Goal: Task Accomplishment & Management: Complete application form

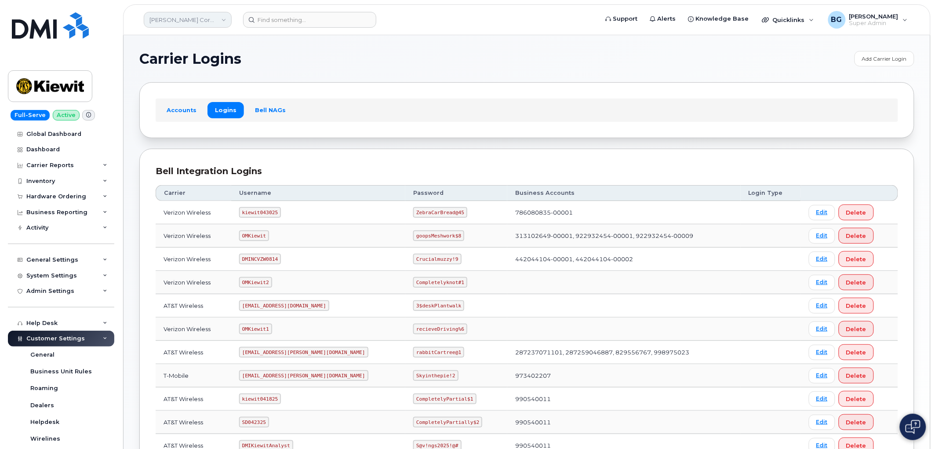
click at [178, 21] on link "[PERSON_NAME] Corporation" at bounding box center [188, 20] width 88 height 16
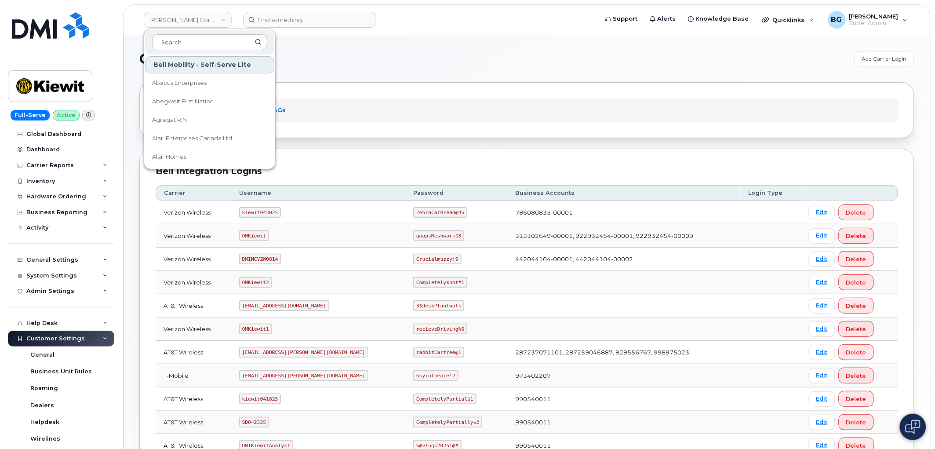
click at [490, 96] on div "Accounts Logins Bell NAGs" at bounding box center [526, 109] width 775 height 55
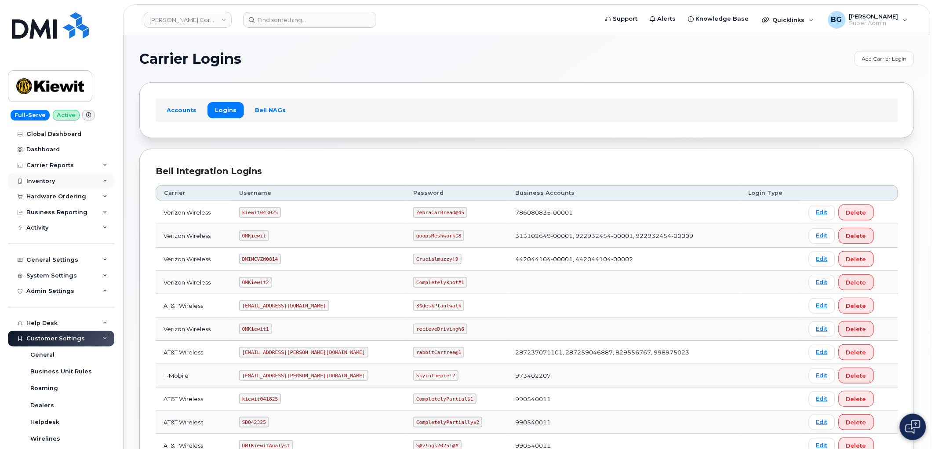
click at [43, 179] on div "Inventory" at bounding box center [40, 181] width 29 height 7
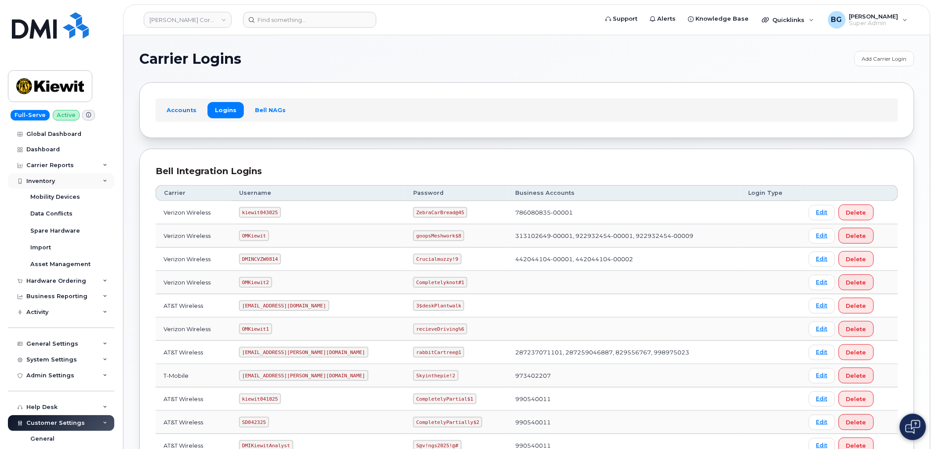
click at [43, 179] on div "Inventory" at bounding box center [40, 181] width 29 height 7
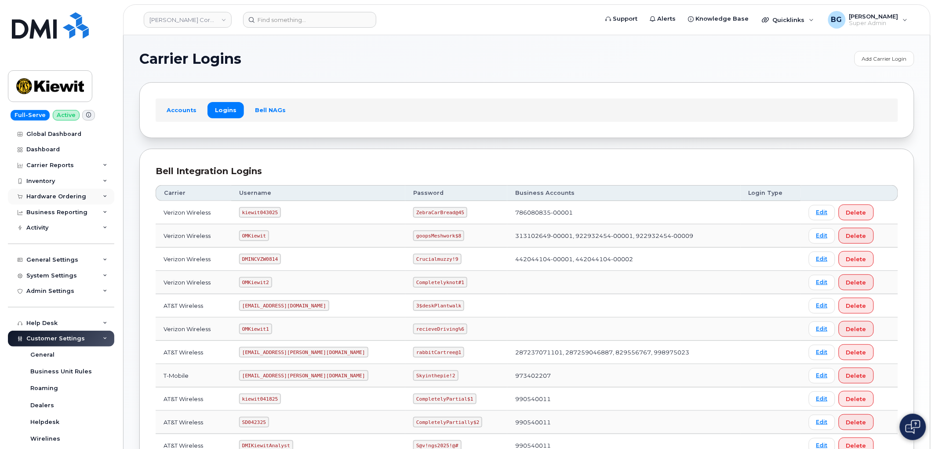
click at [48, 196] on div "Hardware Ordering" at bounding box center [56, 196] width 60 height 7
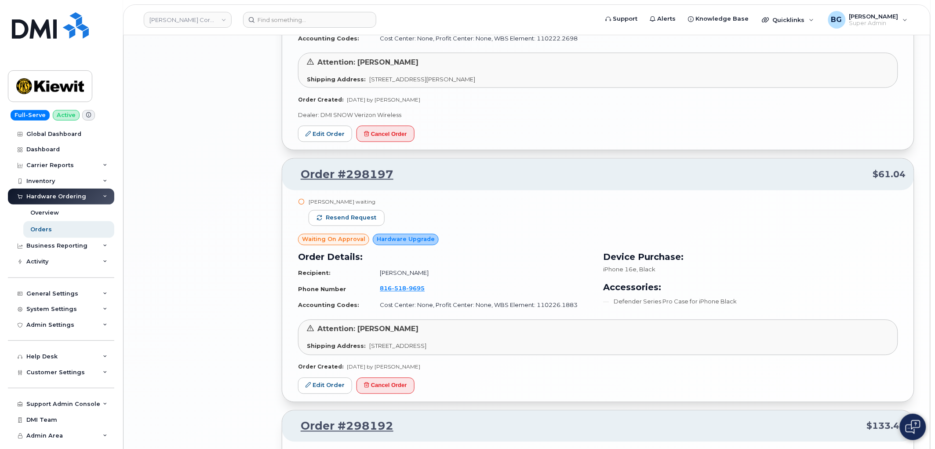
scroll to position [1892, 0]
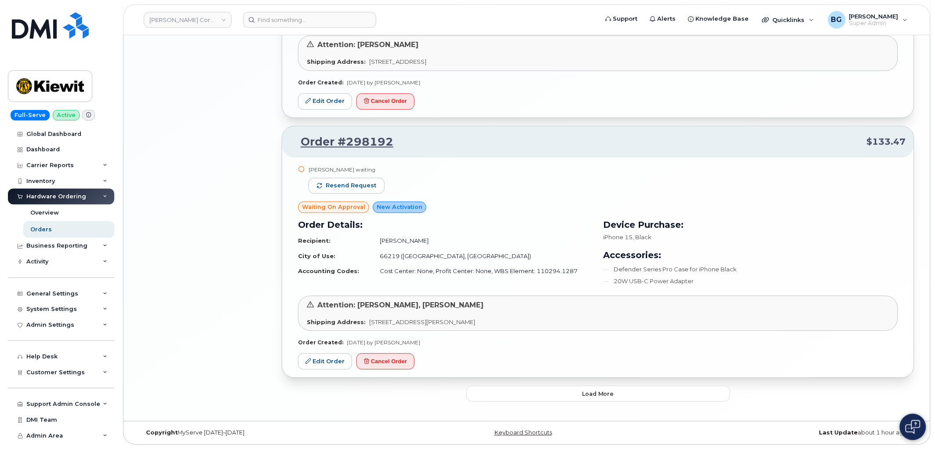
click at [573, 390] on button "Load more" at bounding box center [598, 393] width 264 height 16
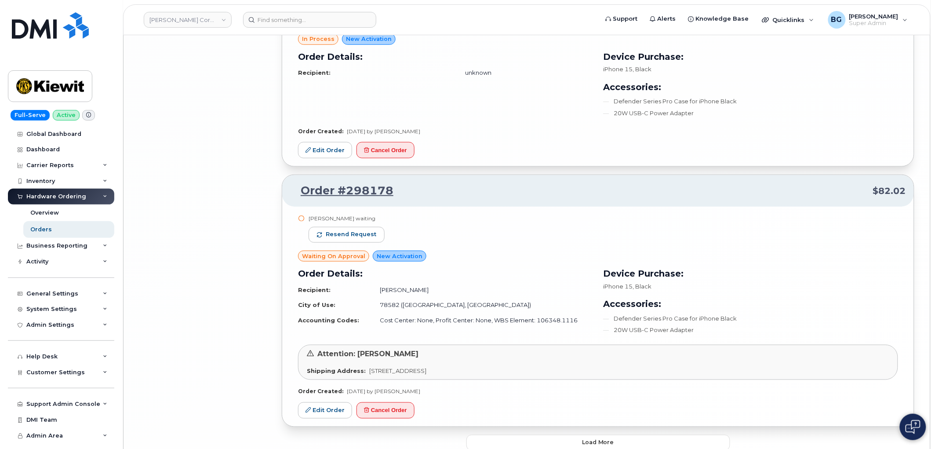
scroll to position [3887, 0]
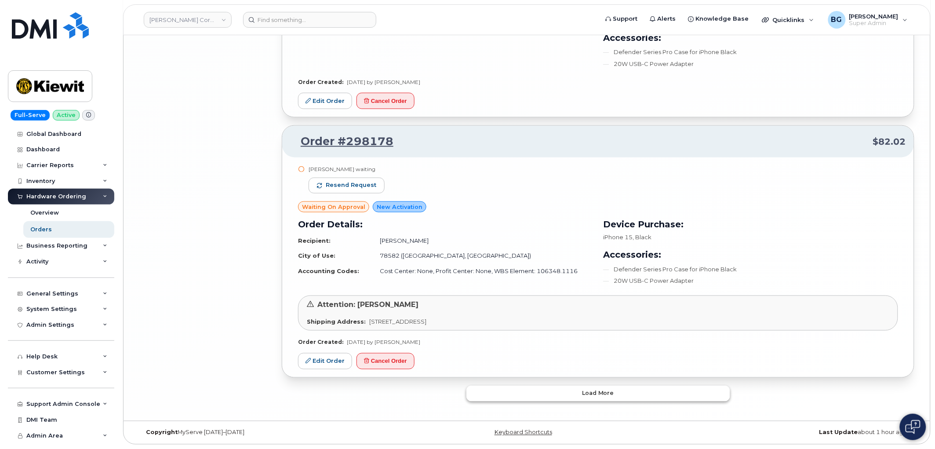
click at [610, 392] on span "Load more" at bounding box center [598, 393] width 32 height 8
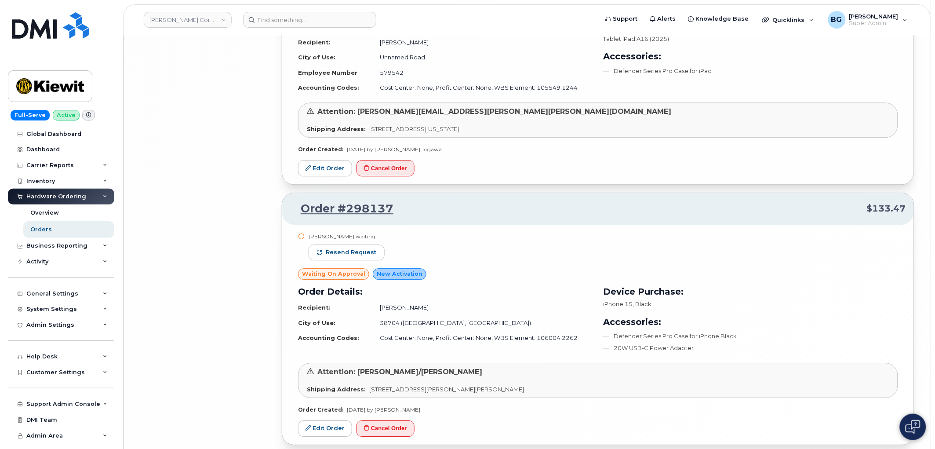
scroll to position [5844, 0]
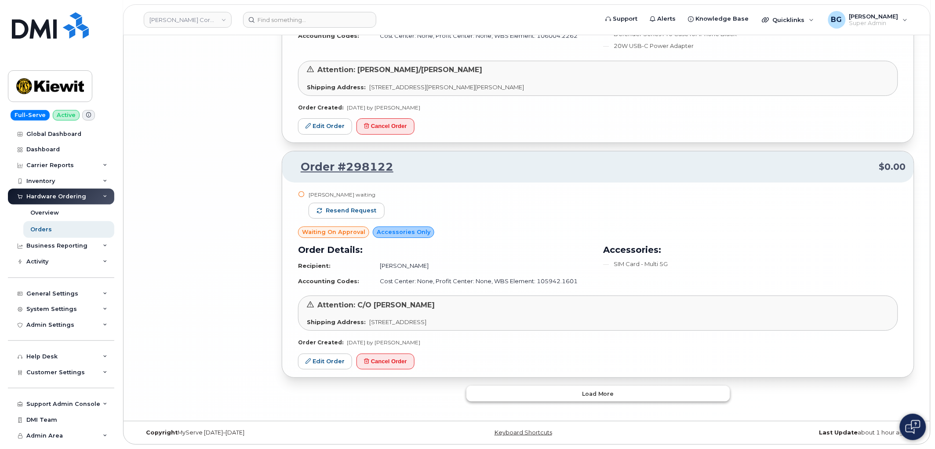
click at [613, 398] on button "Load more" at bounding box center [598, 393] width 264 height 16
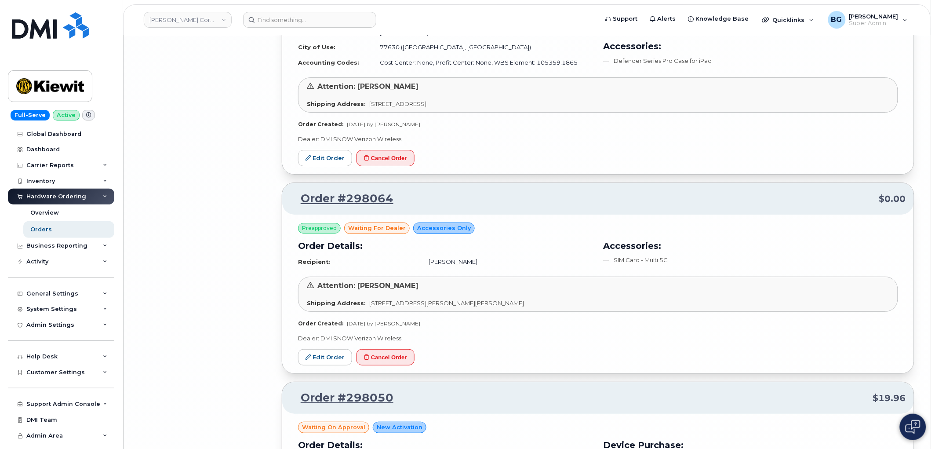
scroll to position [7789, 0]
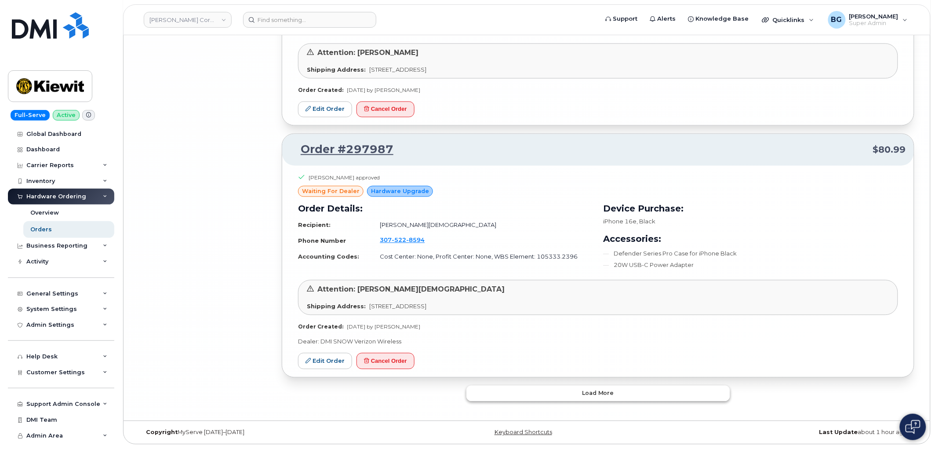
click at [636, 391] on button "Load more" at bounding box center [598, 393] width 264 height 16
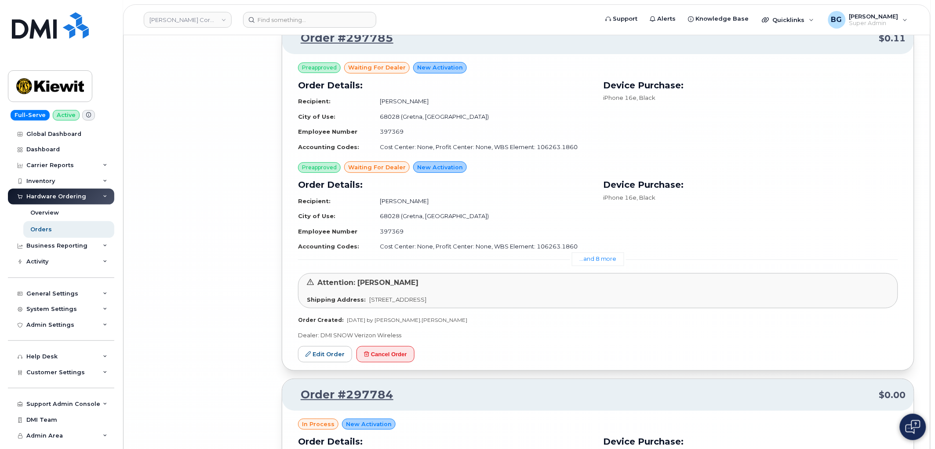
scroll to position [9733, 0]
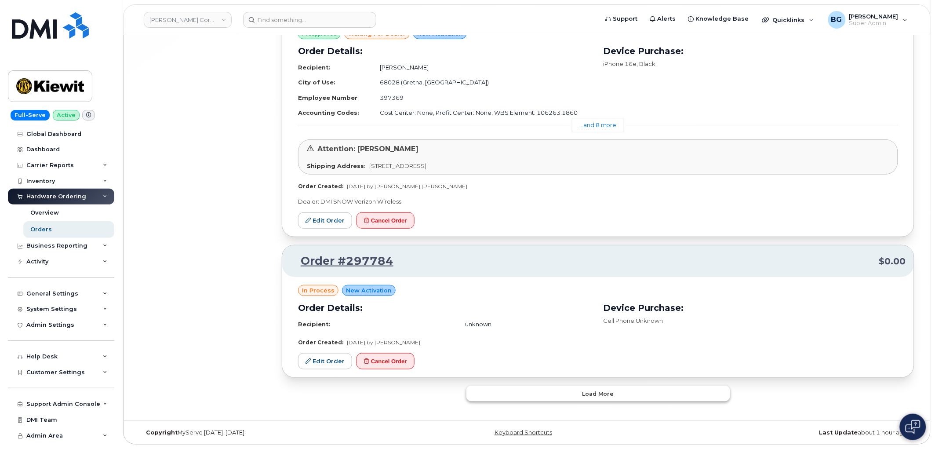
drag, startPoint x: 631, startPoint y: 398, endPoint x: 631, endPoint y: 369, distance: 29.0
click at [631, 397] on button "Load more" at bounding box center [598, 393] width 264 height 16
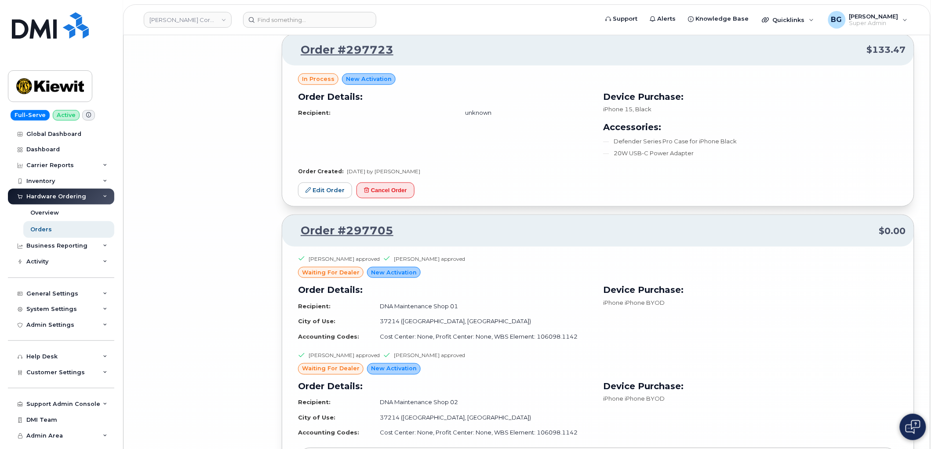
scroll to position [11737, 0]
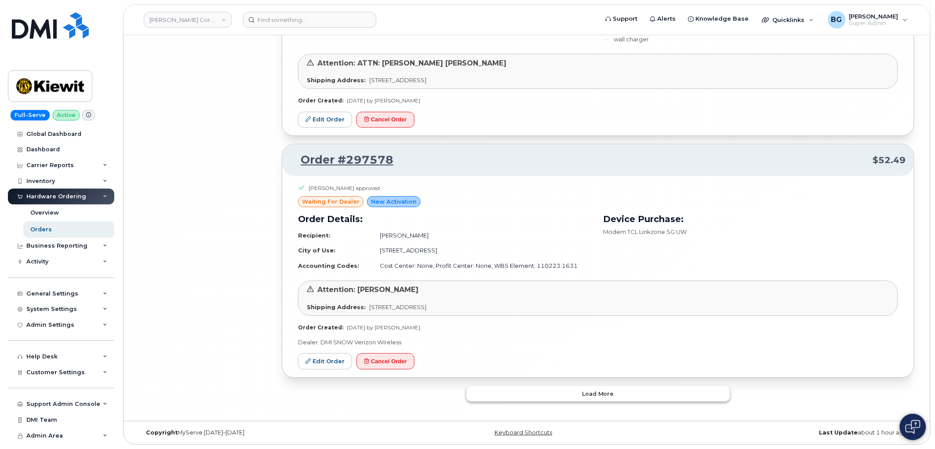
click at [635, 394] on button "Load more" at bounding box center [598, 393] width 264 height 16
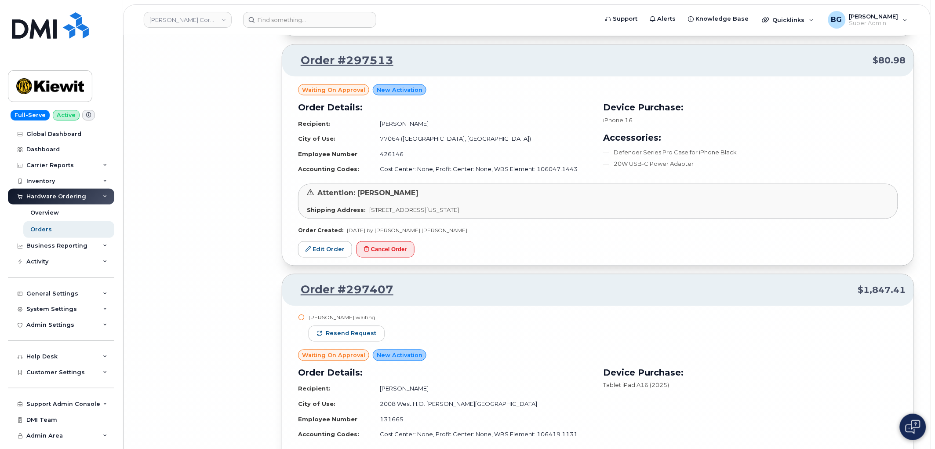
scroll to position [14317, 0]
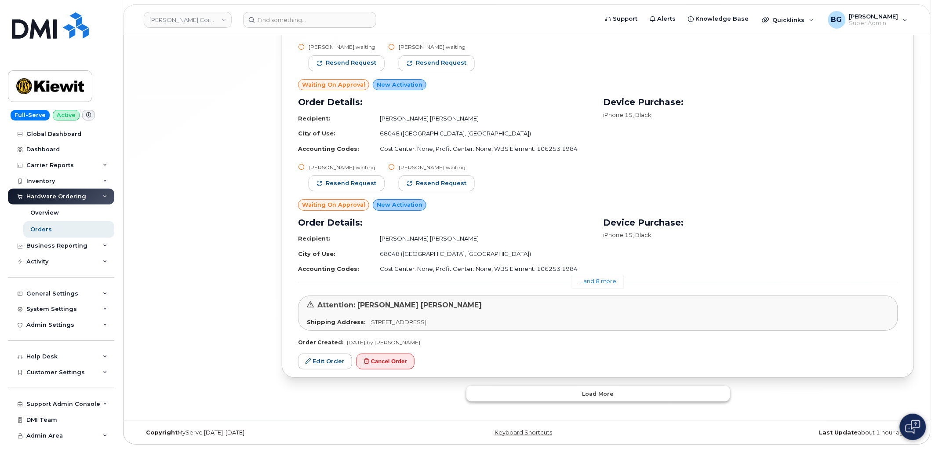
click at [610, 388] on button "Load more" at bounding box center [598, 393] width 264 height 16
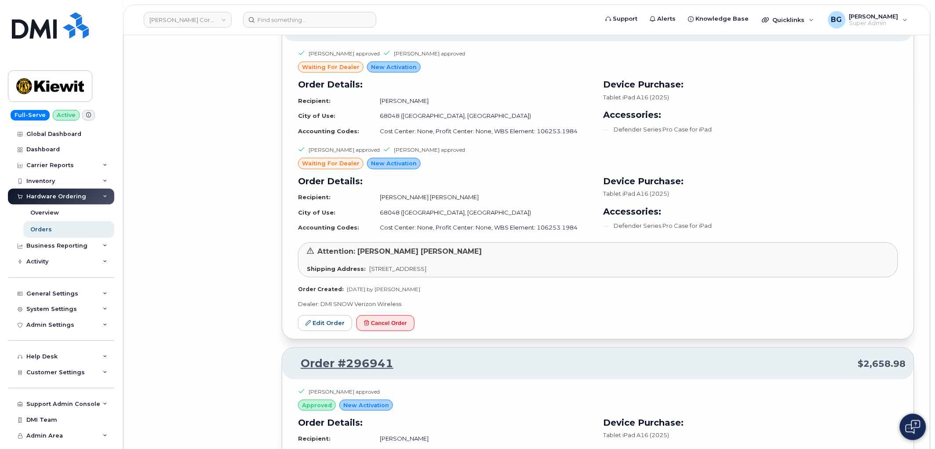
scroll to position [15765, 0]
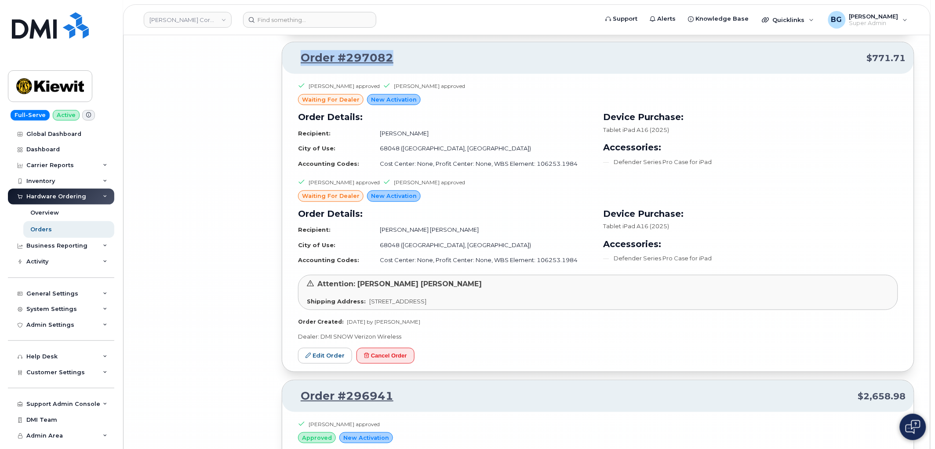
drag, startPoint x: 393, startPoint y: 70, endPoint x: 301, endPoint y: 71, distance: 92.7
click at [301, 66] on p "Order #297082 $771.71" at bounding box center [598, 58] width 616 height 16
copy link "Order #297082"
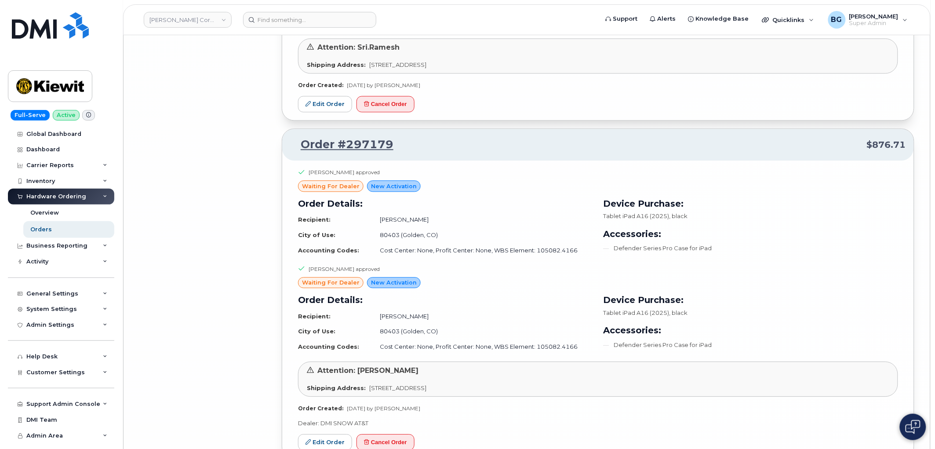
scroll to position [15114, 0]
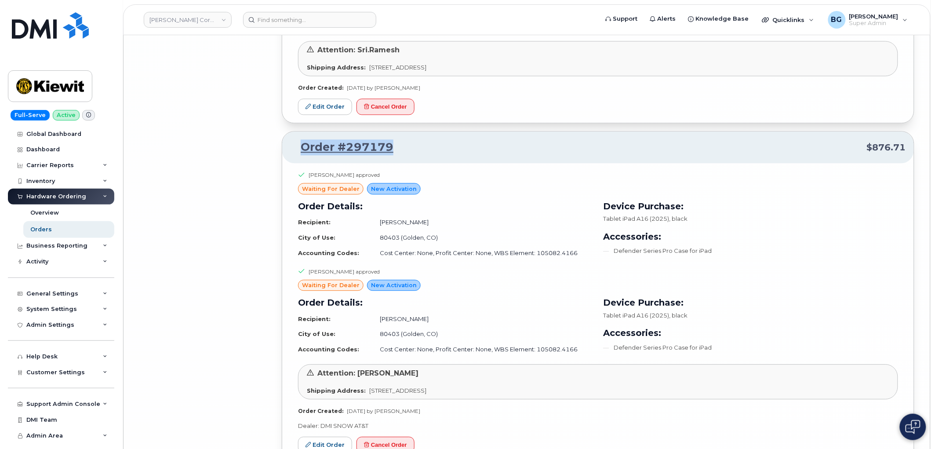
drag, startPoint x: 407, startPoint y: 163, endPoint x: 300, endPoint y: 153, distance: 107.2
click at [300, 153] on p "Order #297179 $876.71" at bounding box center [598, 147] width 616 height 16
copy link "Order #297179"
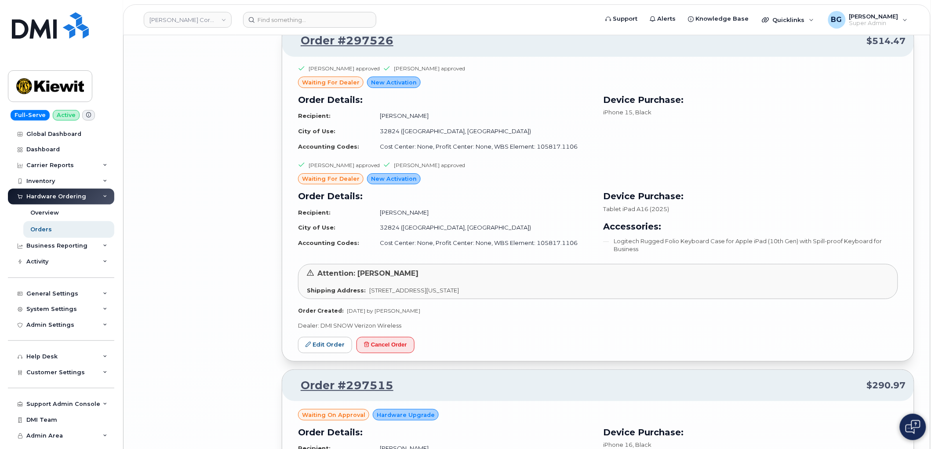
scroll to position [13031, 0]
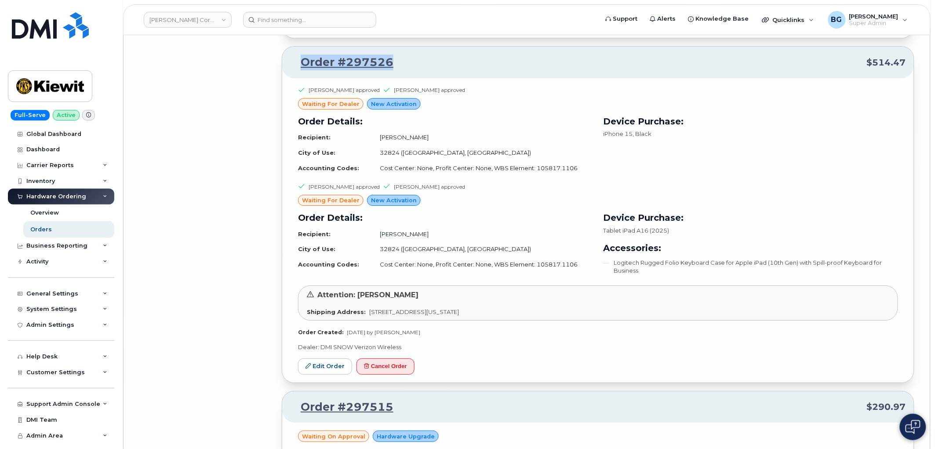
drag, startPoint x: 398, startPoint y: 69, endPoint x: 301, endPoint y: 69, distance: 97.5
click at [301, 69] on p "Order #297526 $514.47" at bounding box center [598, 62] width 616 height 16
copy link "Order #297526"
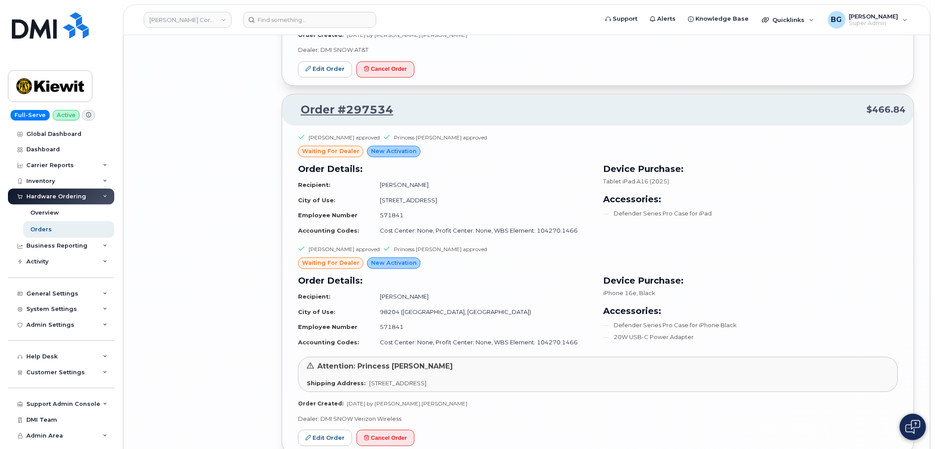
scroll to position [12608, 0]
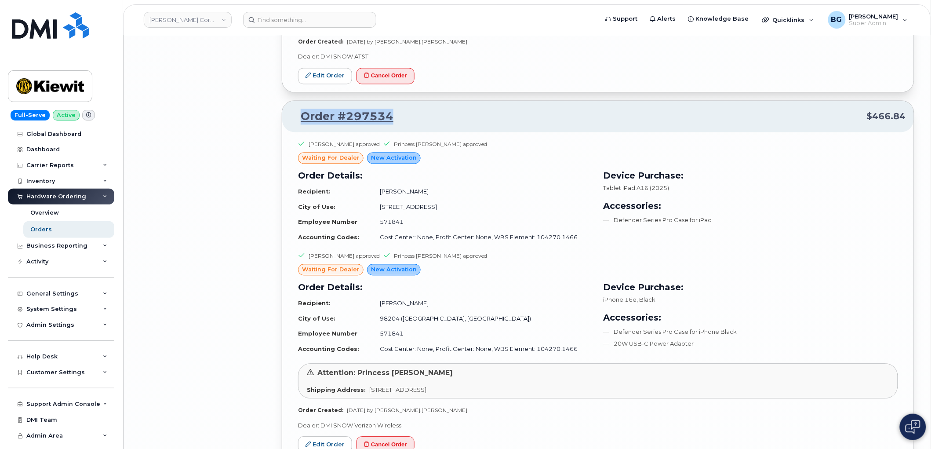
drag, startPoint x: 401, startPoint y: 125, endPoint x: 319, endPoint y: 116, distance: 82.7
click at [301, 120] on p "Order #297534 $466.84" at bounding box center [598, 117] width 616 height 16
copy link "Order #297534"
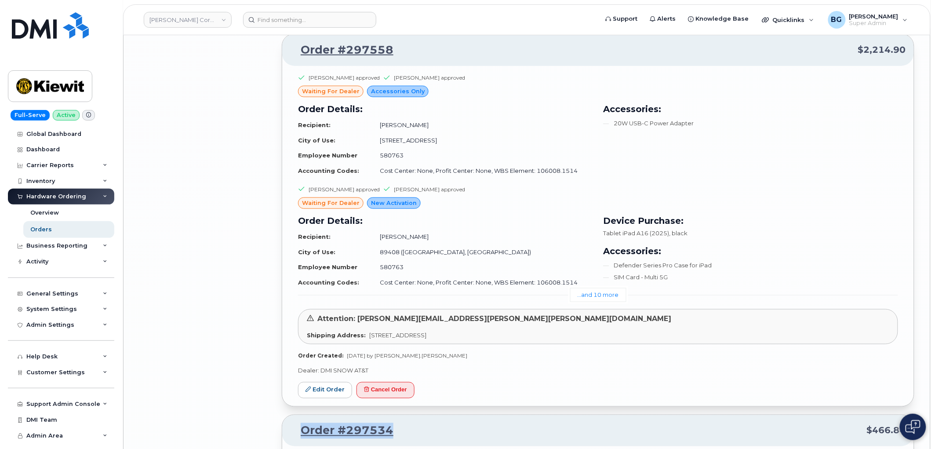
scroll to position [12283, 0]
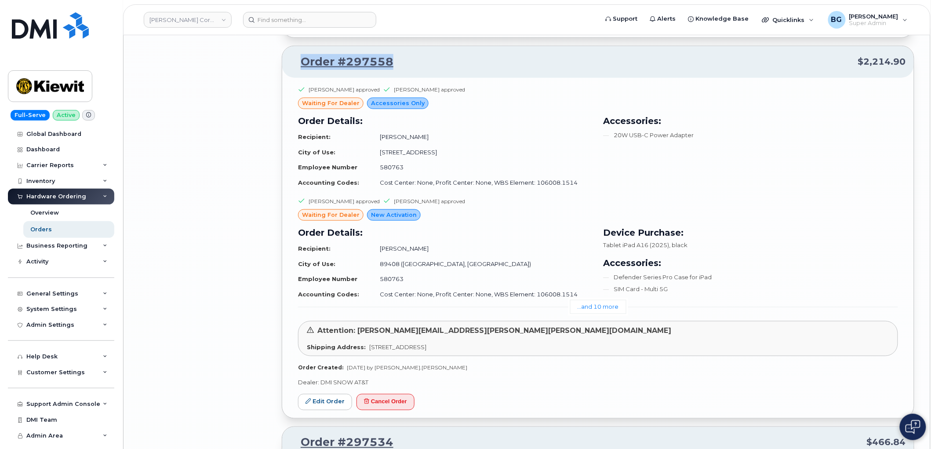
drag, startPoint x: 408, startPoint y: 69, endPoint x: 302, endPoint y: 73, distance: 105.9
click at [302, 70] on p "Order #297558 $2,214.90" at bounding box center [598, 62] width 616 height 16
copy link "Order #297558"
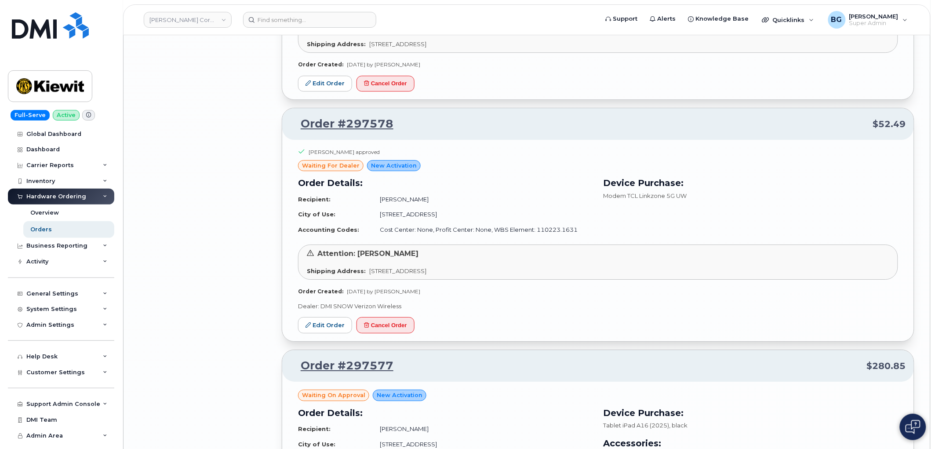
scroll to position [11761, 0]
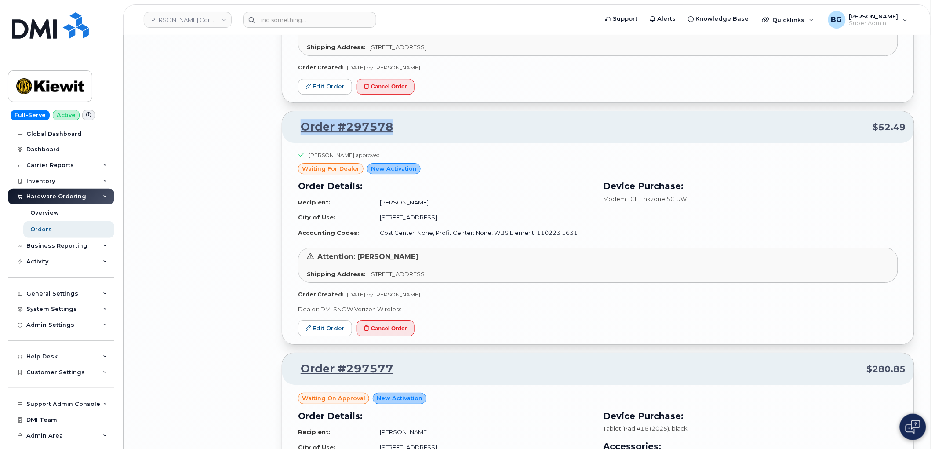
drag, startPoint x: 404, startPoint y: 135, endPoint x: 297, endPoint y: 132, distance: 106.8
click at [297, 132] on p "Order #297578 $52.49" at bounding box center [598, 127] width 616 height 16
copy link "Order #297578"
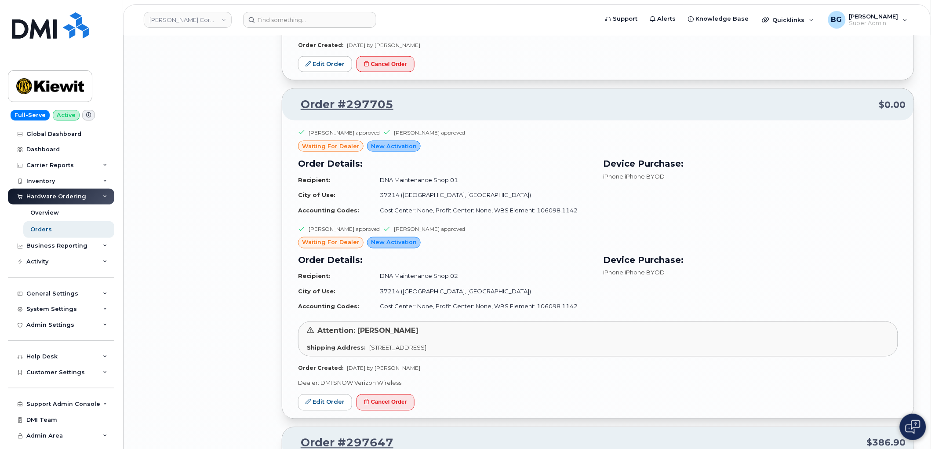
scroll to position [11176, 0]
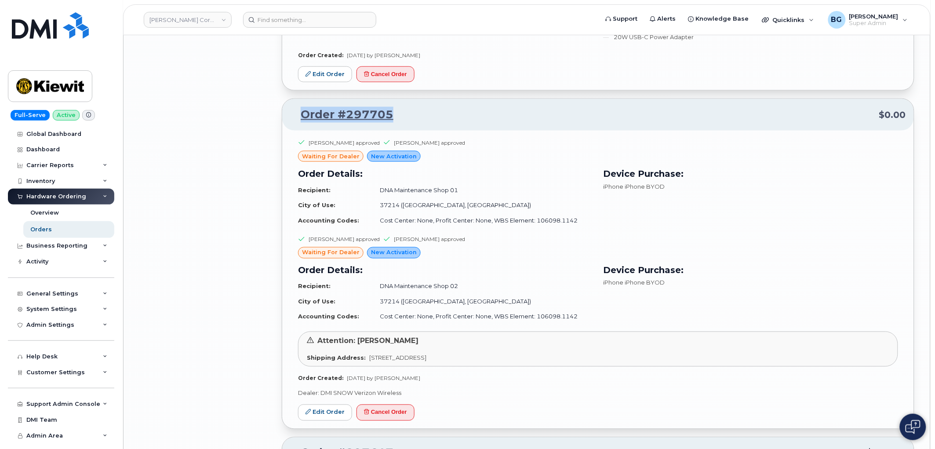
drag, startPoint x: 402, startPoint y: 115, endPoint x: 300, endPoint y: 120, distance: 101.6
click at [300, 120] on p "Order #297705 $0.00" at bounding box center [598, 115] width 616 height 16
copy link "Order #297705"
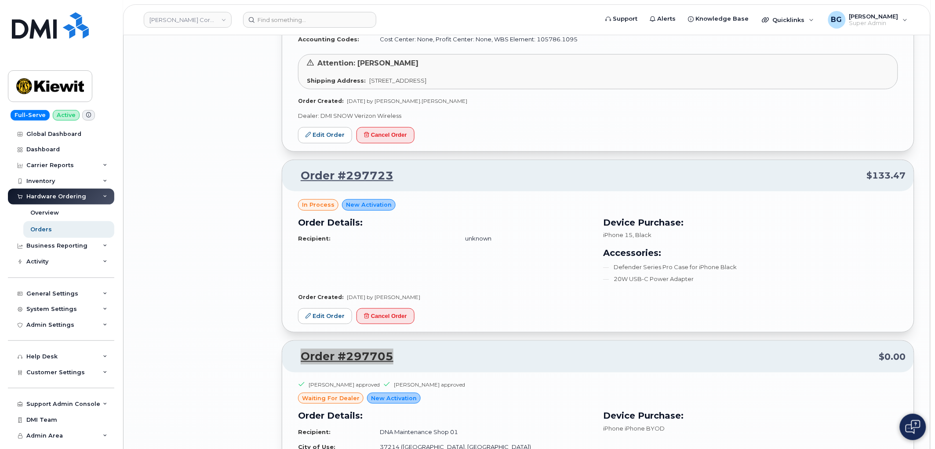
scroll to position [10916, 0]
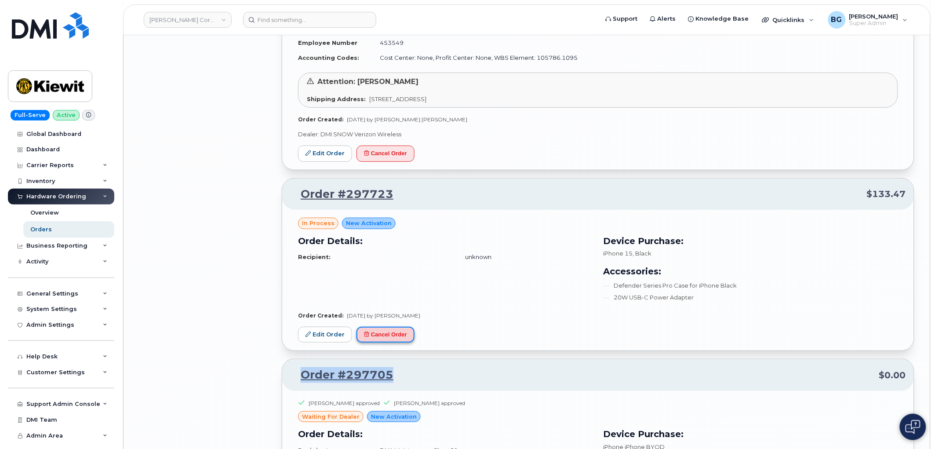
click at [395, 340] on button "Cancel Order" at bounding box center [385, 334] width 58 height 16
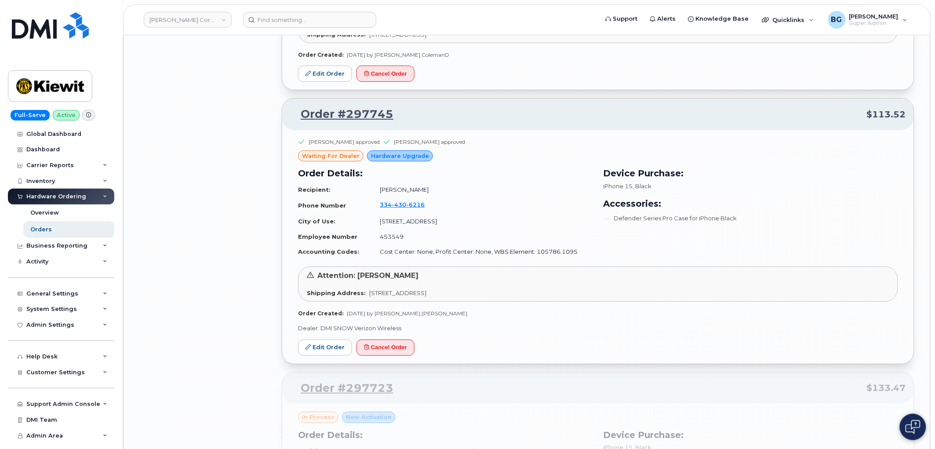
scroll to position [10720, 0]
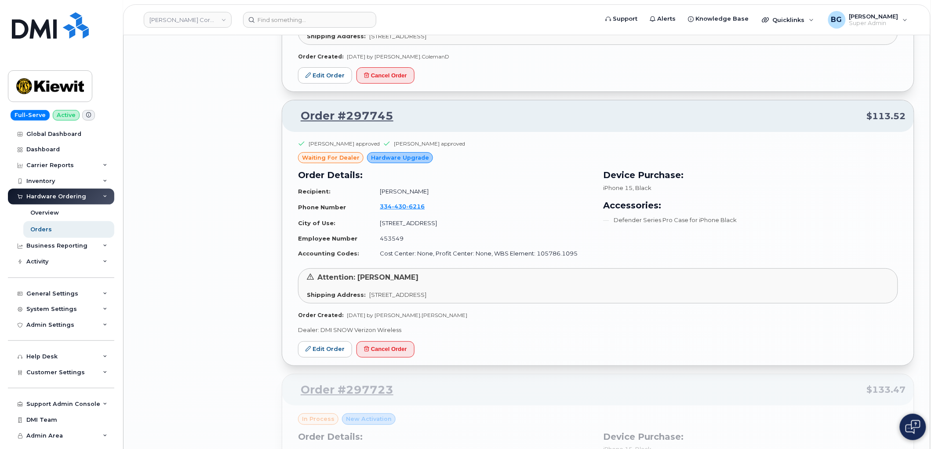
click at [401, 116] on p "Order #297745 $113.52" at bounding box center [598, 116] width 616 height 16
drag, startPoint x: 401, startPoint y: 116, endPoint x: 293, endPoint y: 119, distance: 108.1
click at [293, 119] on p "Order #297745 $113.52" at bounding box center [598, 116] width 616 height 16
copy link "Order #297745"
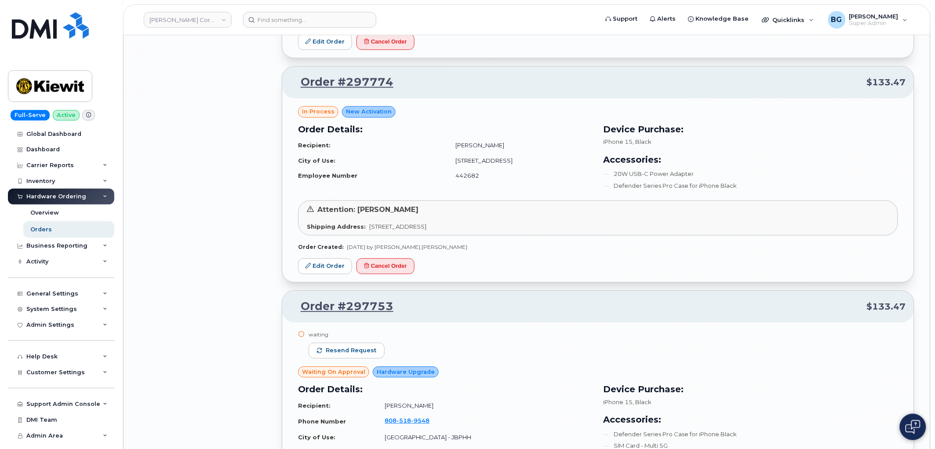
scroll to position [10232, 0]
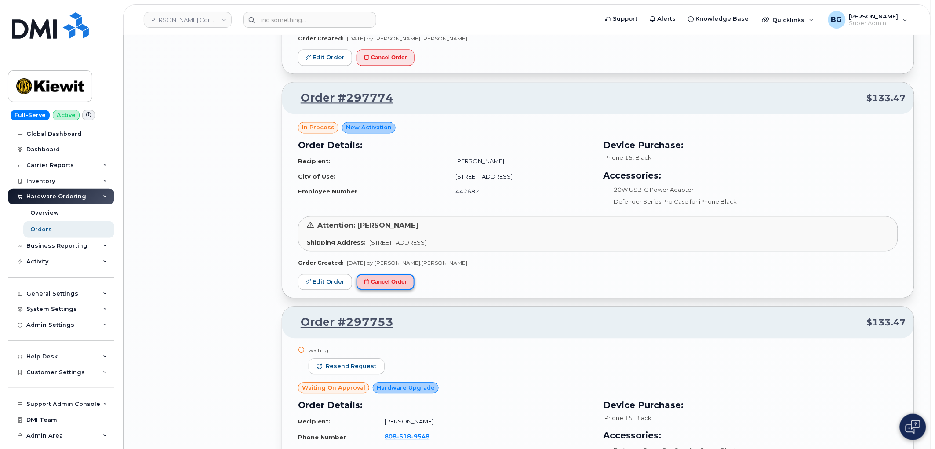
click at [385, 290] on button "Cancel Order" at bounding box center [385, 282] width 58 height 16
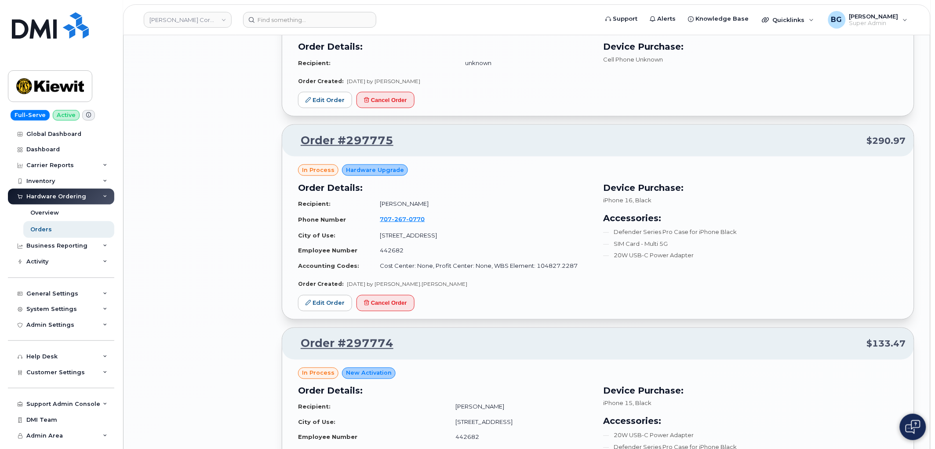
scroll to position [9972, 0]
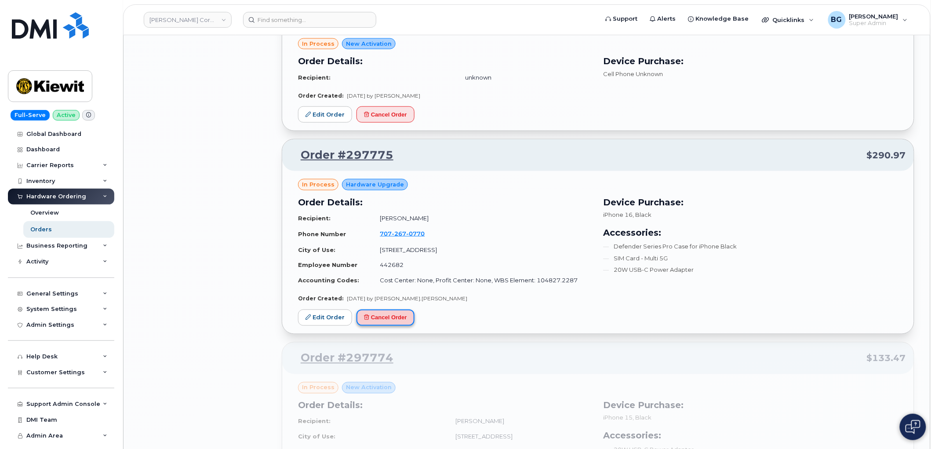
click at [391, 322] on button "Cancel Order" at bounding box center [385, 317] width 58 height 16
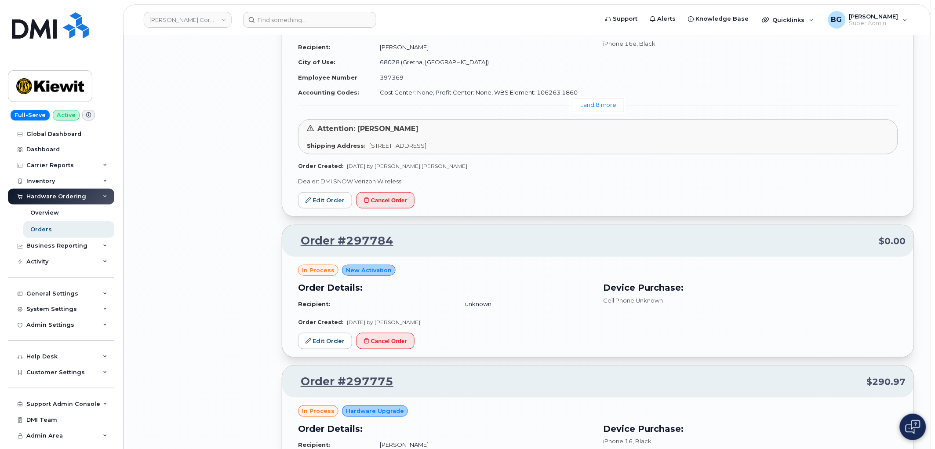
scroll to position [9744, 0]
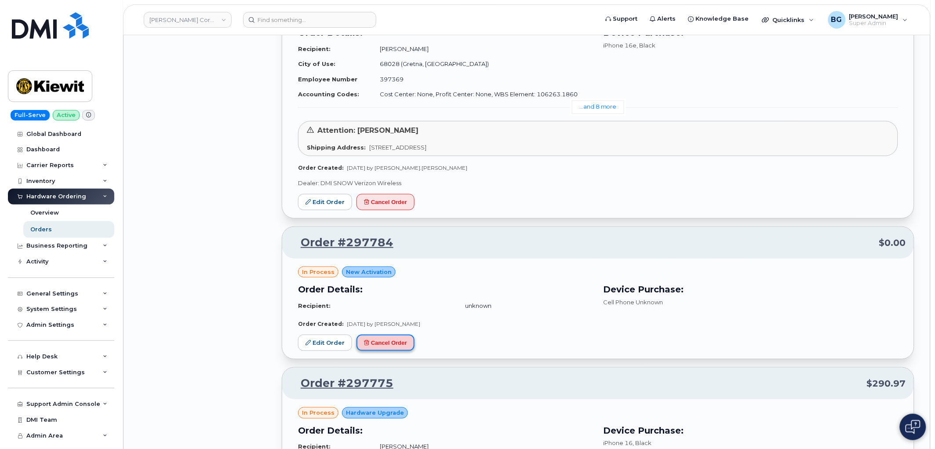
click at [395, 350] on button "Cancel Order" at bounding box center [385, 342] width 58 height 16
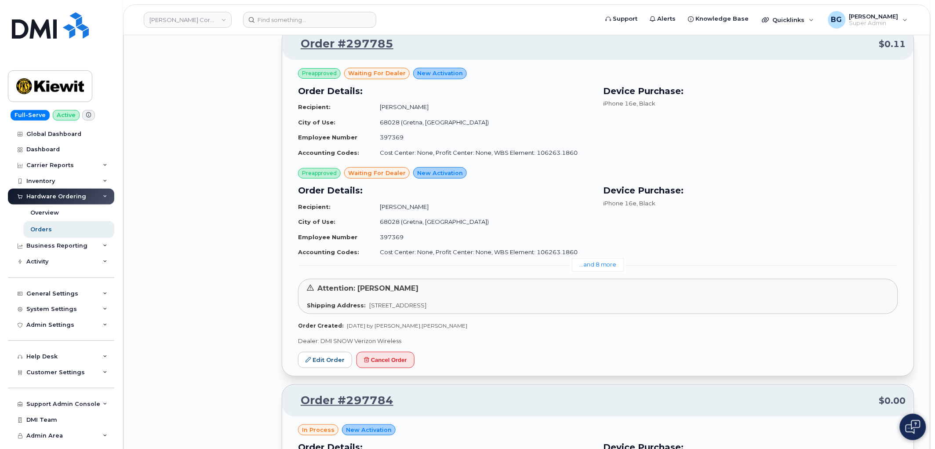
scroll to position [9549, 0]
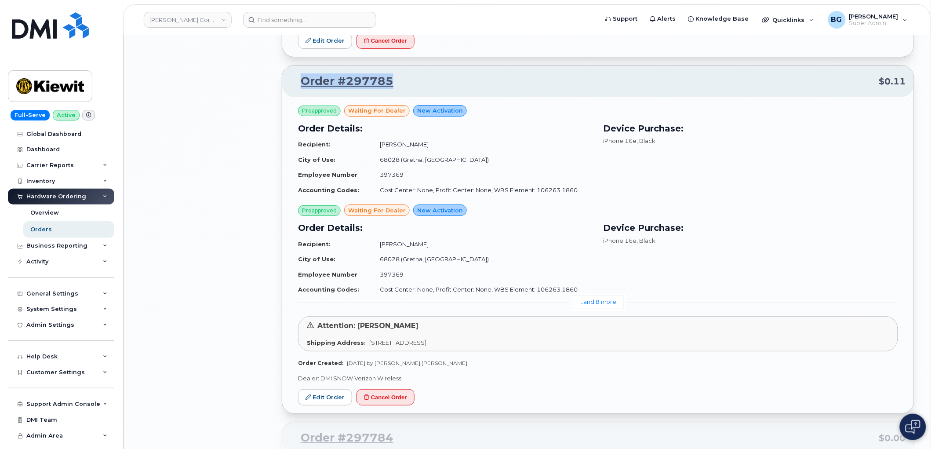
drag, startPoint x: 401, startPoint y: 86, endPoint x: 301, endPoint y: 91, distance: 99.9
click at [301, 89] on p "Order #297785 $0.11" at bounding box center [598, 81] width 616 height 16
copy link "Order #297785"
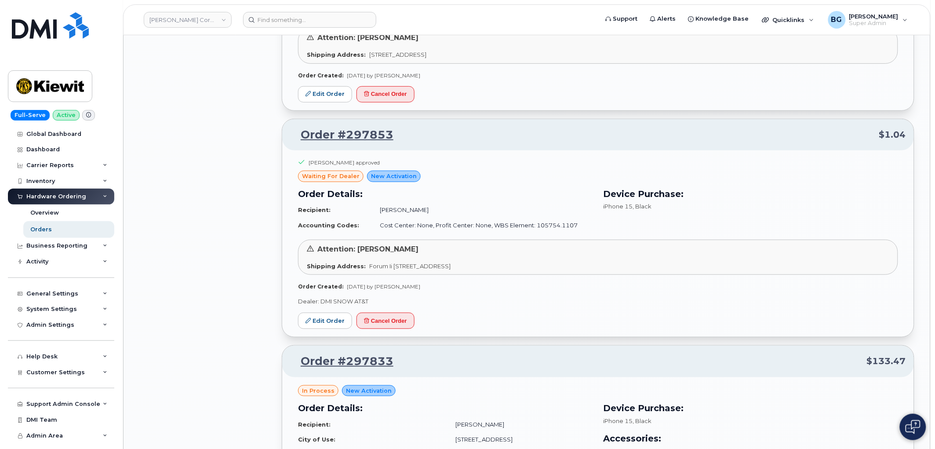
scroll to position [8539, 0]
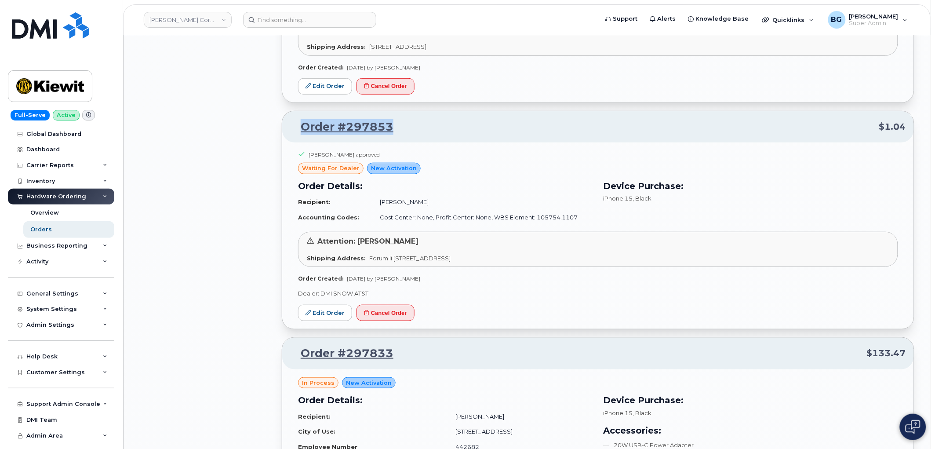
drag, startPoint x: 409, startPoint y: 137, endPoint x: 295, endPoint y: 138, distance: 114.2
click at [295, 135] on p "Order #297853 $1.04" at bounding box center [598, 127] width 616 height 16
copy link "Order #297853"
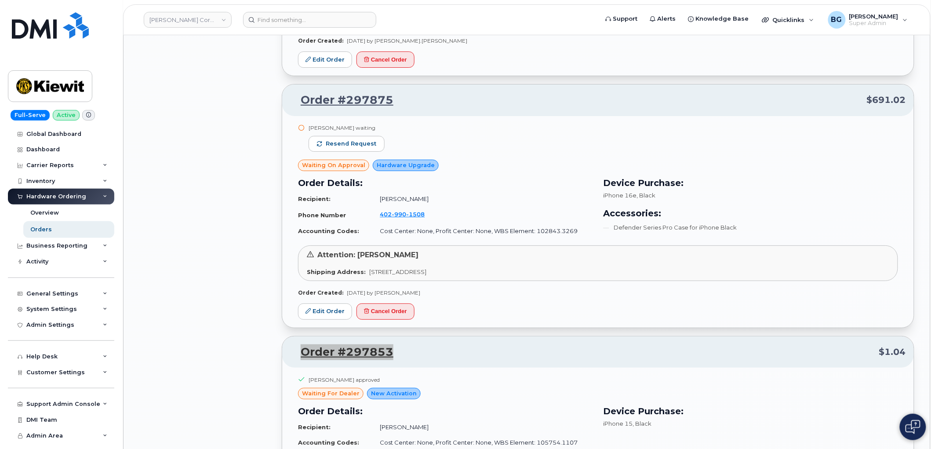
scroll to position [8312, 0]
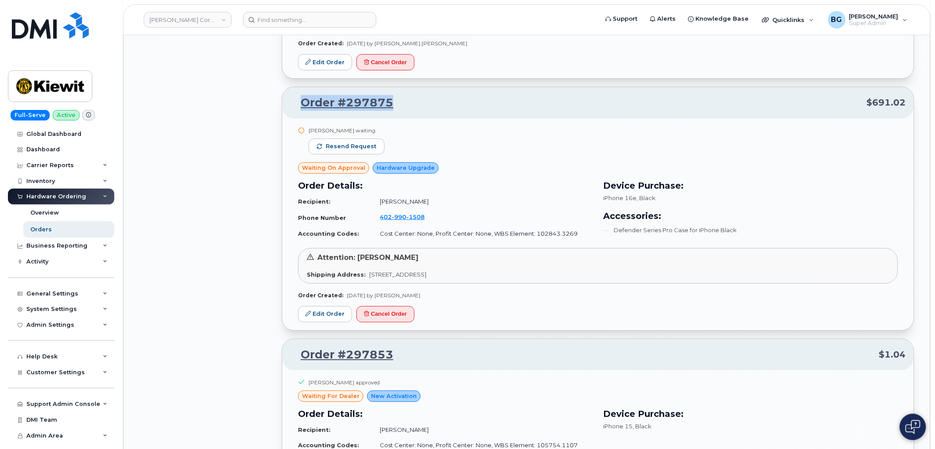
drag, startPoint x: 407, startPoint y: 109, endPoint x: 297, endPoint y: 108, distance: 109.4
click at [297, 108] on p "Order #297875 $691.02" at bounding box center [598, 103] width 616 height 16
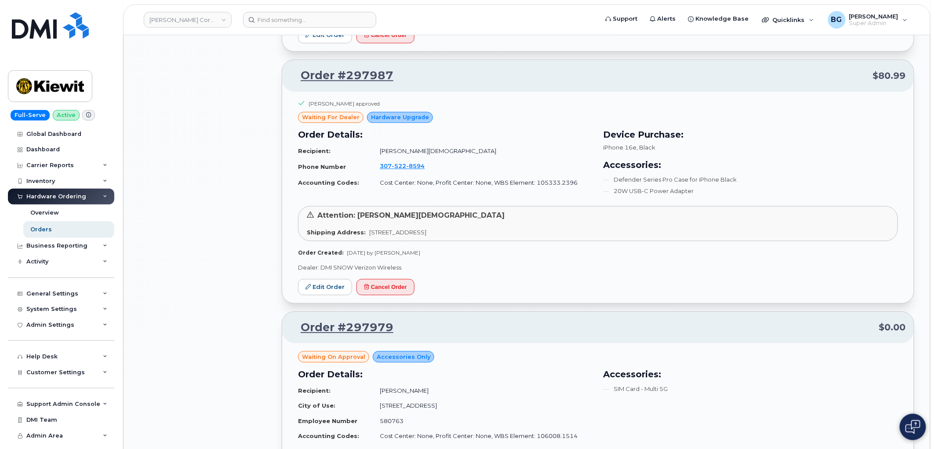
scroll to position [7824, 0]
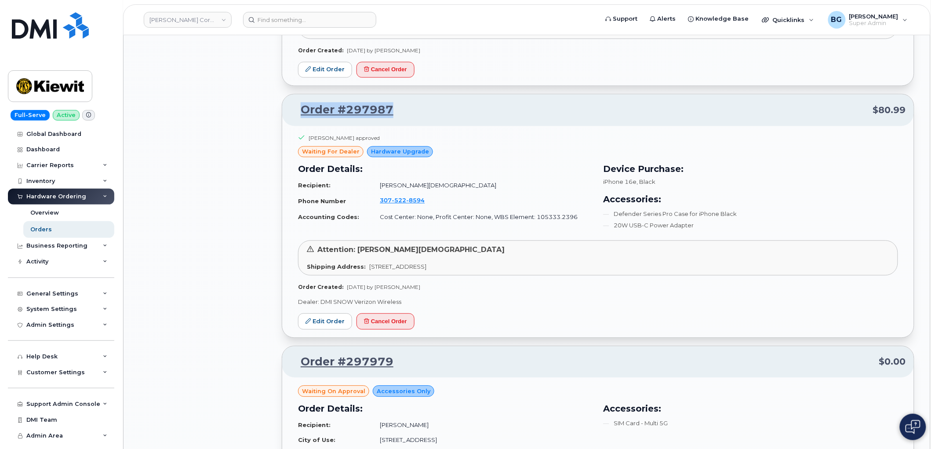
drag, startPoint x: 406, startPoint y: 120, endPoint x: 302, endPoint y: 122, distance: 104.6
click at [302, 118] on p "Order #297987 $80.99" at bounding box center [598, 110] width 616 height 16
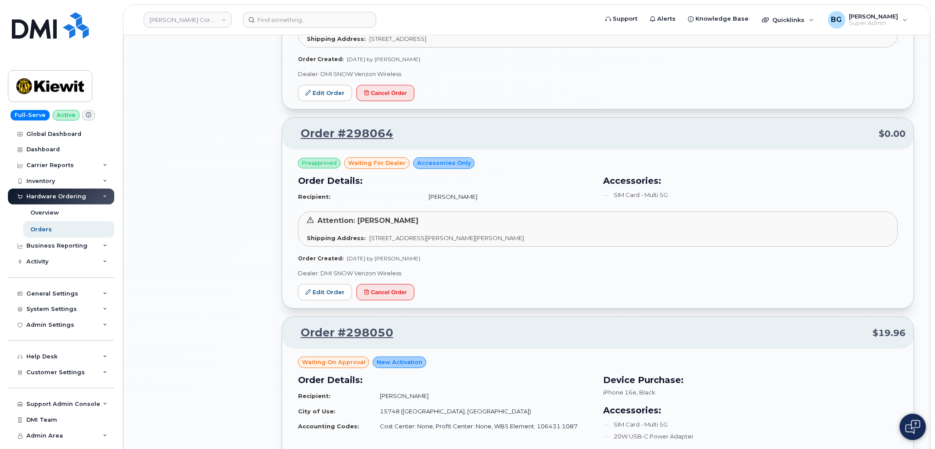
scroll to position [7140, 0]
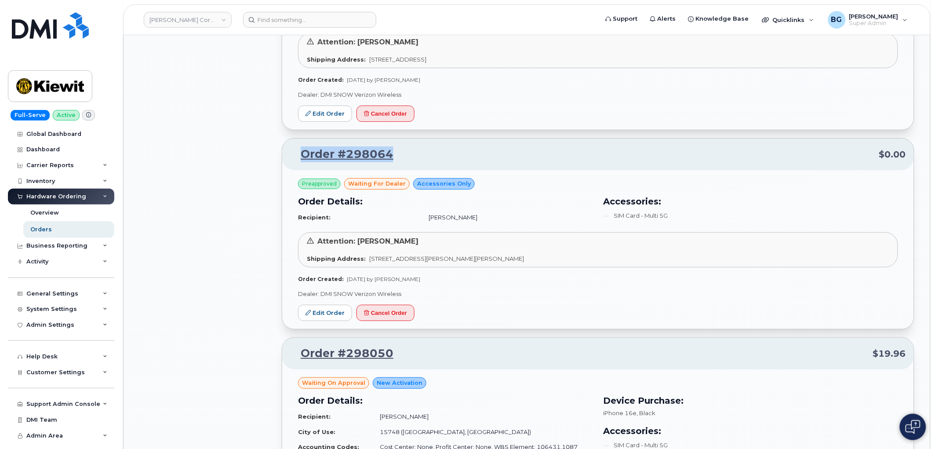
drag, startPoint x: 410, startPoint y: 161, endPoint x: 292, endPoint y: 165, distance: 118.3
click at [292, 162] on p "Order #298064 $0.00" at bounding box center [598, 154] width 616 height 16
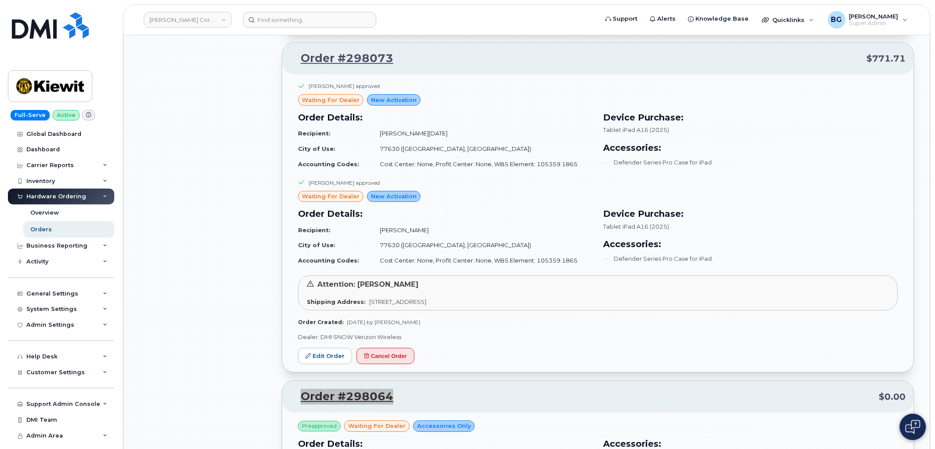
scroll to position [6879, 0]
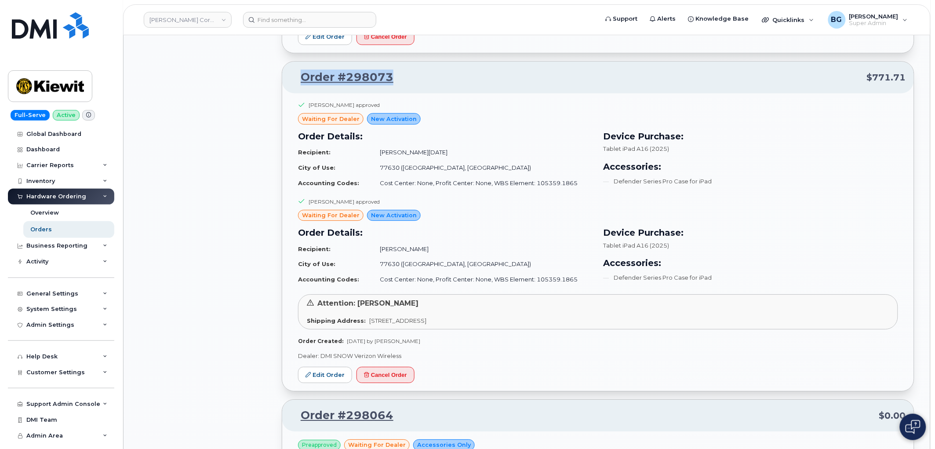
drag, startPoint x: 410, startPoint y: 87, endPoint x: 342, endPoint y: 85, distance: 68.6
click at [304, 85] on p "Order #298073 $771.71" at bounding box center [598, 77] width 616 height 16
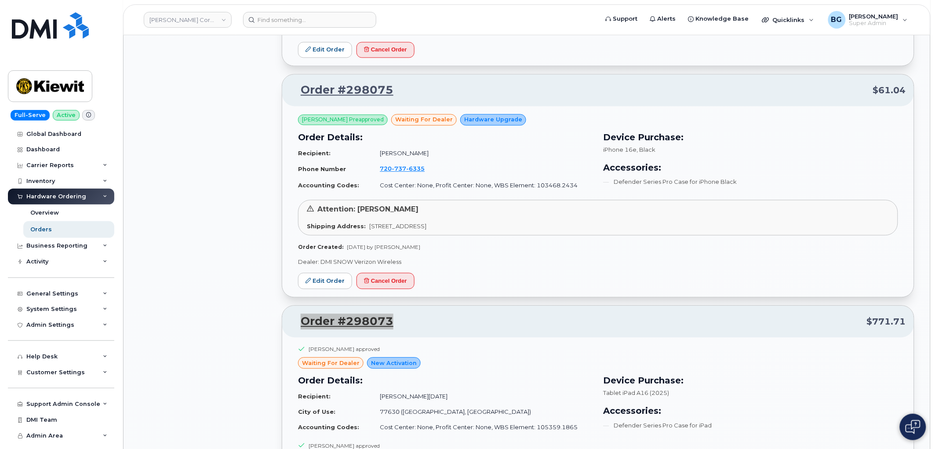
scroll to position [6619, 0]
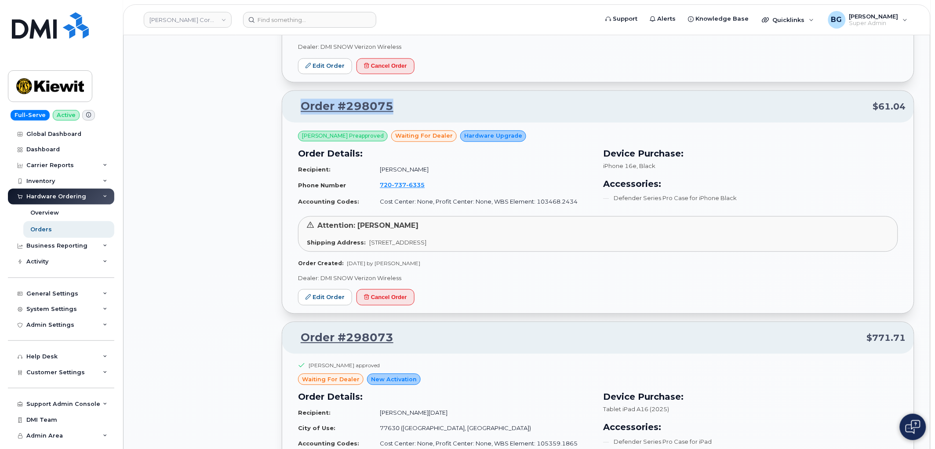
drag, startPoint x: 404, startPoint y: 115, endPoint x: 300, endPoint y: 114, distance: 104.6
click at [300, 114] on p "Order #298075 $61.04" at bounding box center [598, 106] width 616 height 16
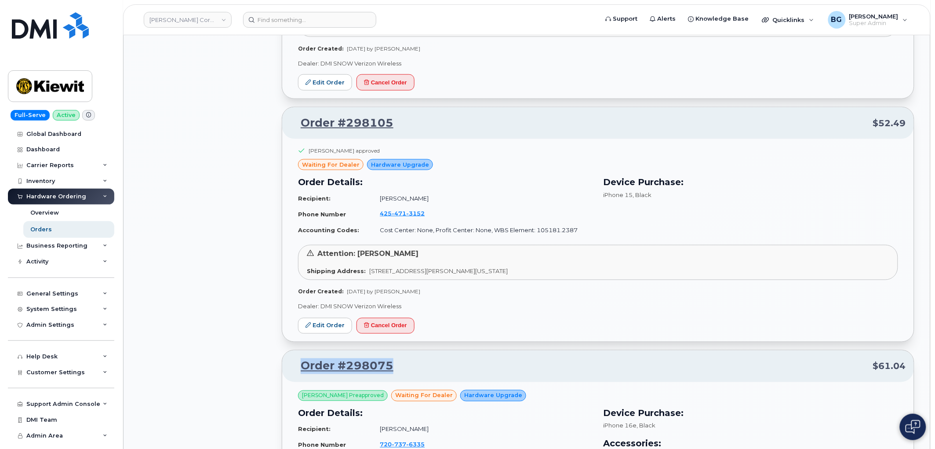
scroll to position [6359, 0]
drag, startPoint x: 401, startPoint y: 130, endPoint x: 299, endPoint y: 130, distance: 101.5
click at [299, 130] on p "Order #298105 $52.49" at bounding box center [598, 124] width 616 height 16
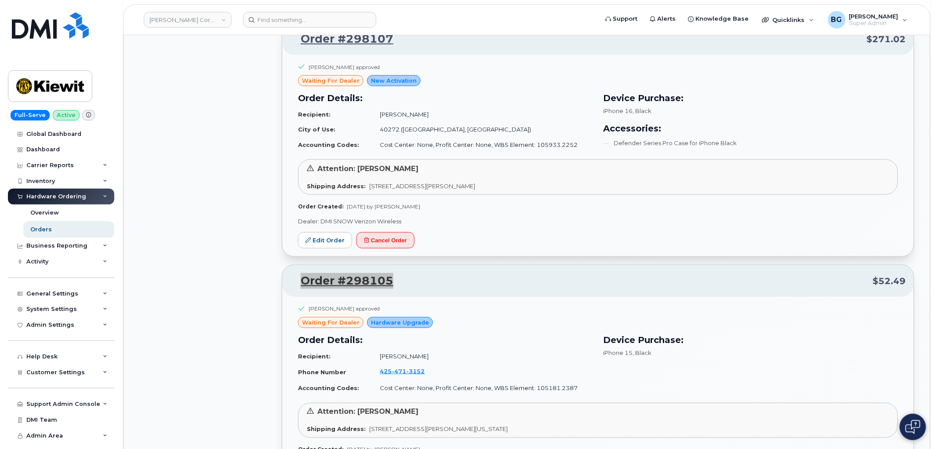
scroll to position [6131, 0]
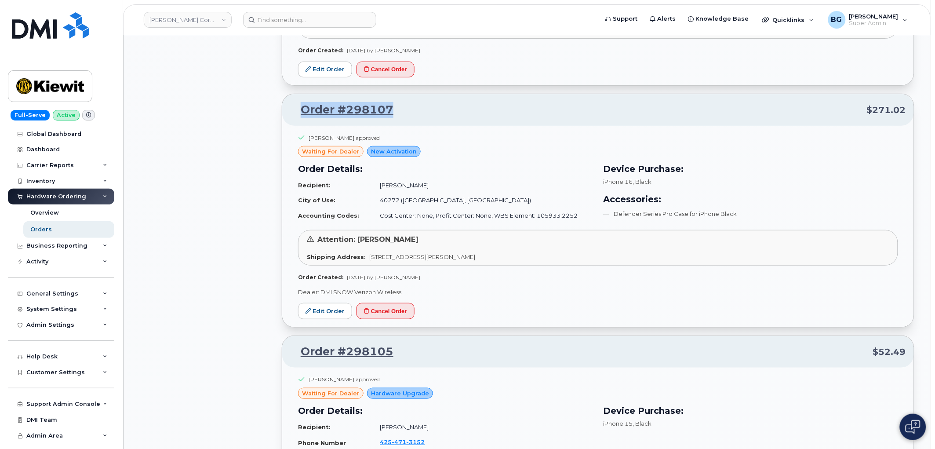
drag, startPoint x: 397, startPoint y: 112, endPoint x: 300, endPoint y: 112, distance: 96.7
click at [300, 112] on p "Order #298107 $271.02" at bounding box center [598, 110] width 616 height 16
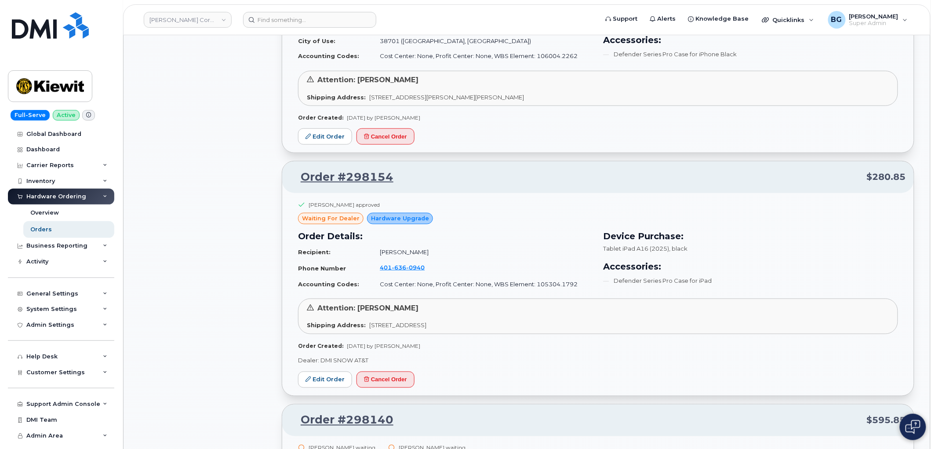
scroll to position [5057, 0]
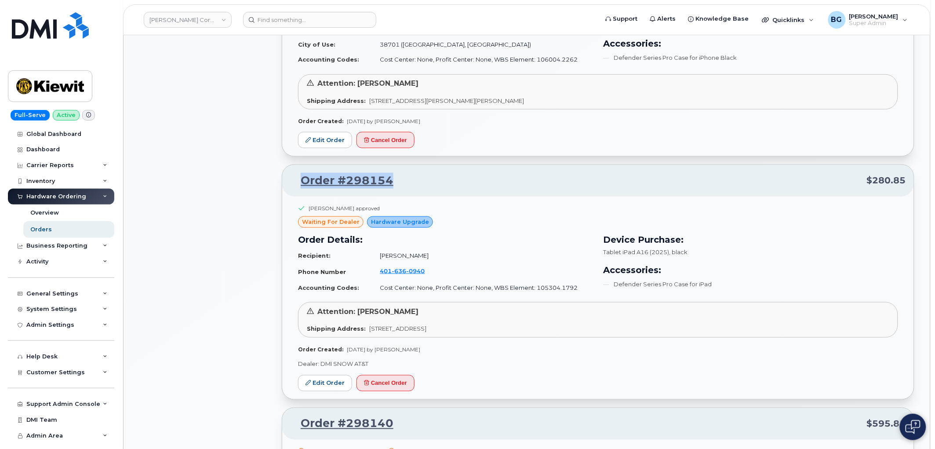
drag, startPoint x: 411, startPoint y: 187, endPoint x: 300, endPoint y: 188, distance: 111.2
click at [300, 188] on p "Order #298154 $280.85" at bounding box center [598, 181] width 616 height 16
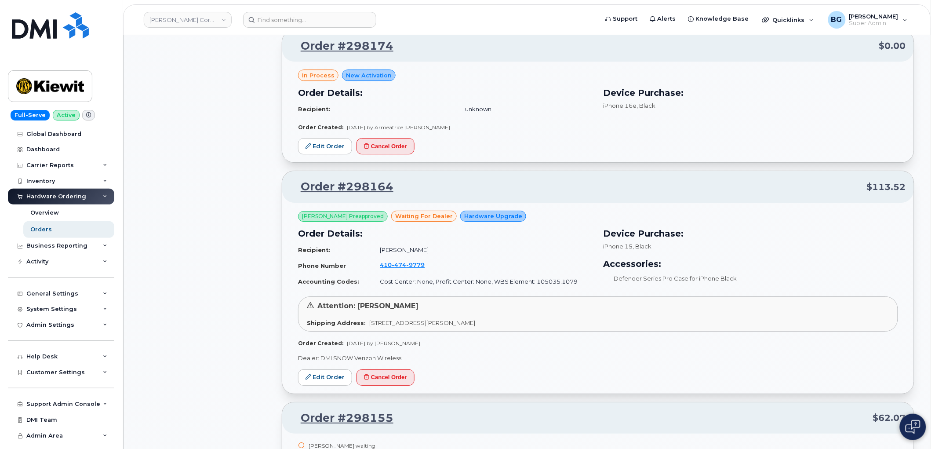
scroll to position [4569, 0]
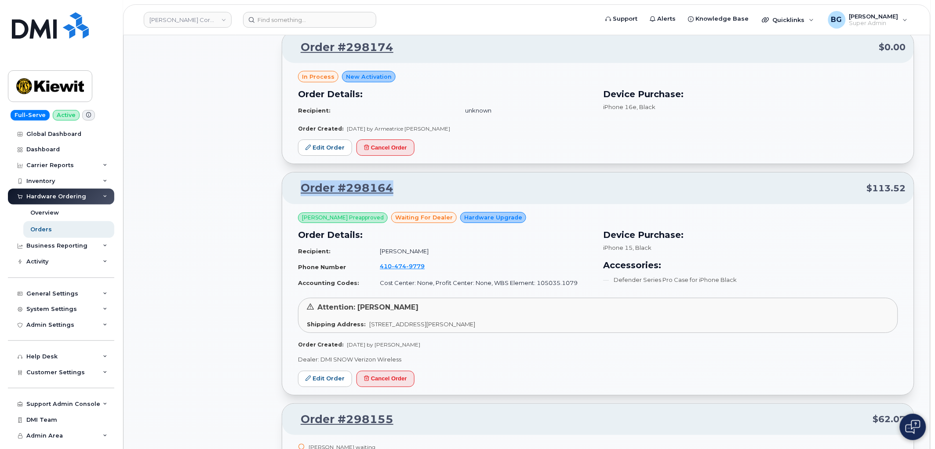
drag, startPoint x: 407, startPoint y: 194, endPoint x: 289, endPoint y: 195, distance: 118.2
click at [289, 195] on div "Order #298164 $113.52" at bounding box center [597, 188] width 631 height 32
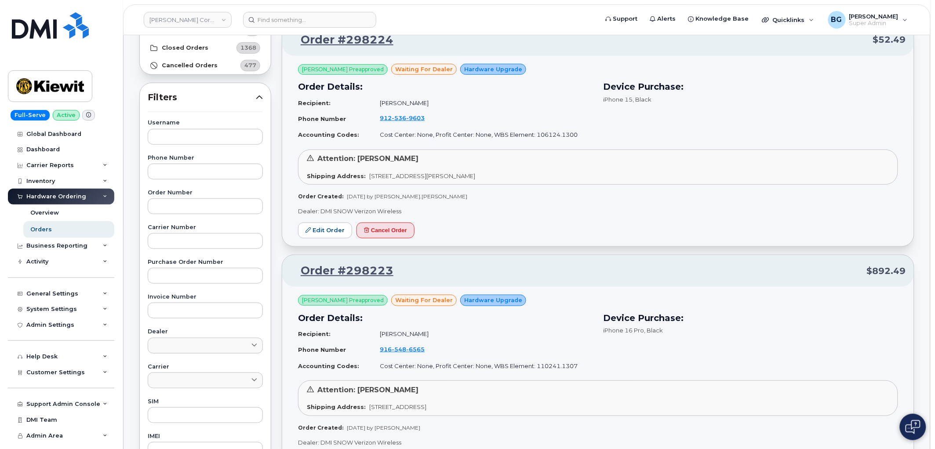
scroll to position [0, 0]
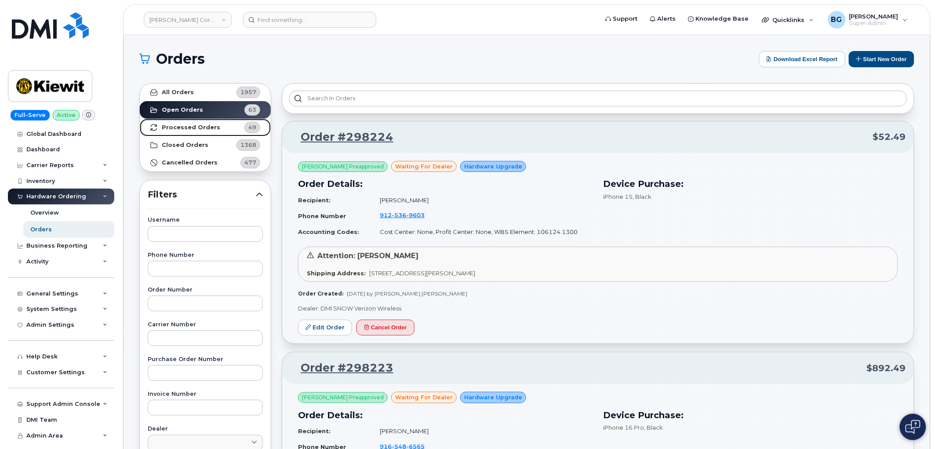
click at [194, 126] on strong "Processed Orders" at bounding box center [191, 127] width 58 height 7
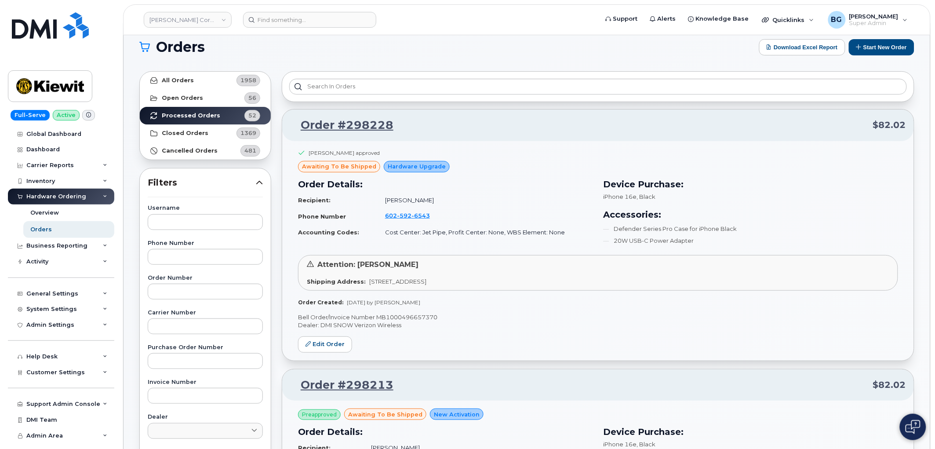
scroll to position [1803, 0]
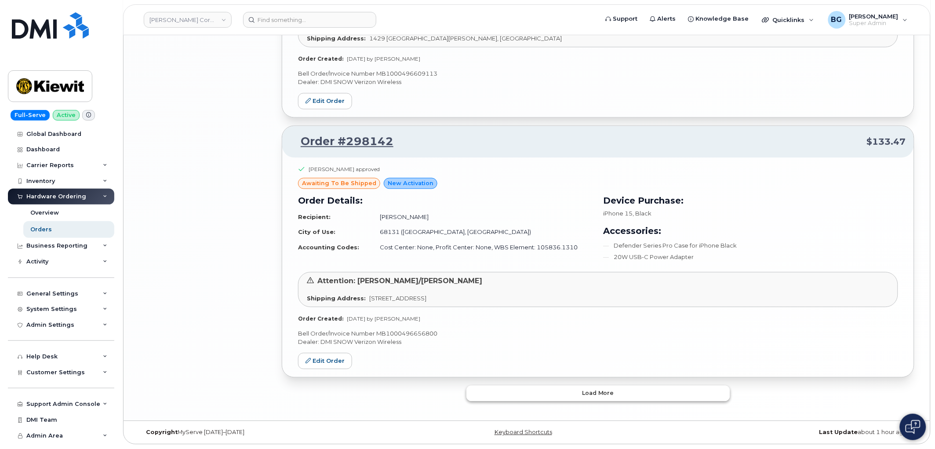
click at [628, 395] on button "Load more" at bounding box center [598, 393] width 264 height 16
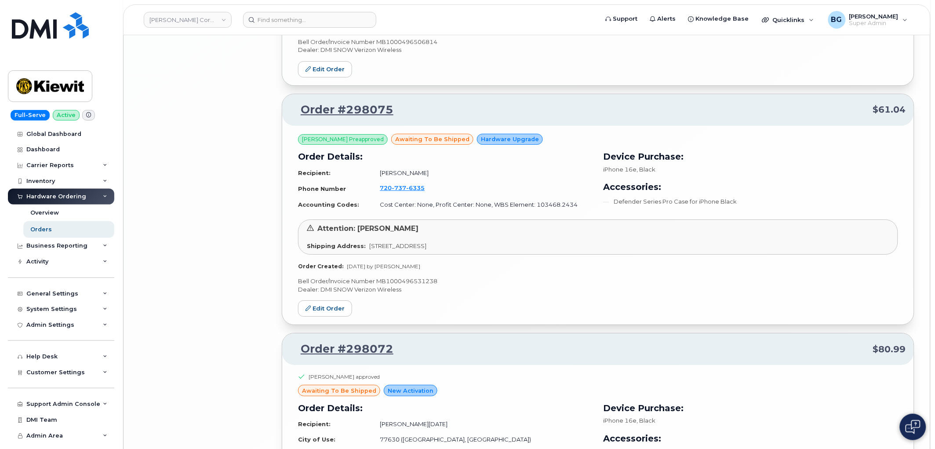
scroll to position [3846, 0]
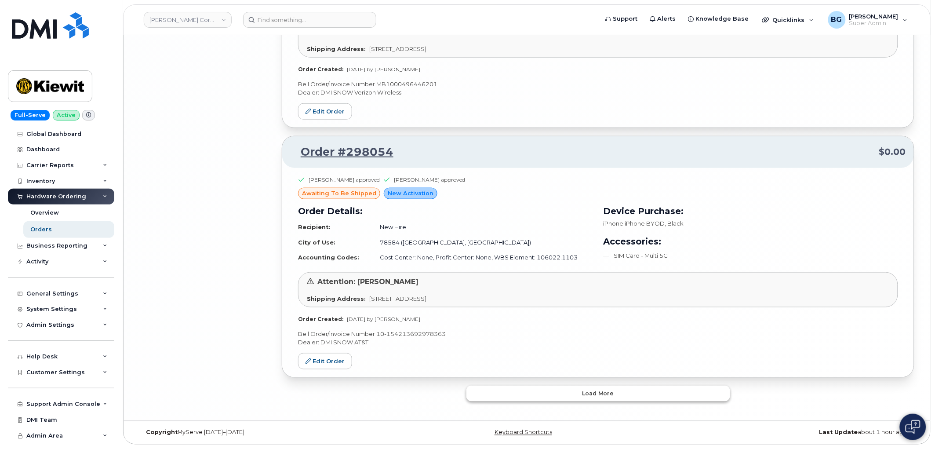
click at [612, 398] on button "Load more" at bounding box center [598, 393] width 264 height 16
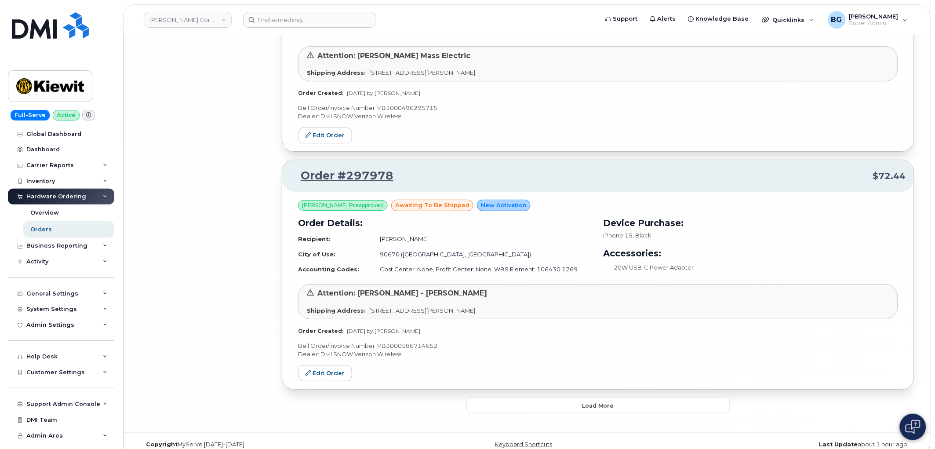
scroll to position [5889, 0]
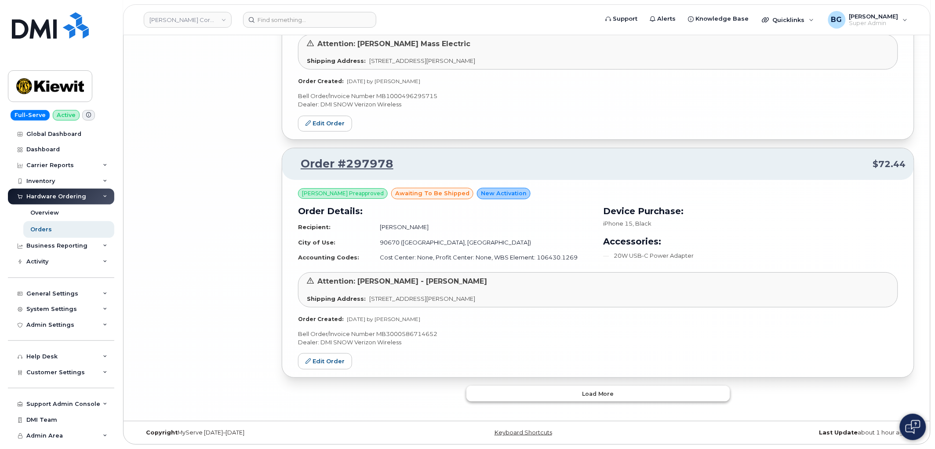
click at [626, 390] on button "Load more" at bounding box center [598, 393] width 264 height 16
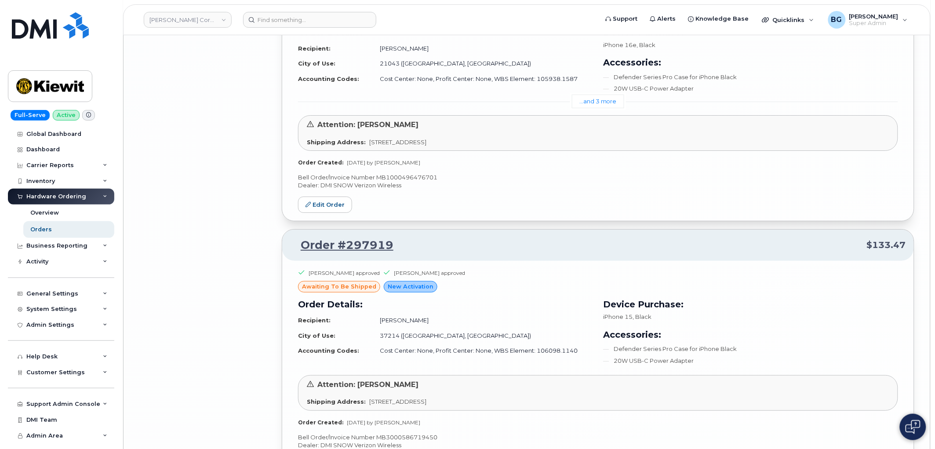
scroll to position [8324, 0]
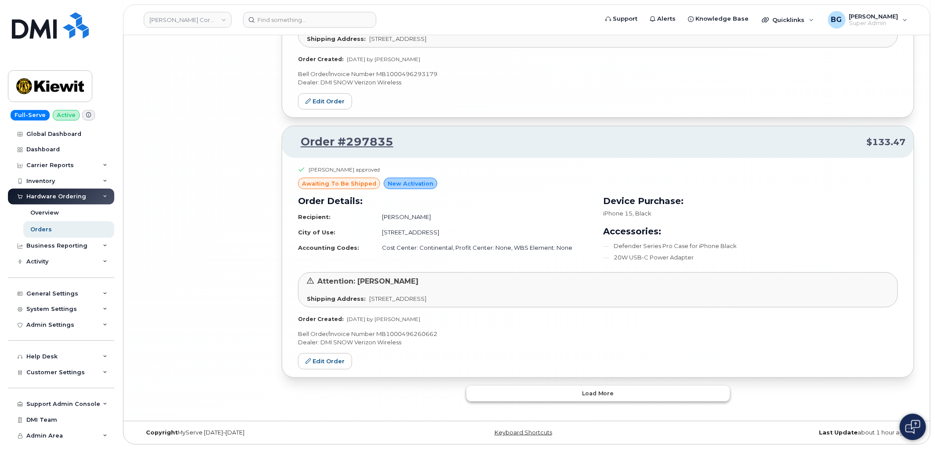
click at [617, 398] on button "Load more" at bounding box center [598, 393] width 264 height 16
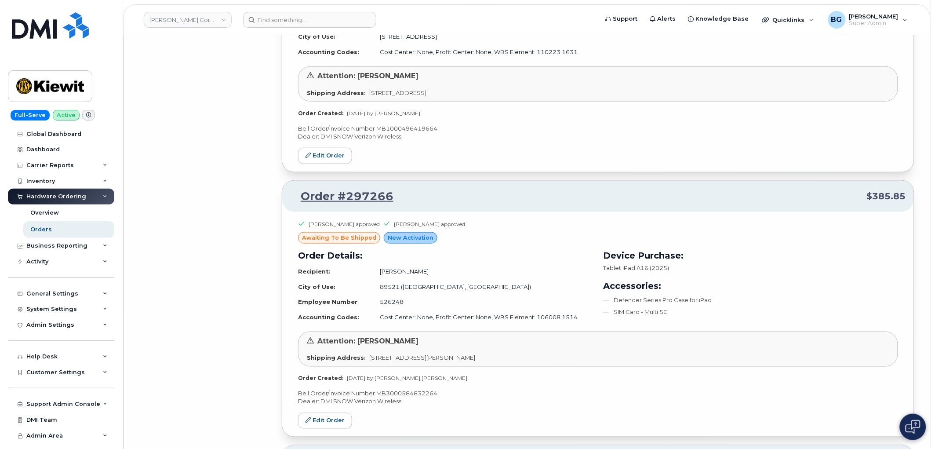
scroll to position [10529, 0]
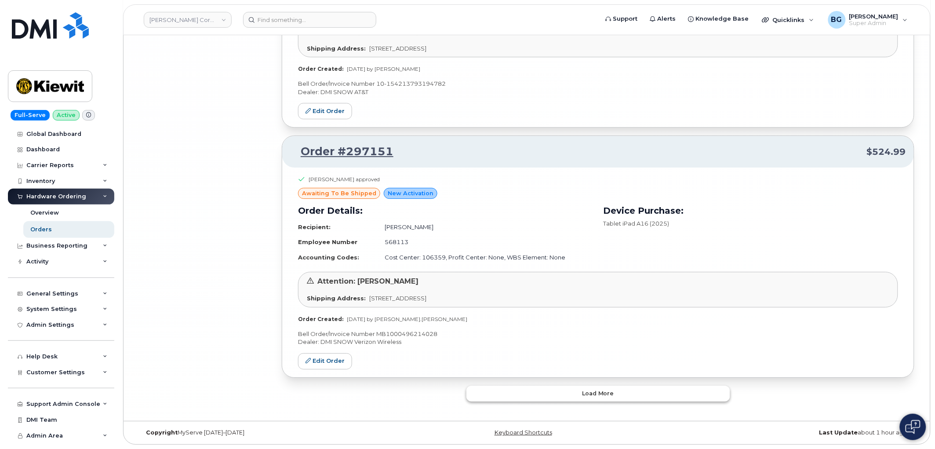
click at [594, 399] on button "Load more" at bounding box center [598, 393] width 264 height 16
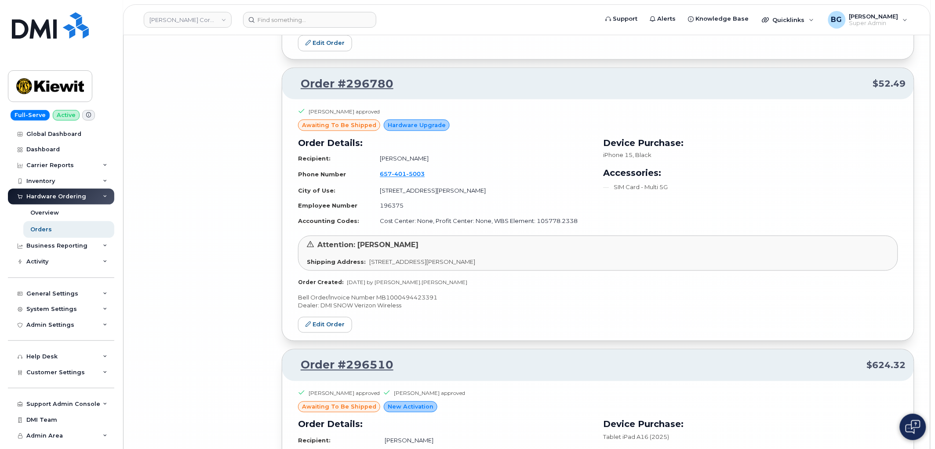
scroll to position [13048, 0]
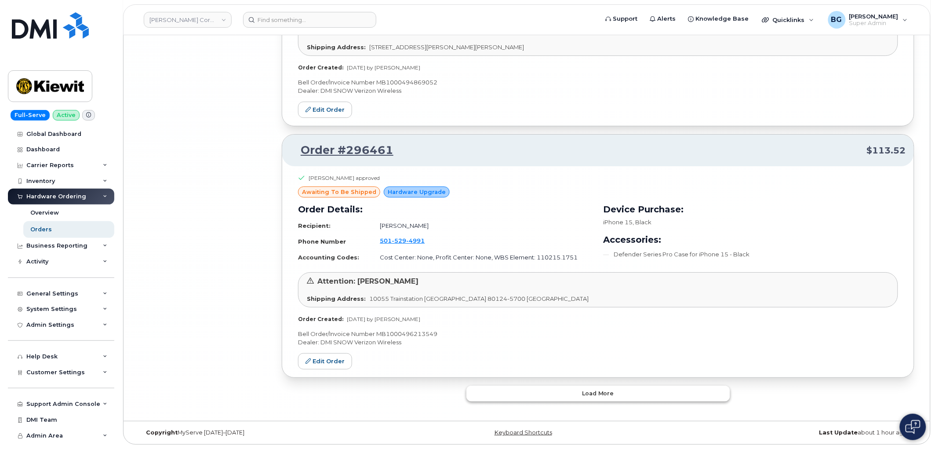
click at [605, 392] on span "Load more" at bounding box center [598, 393] width 32 height 8
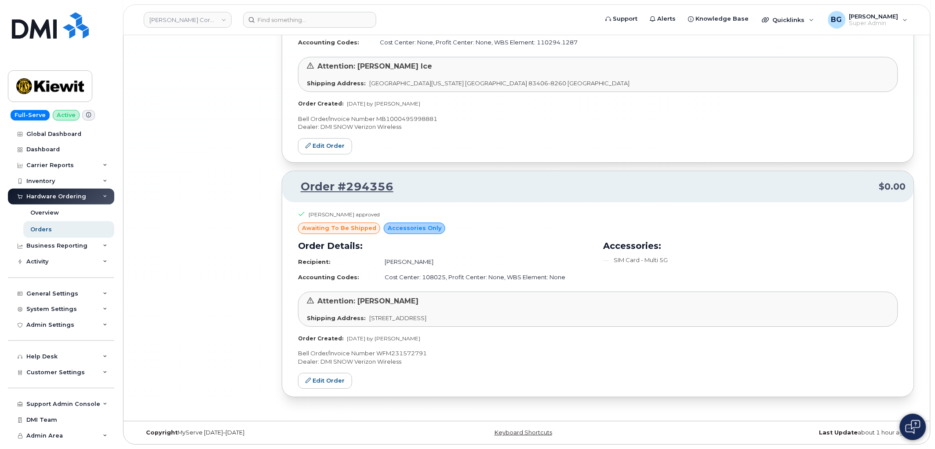
scroll to position [14137, 0]
click at [403, 354] on p "Bell Order/Invoice Number WFM231572791" at bounding box center [598, 353] width 600 height 8
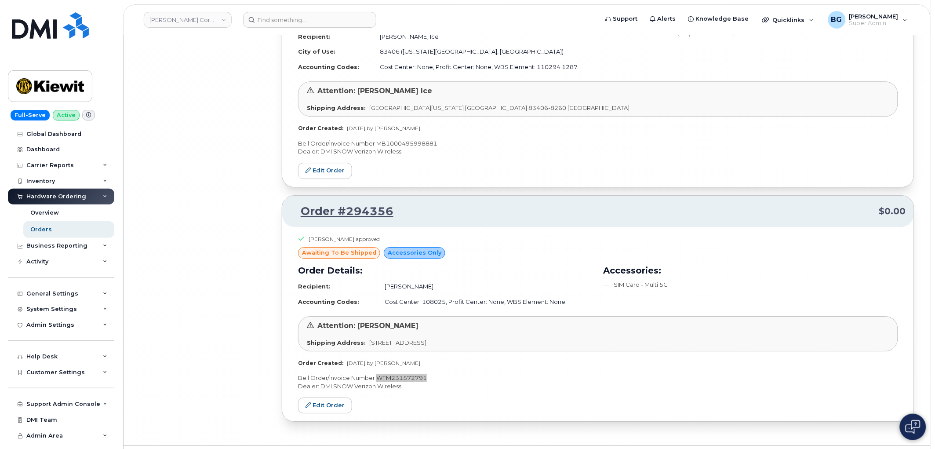
scroll to position [13909, 0]
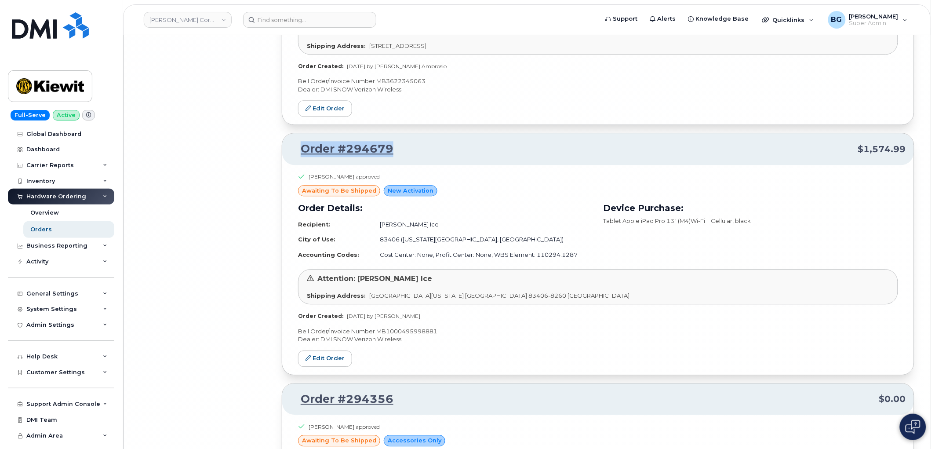
drag, startPoint x: 395, startPoint y: 163, endPoint x: 300, endPoint y: 164, distance: 95.8
click at [300, 157] on p "Order #294679 $1,574.99" at bounding box center [598, 149] width 616 height 16
click at [403, 335] on p "Bell Order/Invoice Number MB1000495998881" at bounding box center [598, 331] width 600 height 8
drag, startPoint x: 371, startPoint y: 165, endPoint x: 284, endPoint y: 157, distance: 87.4
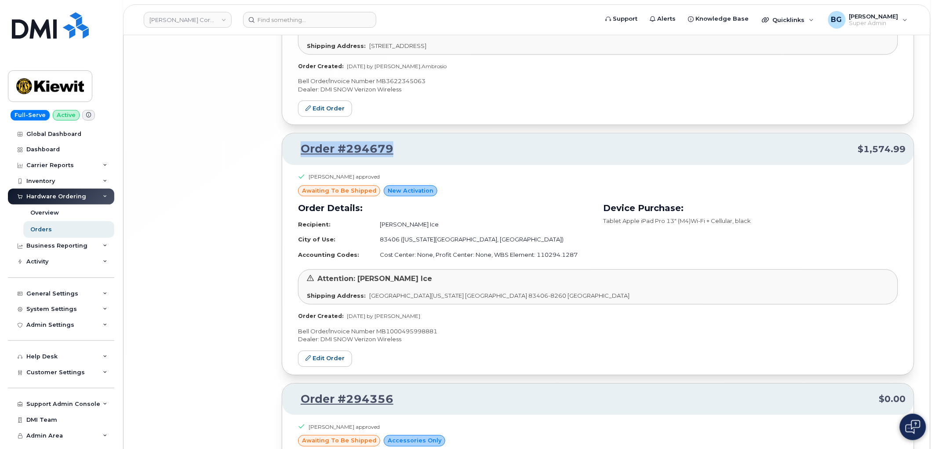
click at [284, 157] on div "Order #294679 $1,574.99" at bounding box center [597, 149] width 631 height 32
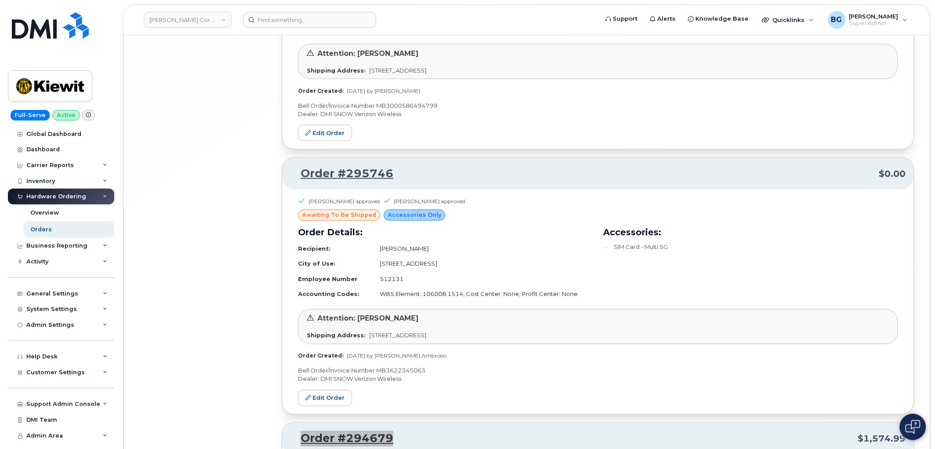
scroll to position [13617, 0]
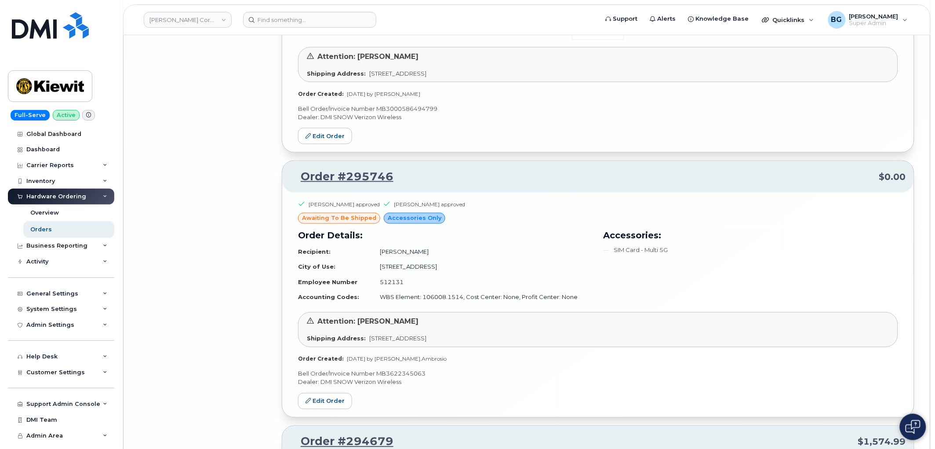
click at [396, 378] on p "Bell Order/Invoice Number MB3622345063" at bounding box center [598, 374] width 600 height 8
click at [397, 378] on p "Bell Order/Invoice Number MB3622345063" at bounding box center [598, 374] width 600 height 8
click at [393, 378] on p "Bell Order/Invoice Number MB3622345063" at bounding box center [598, 374] width 600 height 8
click at [385, 260] on td "Jared Ambrosio" at bounding box center [482, 251] width 221 height 15
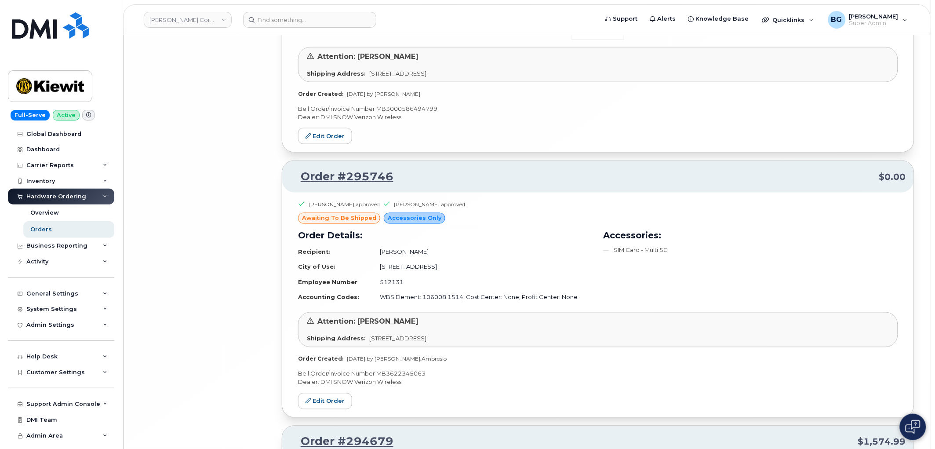
drag, startPoint x: 385, startPoint y: 267, endPoint x: 402, endPoint y: 268, distance: 16.3
click at [402, 260] on td "Jared Ambrosio" at bounding box center [482, 251] width 221 height 15
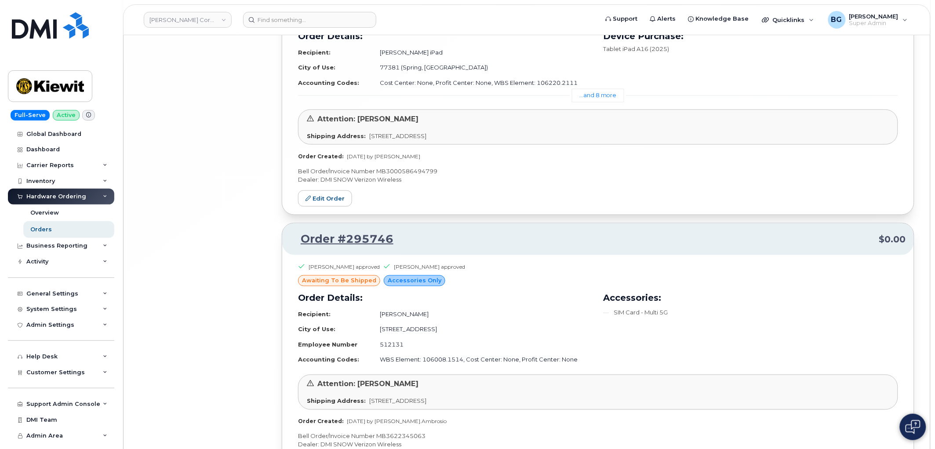
scroll to position [13389, 0]
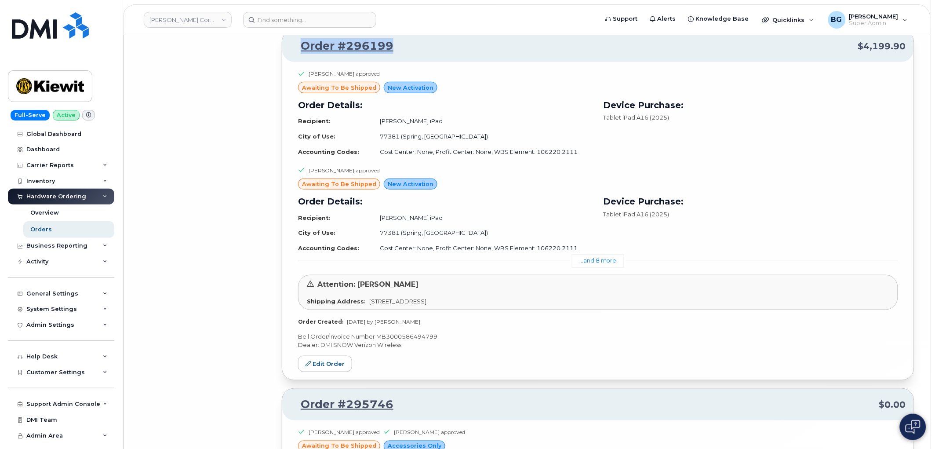
drag, startPoint x: 401, startPoint y: 66, endPoint x: 304, endPoint y: 64, distance: 96.7
click at [304, 54] on p "Order #296199 $4,199.90" at bounding box center [598, 46] width 616 height 16
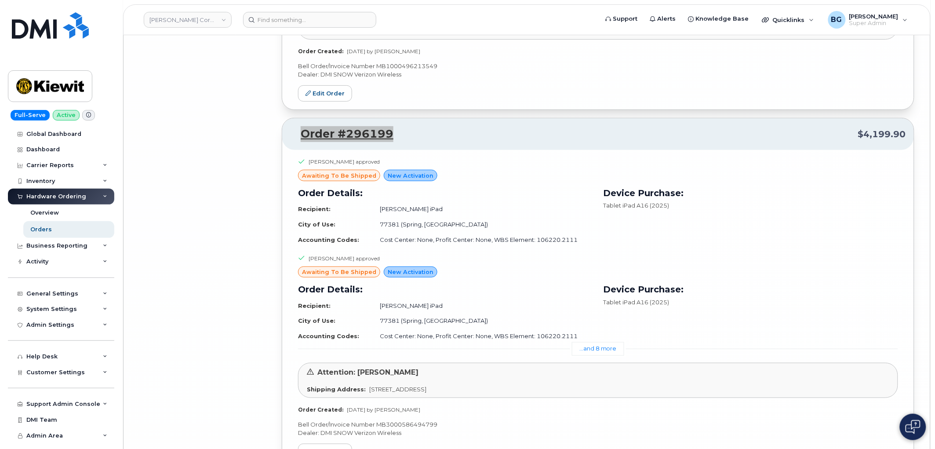
scroll to position [13128, 0]
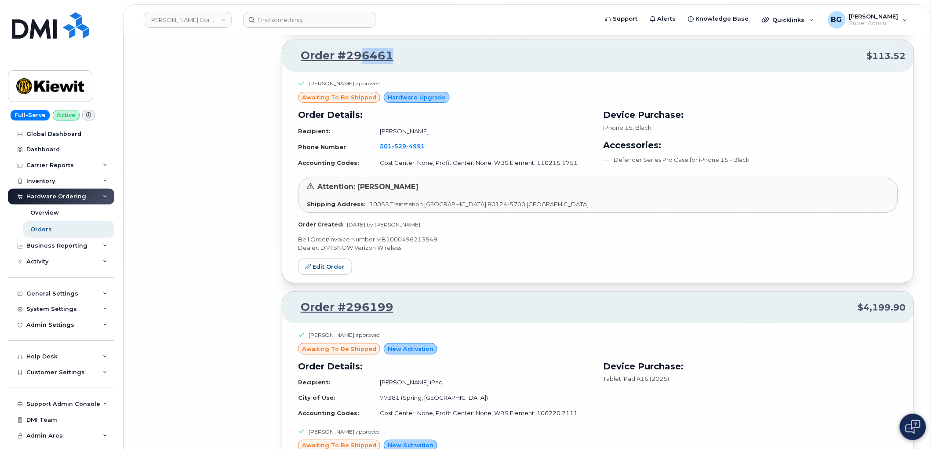
drag, startPoint x: 403, startPoint y: 72, endPoint x: 362, endPoint y: 72, distance: 40.4
click at [362, 64] on p "Order #296461 $113.52" at bounding box center [598, 56] width 616 height 16
click at [399, 243] on p "Bell Order/Invoice Number MB1000496213549" at bounding box center [598, 239] width 600 height 8
drag, startPoint x: 414, startPoint y: 72, endPoint x: 301, endPoint y: 74, distance: 112.5
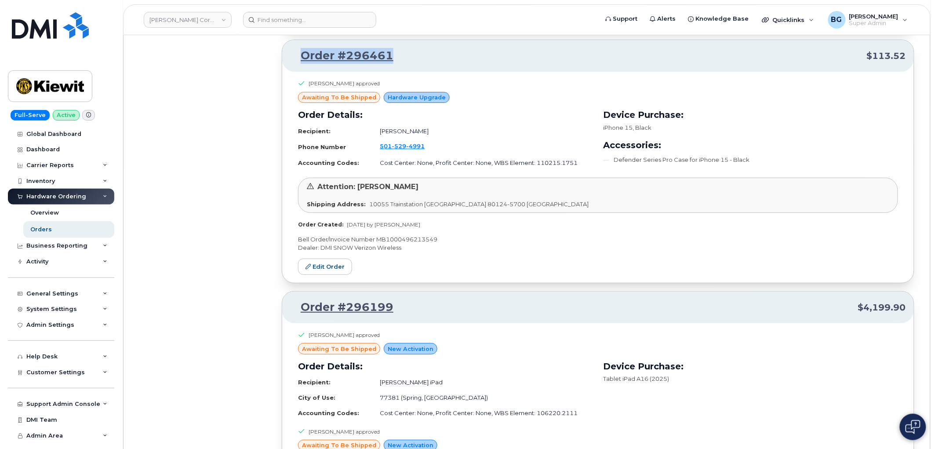
click at [301, 64] on p "Order #296461 $113.52" at bounding box center [598, 56] width 616 height 16
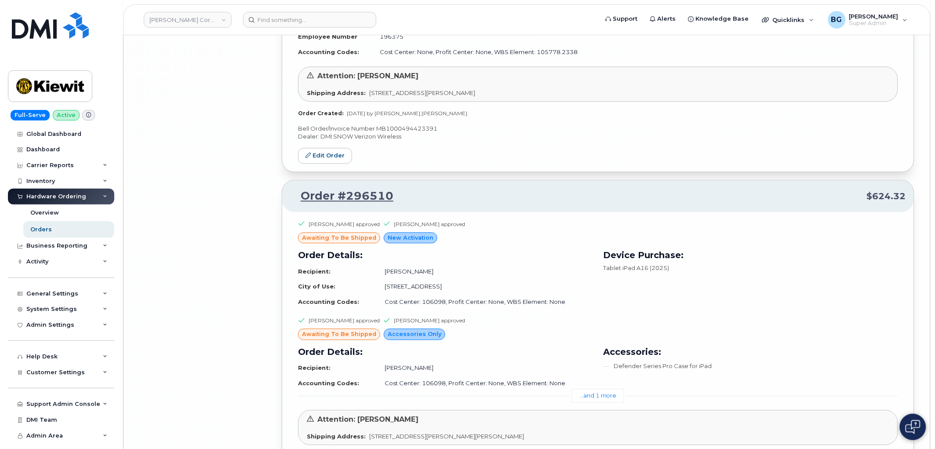
scroll to position [12640, 0]
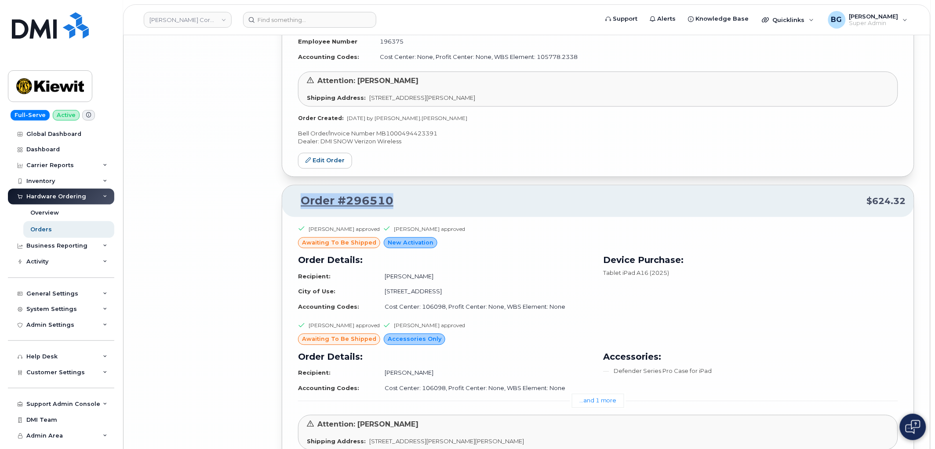
drag, startPoint x: 401, startPoint y: 208, endPoint x: 285, endPoint y: 215, distance: 116.6
click at [285, 215] on div "Order #296510 $624.32" at bounding box center [597, 201] width 631 height 32
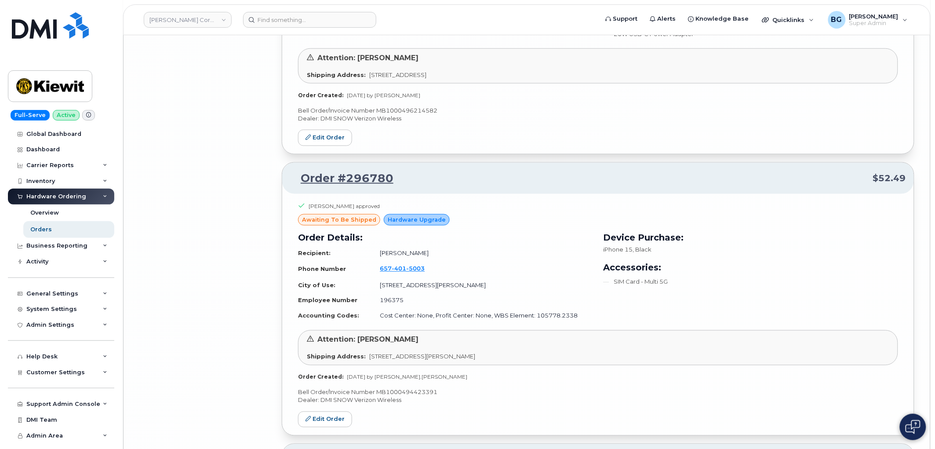
scroll to position [12380, 0]
drag, startPoint x: 370, startPoint y: 198, endPoint x: 301, endPoint y: 204, distance: 69.3
click at [301, 196] on div "Order #296780 $52.49" at bounding box center [597, 180] width 631 height 32
click at [402, 398] on p "Bell Order/Invoice Number MB1000494423391" at bounding box center [598, 393] width 600 height 8
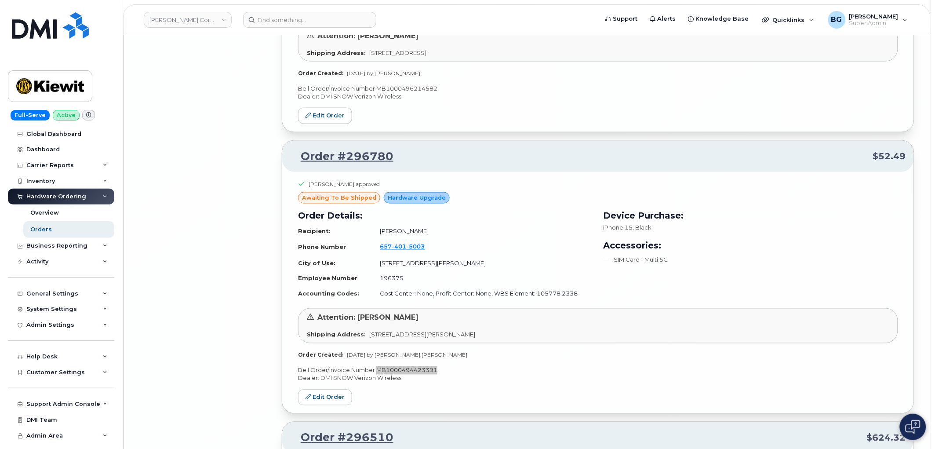
scroll to position [12445, 0]
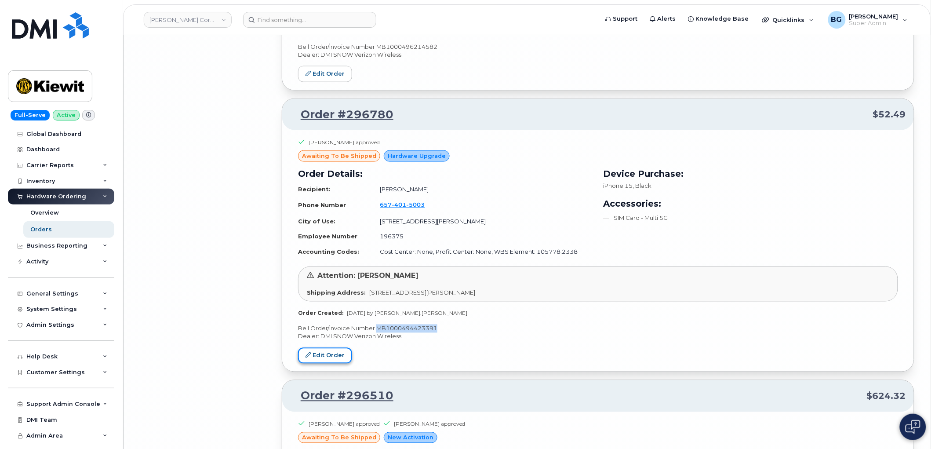
drag, startPoint x: 319, startPoint y: 371, endPoint x: 344, endPoint y: 365, distance: 25.8
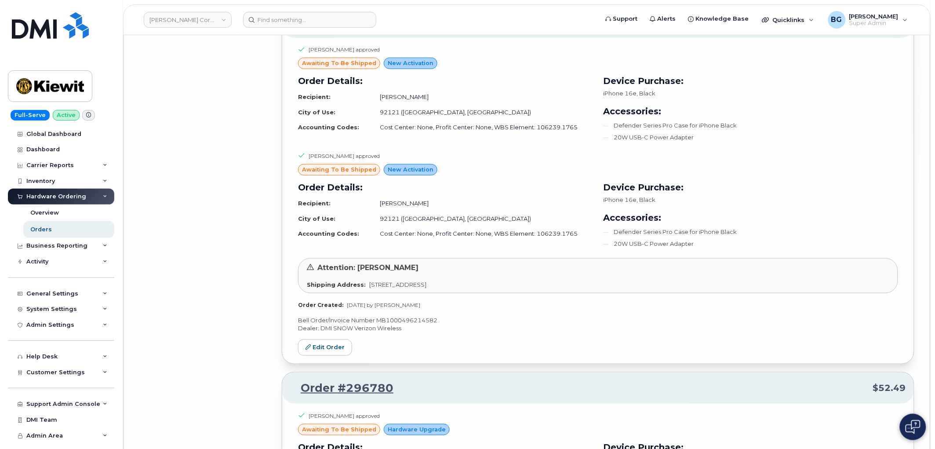
scroll to position [12152, 0]
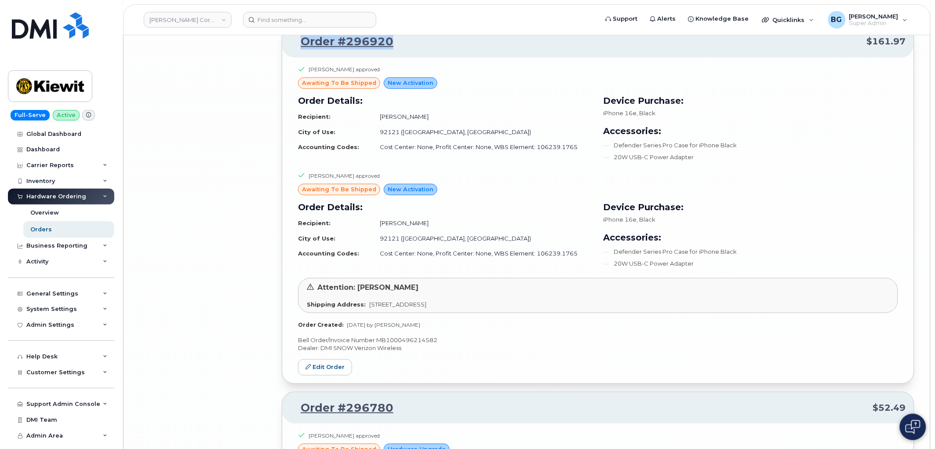
drag, startPoint x: 404, startPoint y: 54, endPoint x: 299, endPoint y: 56, distance: 105.0
click at [299, 50] on p "Order #296920 $161.97" at bounding box center [598, 42] width 616 height 16
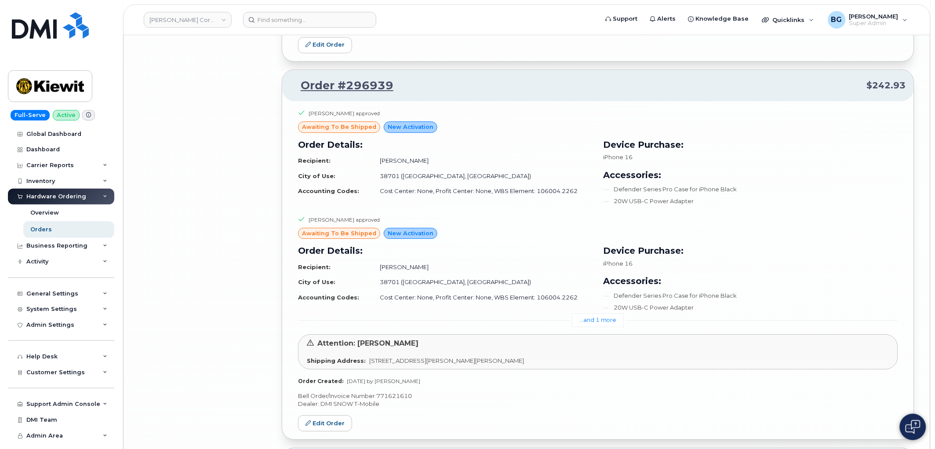
scroll to position [11729, 0]
drag, startPoint x: 404, startPoint y: 101, endPoint x: 283, endPoint y: 102, distance: 120.8
click at [283, 102] on div "Order #296939 $242.93" at bounding box center [597, 87] width 631 height 32
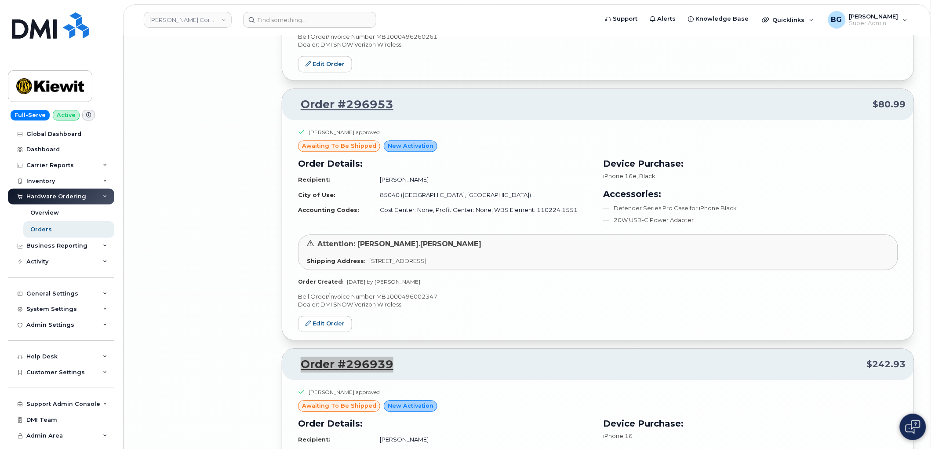
scroll to position [11436, 0]
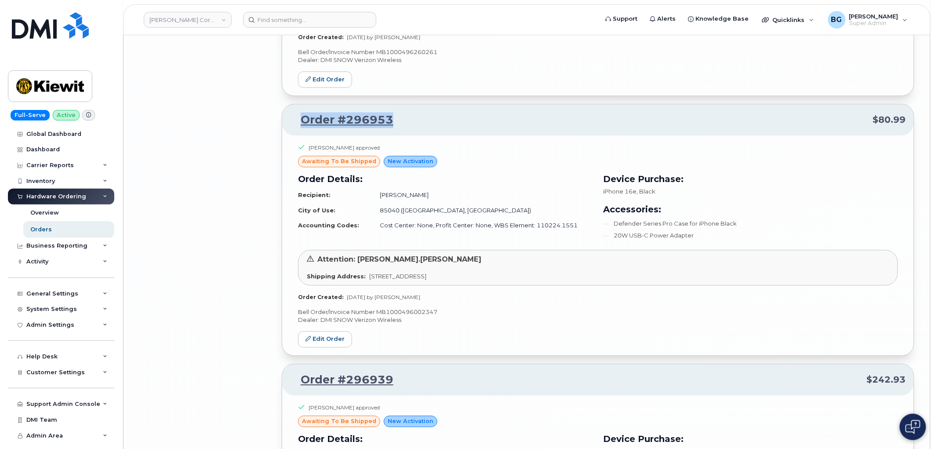
drag, startPoint x: 392, startPoint y: 129, endPoint x: 301, endPoint y: 134, distance: 90.7
click at [301, 128] on p "Order #296953 $80.99" at bounding box center [598, 120] width 616 height 16
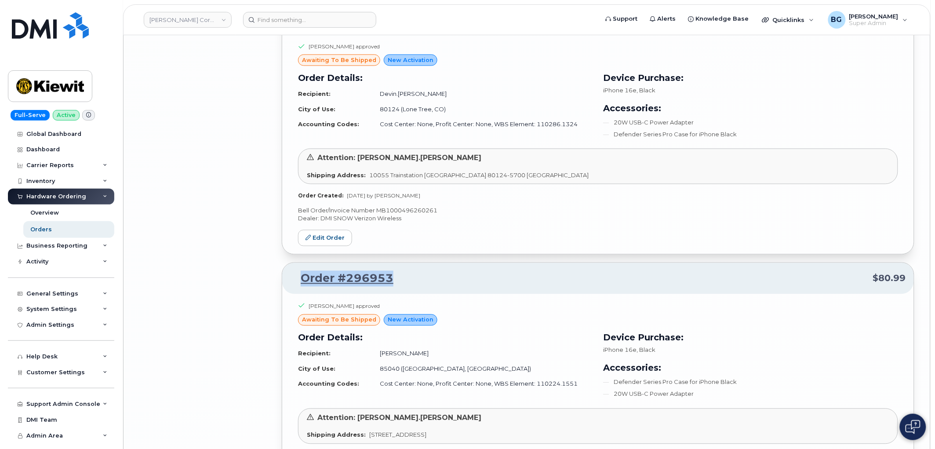
scroll to position [11175, 0]
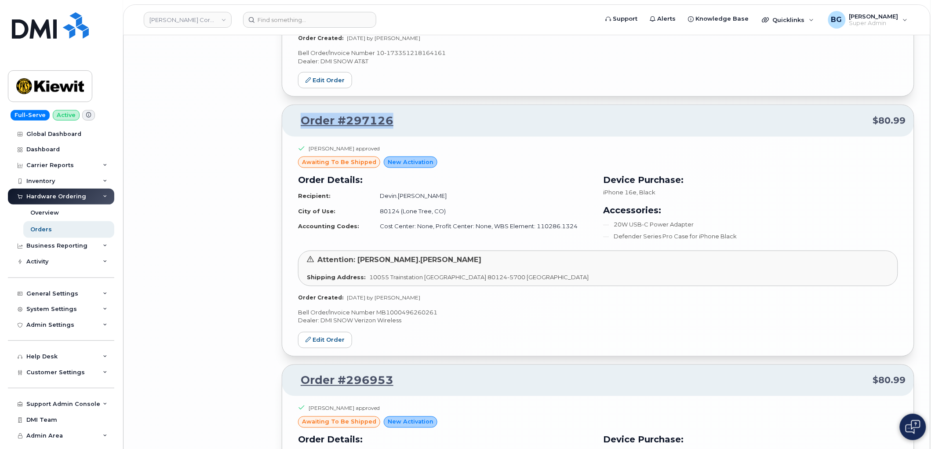
drag, startPoint x: 394, startPoint y: 130, endPoint x: 295, endPoint y: 134, distance: 99.4
click at [295, 129] on p "Order #297126 $80.99" at bounding box center [598, 121] width 616 height 16
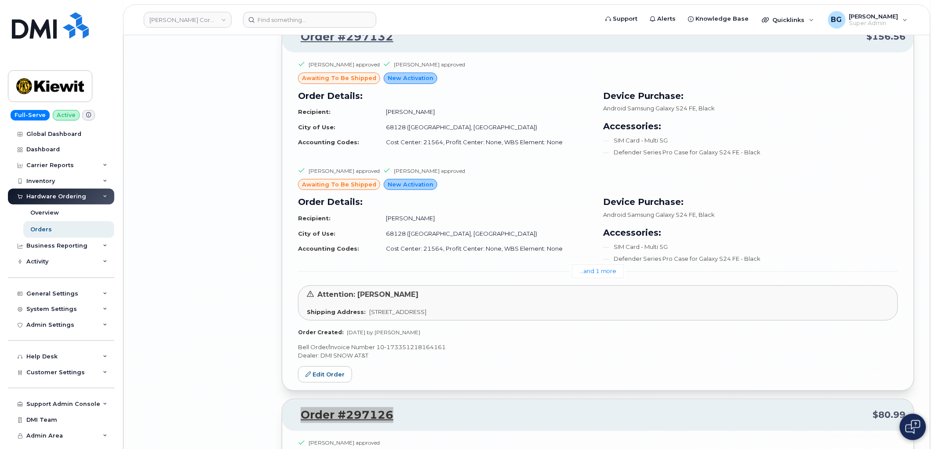
scroll to position [10850, 0]
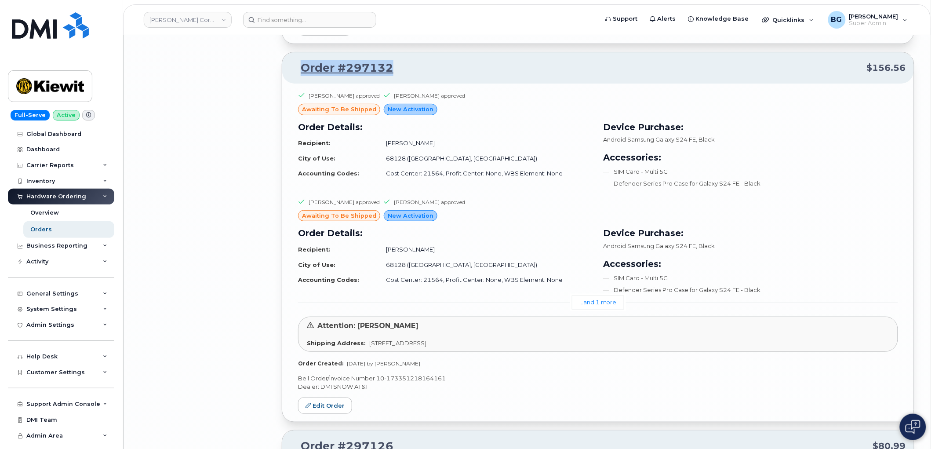
drag, startPoint x: 399, startPoint y: 79, endPoint x: 297, endPoint y: 80, distance: 101.9
click at [297, 76] on p "Order #297132 $156.56" at bounding box center [598, 68] width 616 height 16
click at [404, 382] on p "Bell Order/Invoice Number 10-173351218164161" at bounding box center [598, 378] width 600 height 8
drag, startPoint x: 403, startPoint y: 388, endPoint x: 376, endPoint y: 391, distance: 27.4
click at [376, 382] on p "Bell Order/Invoice Number 10-173351218164161" at bounding box center [598, 378] width 600 height 8
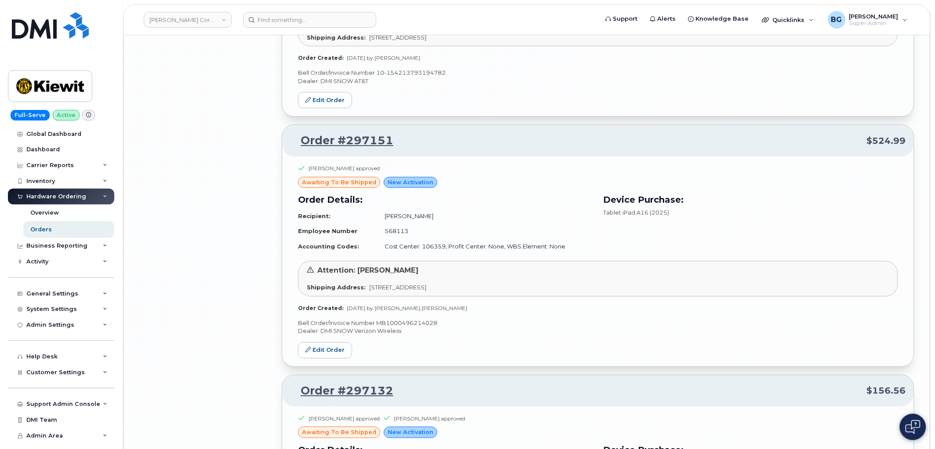
scroll to position [10525, 0]
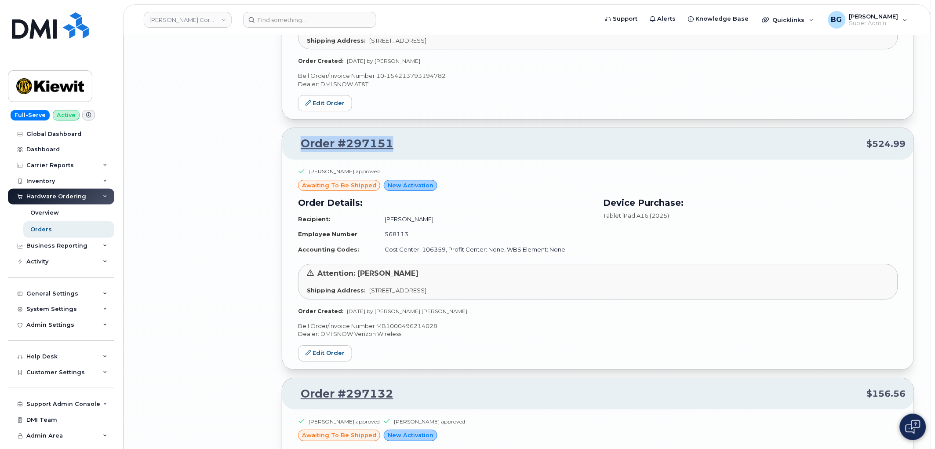
drag, startPoint x: 397, startPoint y: 160, endPoint x: 301, endPoint y: 162, distance: 96.7
click at [301, 152] on p "Order #297151 $524.99" at bounding box center [598, 144] width 616 height 16
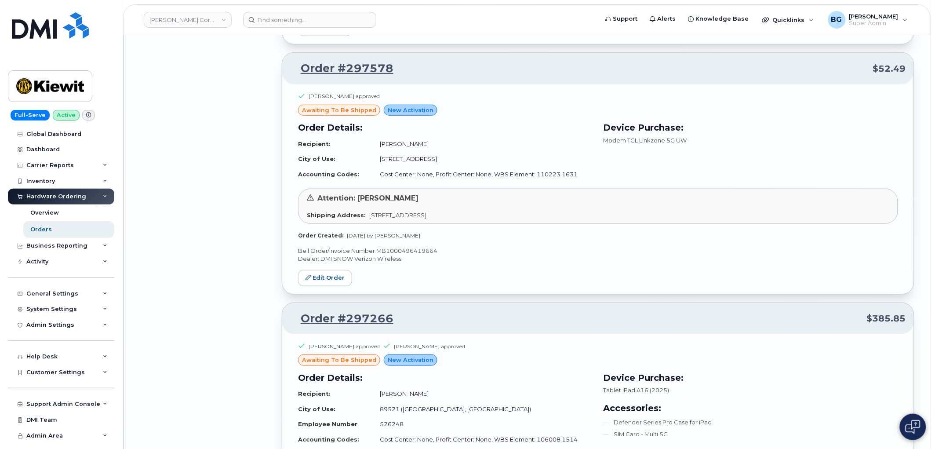
scroll to position [9711, 0]
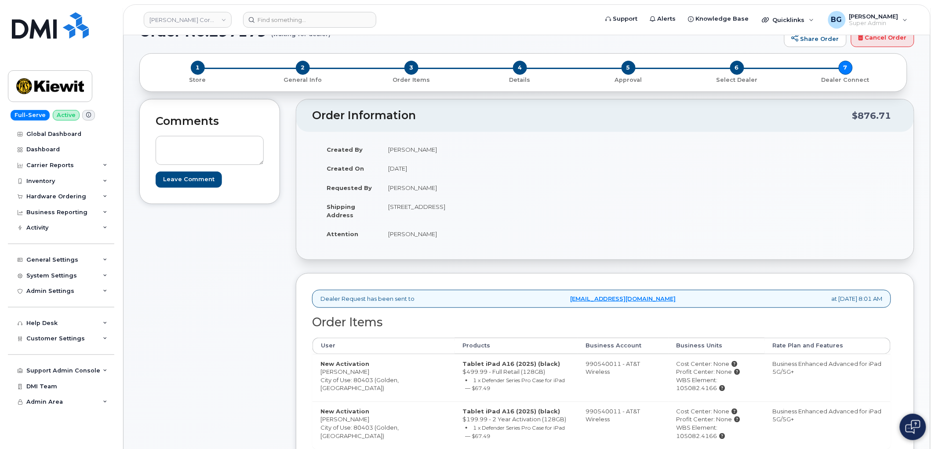
scroll to position [195, 0]
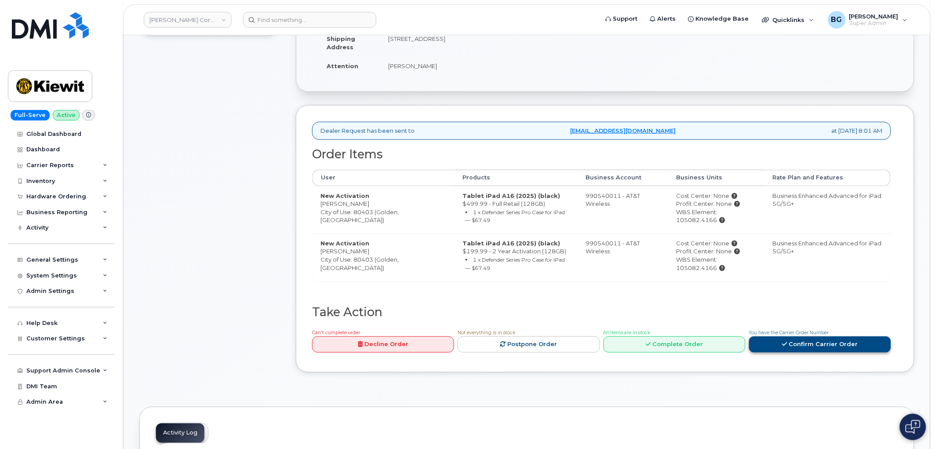
click at [801, 343] on link "Confirm Carrier Order" at bounding box center [820, 344] width 142 height 16
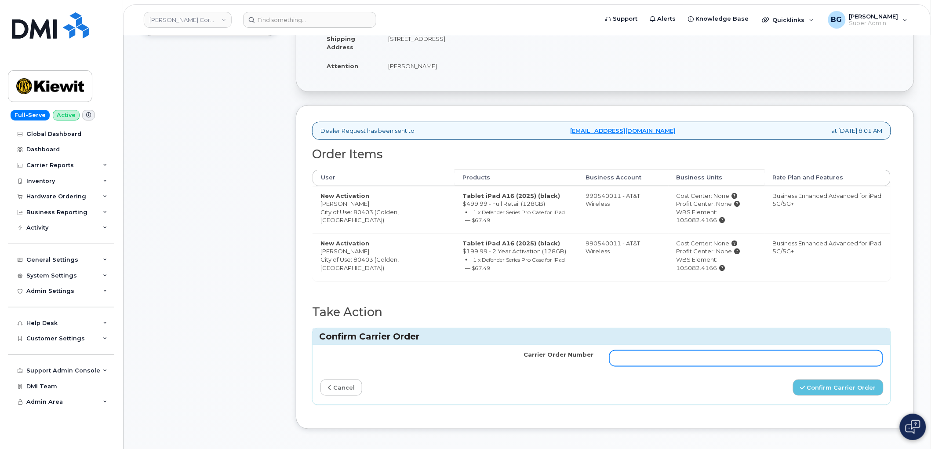
click at [761, 361] on input "Carrier Order Number" at bounding box center [745, 358] width 273 height 16
paste input "10-154213793194782"
type input "10-154213793194782"
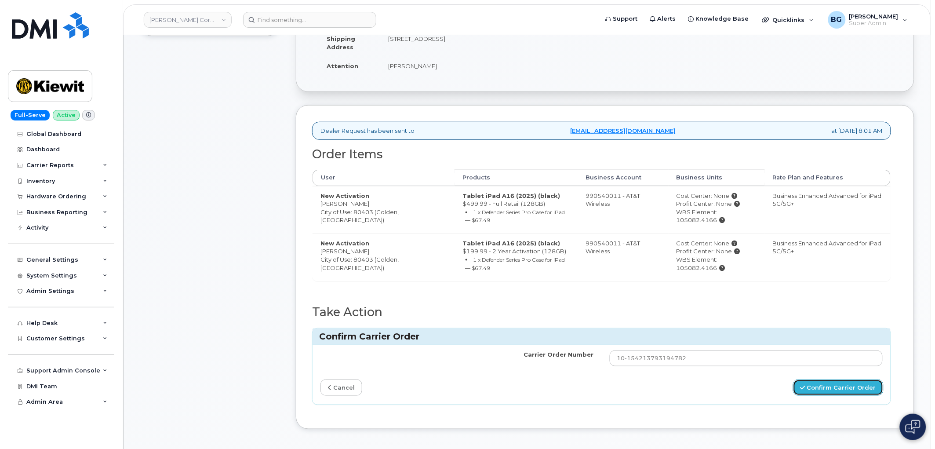
click at [829, 390] on button "Confirm Carrier Order" at bounding box center [838, 387] width 91 height 16
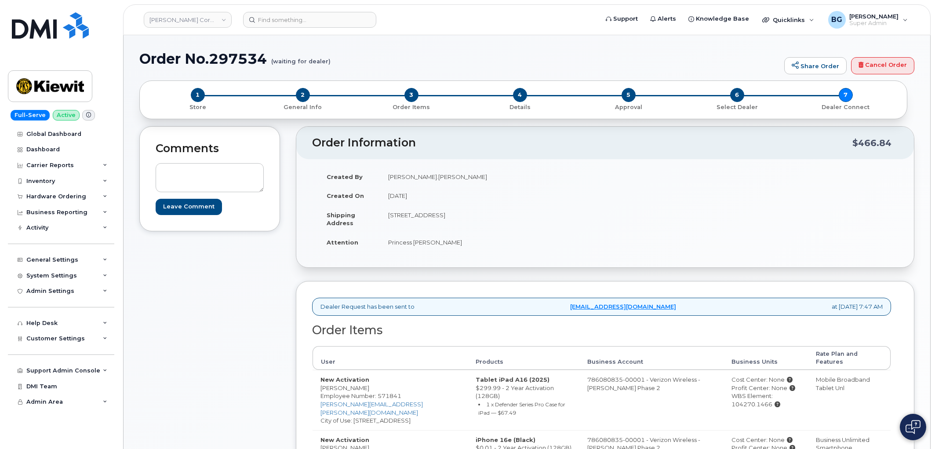
scroll to position [228, 0]
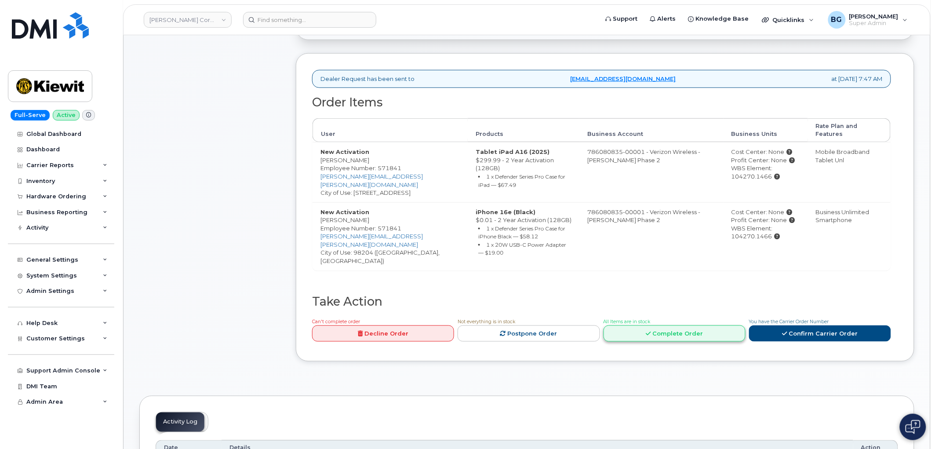
click at [678, 325] on link "Complete Order" at bounding box center [674, 333] width 142 height 16
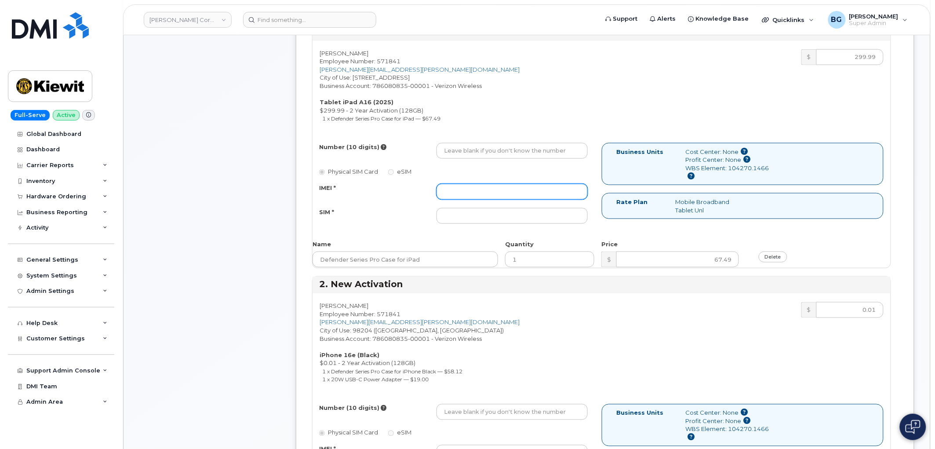
scroll to position [326, 0]
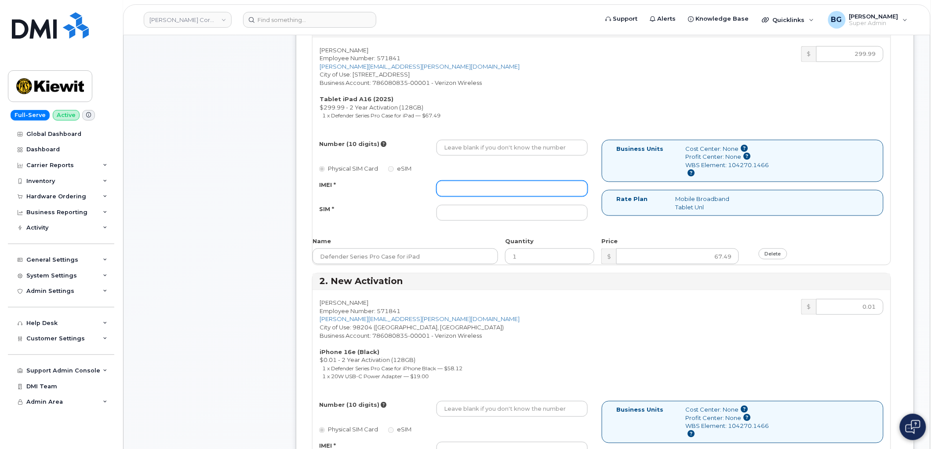
click at [492, 194] on input "IMEI *" at bounding box center [511, 189] width 151 height 16
paste input "351159273683812"
type input "351159273683812"
click at [487, 217] on input "SIM *" at bounding box center [511, 213] width 151 height 16
paste input "89049032007408888700218799809761"
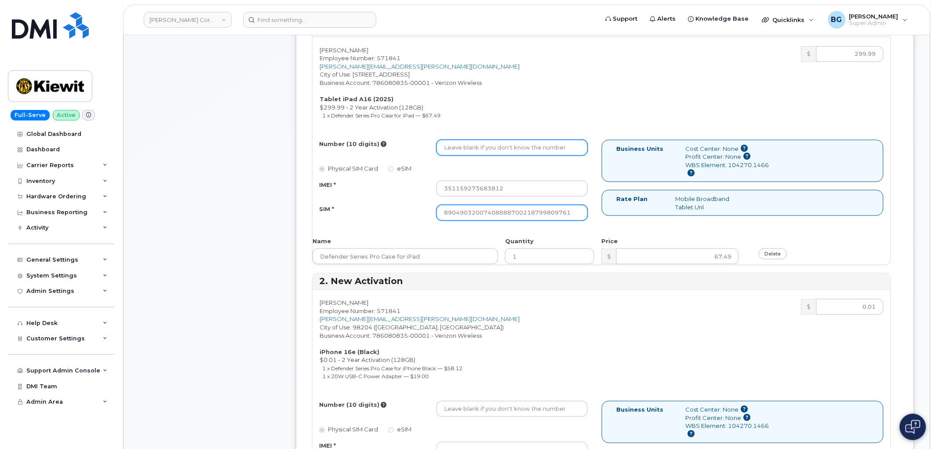
type input "89049032007408888700218799809761"
click at [490, 151] on input "Number (10 digits)" at bounding box center [511, 148] width 151 height 16
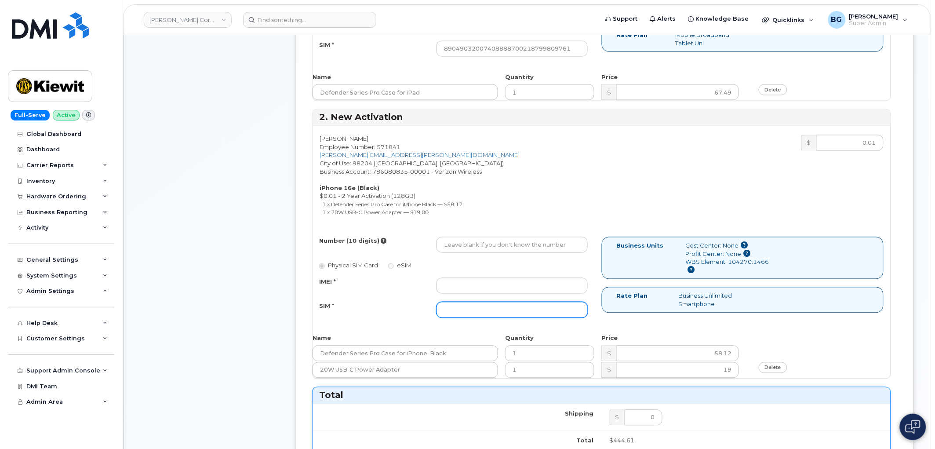
scroll to position [521, 0]
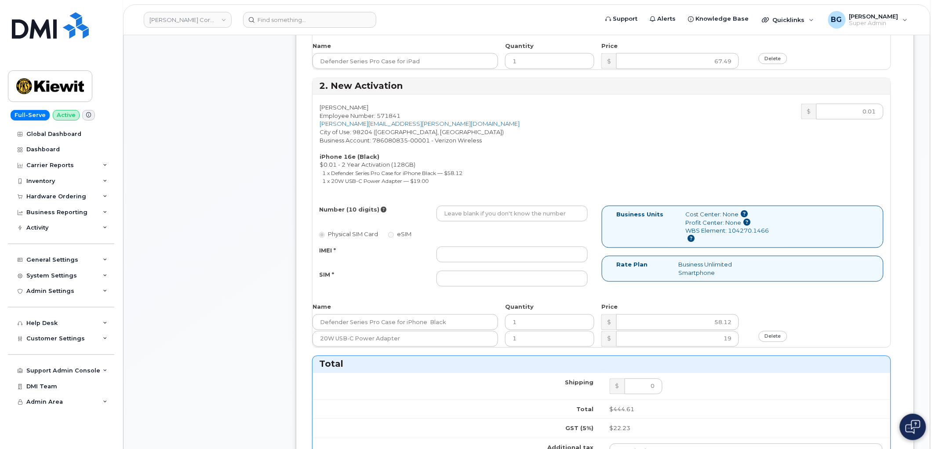
type input "4255670967"
click at [471, 254] on input "IMEI *" at bounding box center [511, 254] width 151 height 16
paste input "353234880527229"
type input "353234880527229"
click at [501, 278] on input "SIM *" at bounding box center [511, 279] width 151 height 16
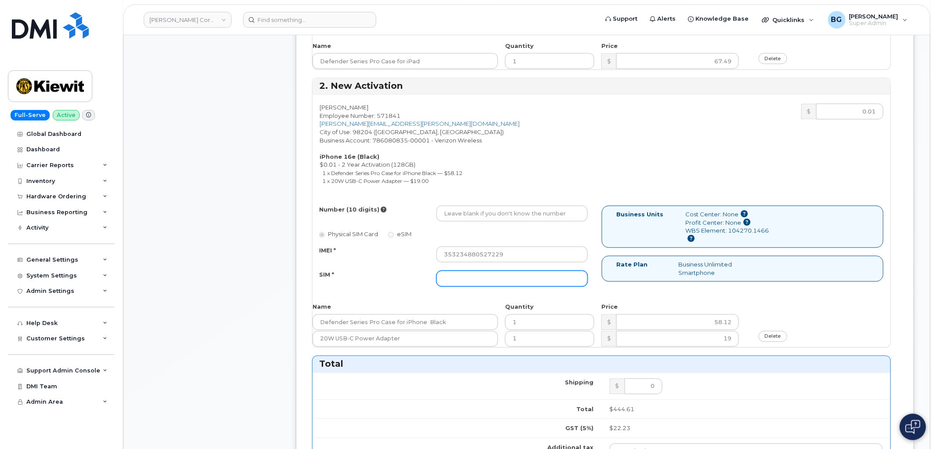
paste input "89043052010008889725002547130436"
type input "89043052010008889725002547130436"
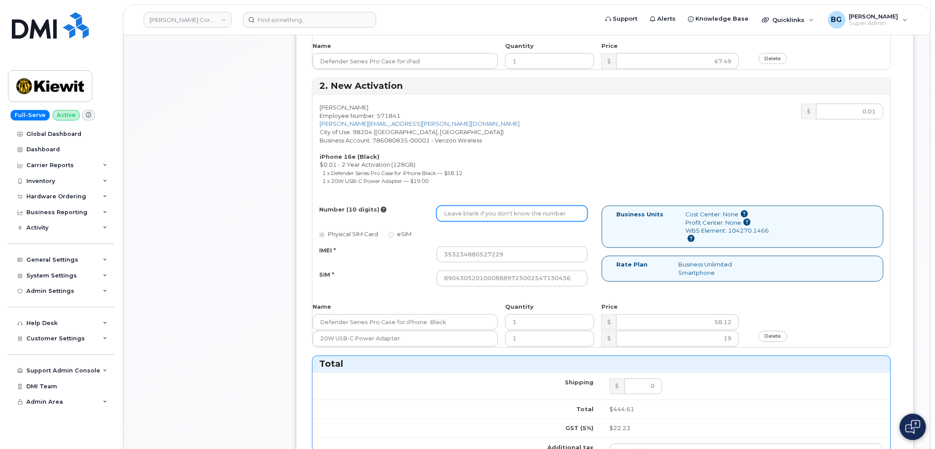
click at [499, 213] on input "Number (10 digits)" at bounding box center [511, 214] width 151 height 16
paste input "[PHONE_NUMBER]"
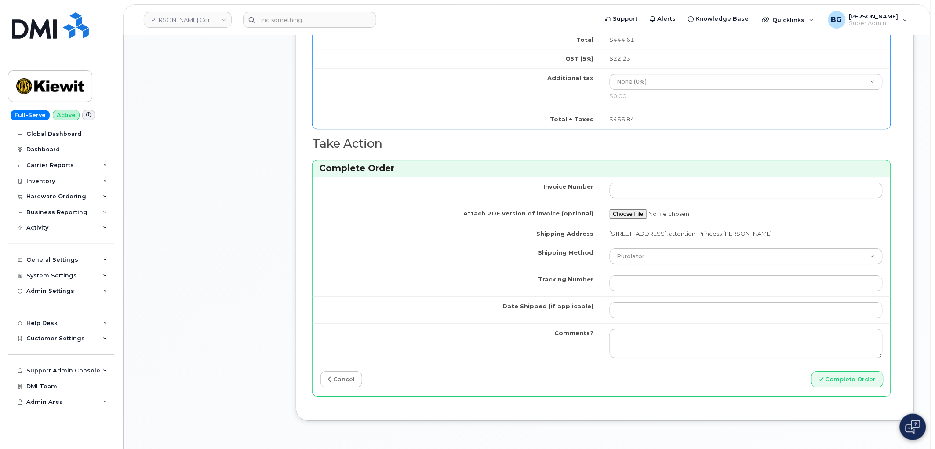
scroll to position [911, 0]
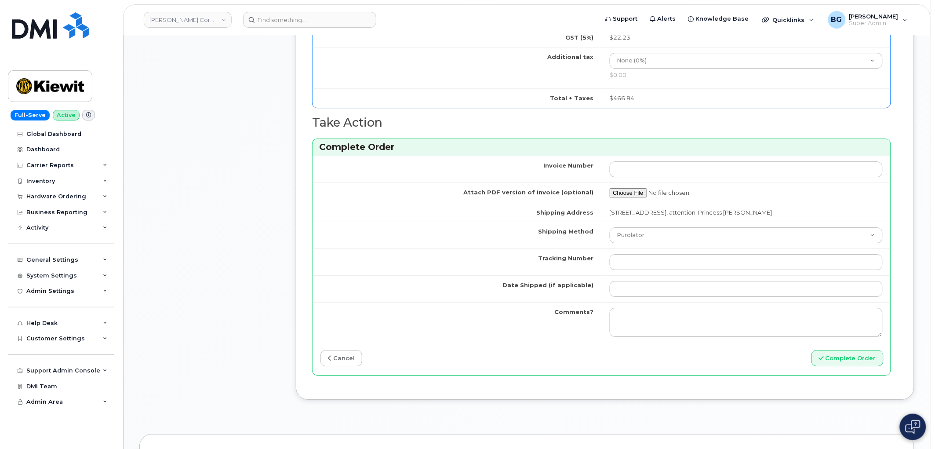
type input "4255670969"
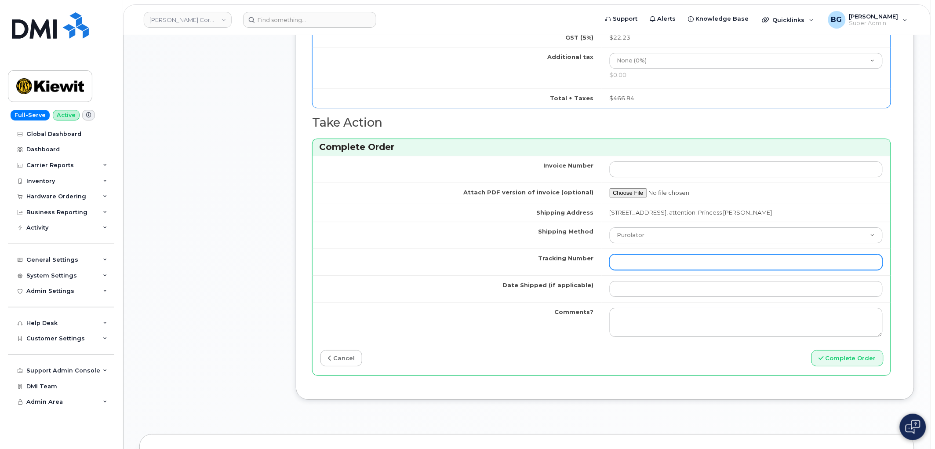
click at [631, 258] on input "Tracking Number" at bounding box center [745, 262] width 273 height 16
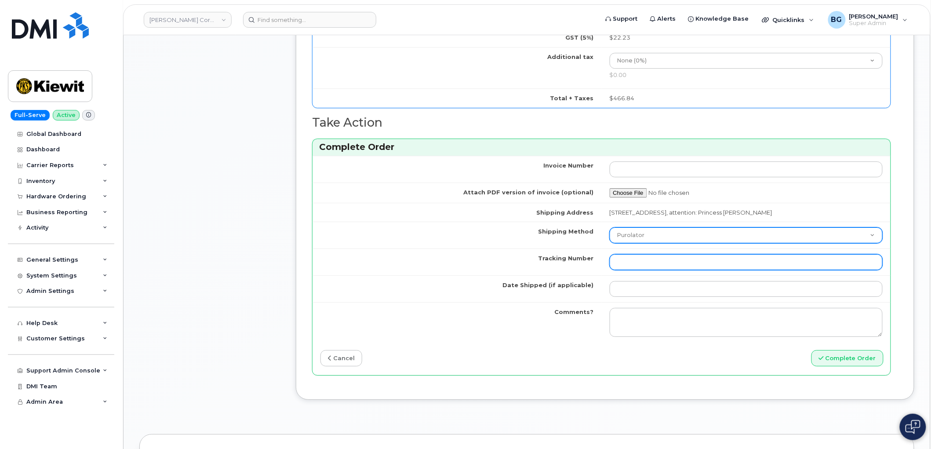
paste input "454266921460"
type input "454266921460"
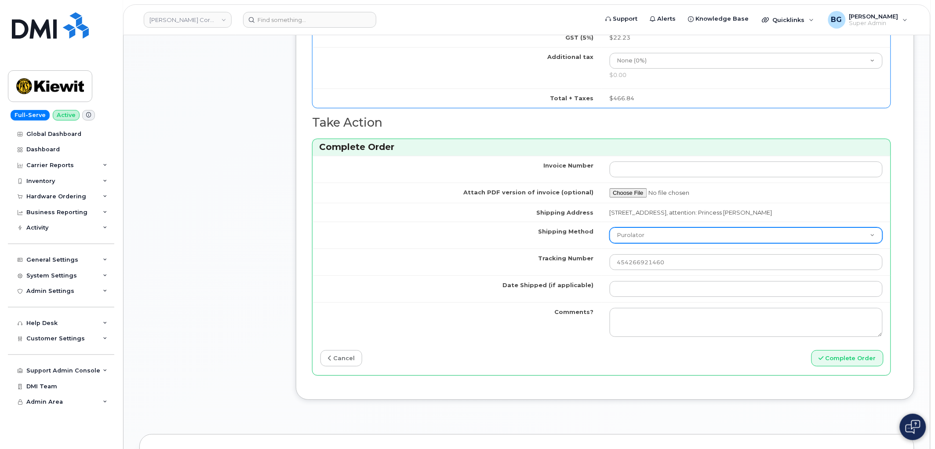
click at [647, 234] on select "Purolator UPS FedEx Canada Post Courier Other Drop Off Pick Up" at bounding box center [745, 235] width 273 height 16
select select "FedEx"
click at [609, 227] on select "Purolator UPS FedEx Canada Post Courier Other Drop Off Pick Up" at bounding box center [745, 235] width 273 height 16
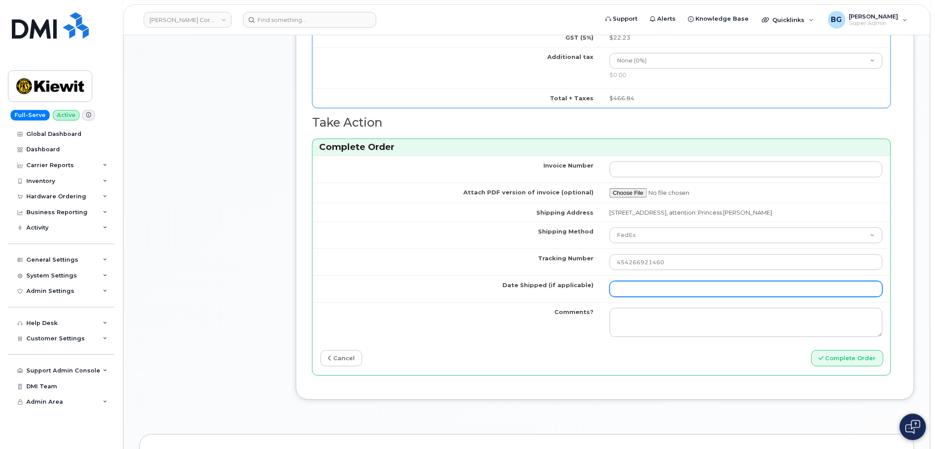
click at [630, 285] on input "Date Shipped (if applicable)" at bounding box center [745, 289] width 273 height 16
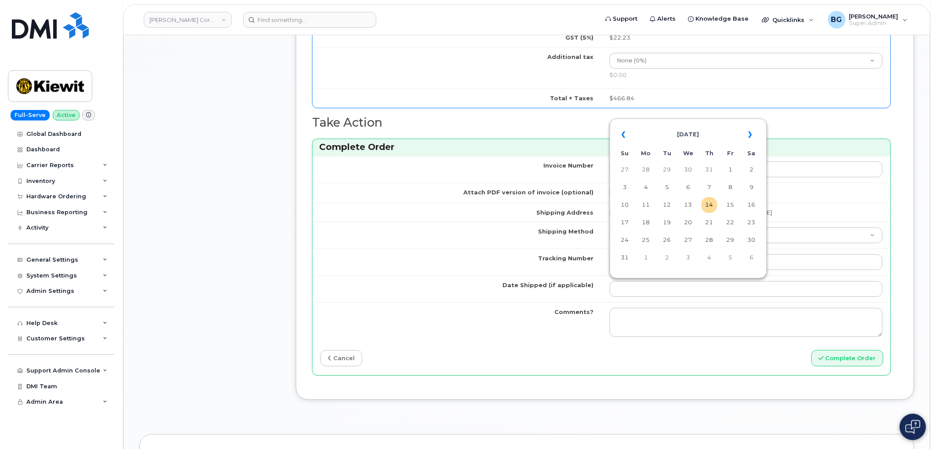
click at [689, 205] on td "13" at bounding box center [688, 205] width 16 height 16
type input "2025-08-13"
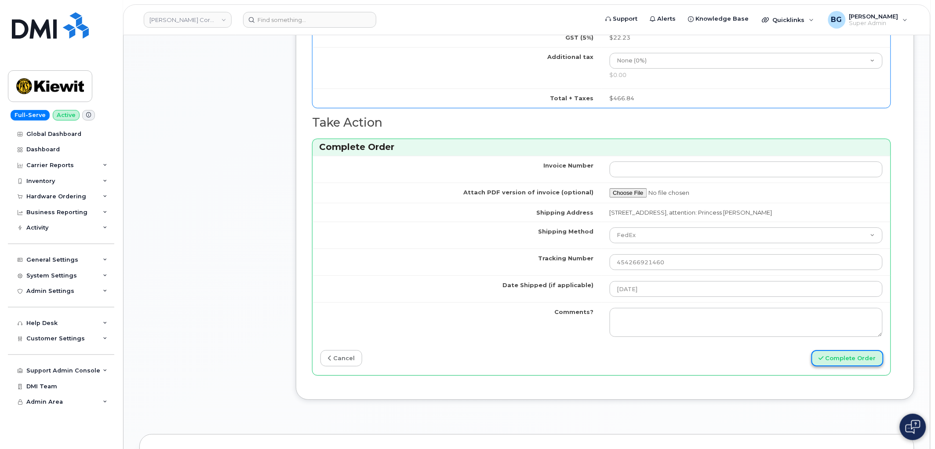
click at [848, 359] on button "Complete Order" at bounding box center [847, 358] width 72 height 16
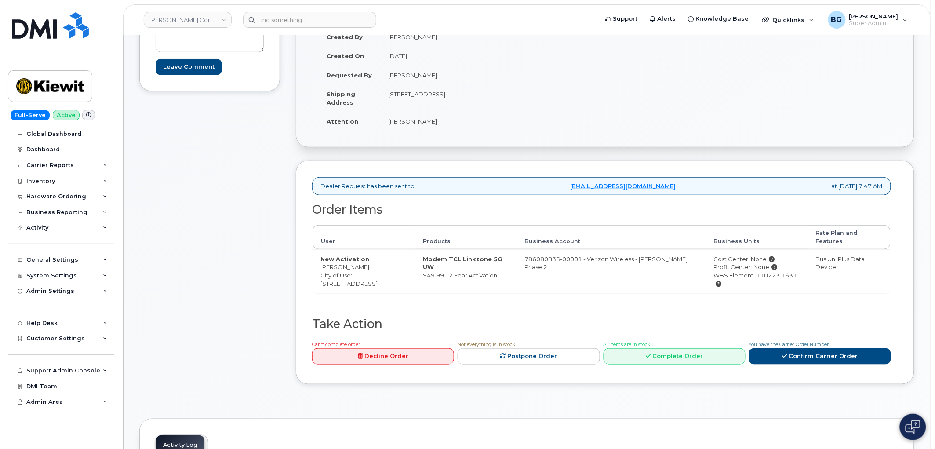
scroll to position [260, 0]
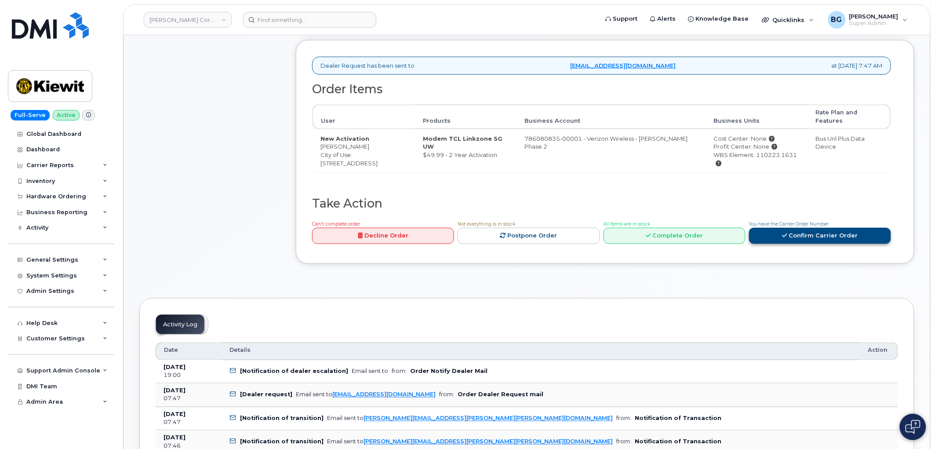
click at [812, 228] on link "Confirm Carrier Order" at bounding box center [820, 236] width 142 height 16
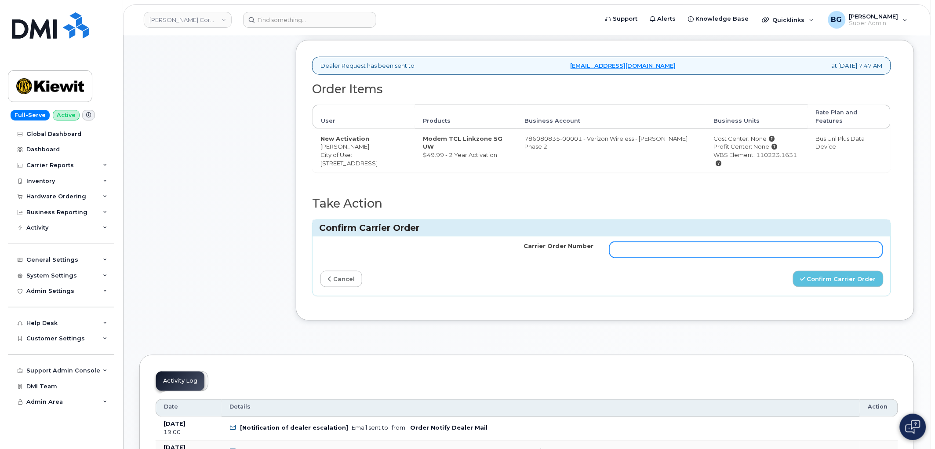
click at [765, 242] on input "Carrier Order Number" at bounding box center [745, 250] width 273 height 16
paste input "MB1000496419664"
type input "MB1000496419664"
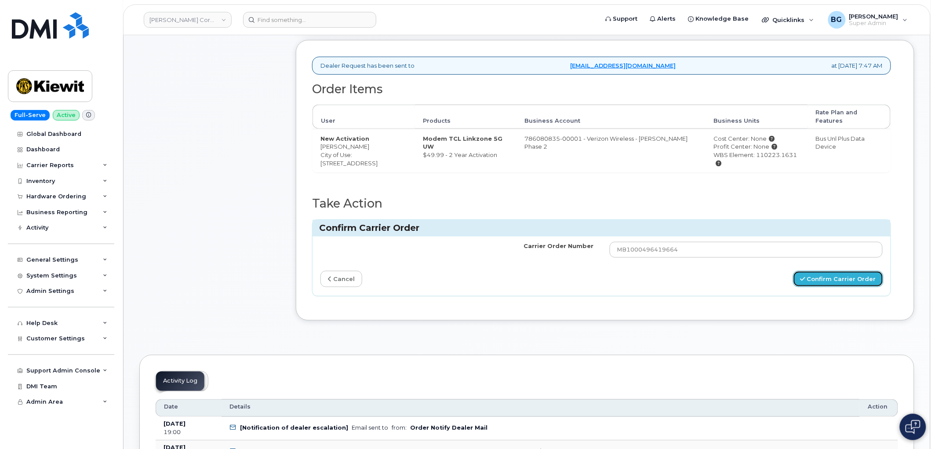
click at [837, 271] on button "Confirm Carrier Order" at bounding box center [838, 279] width 91 height 16
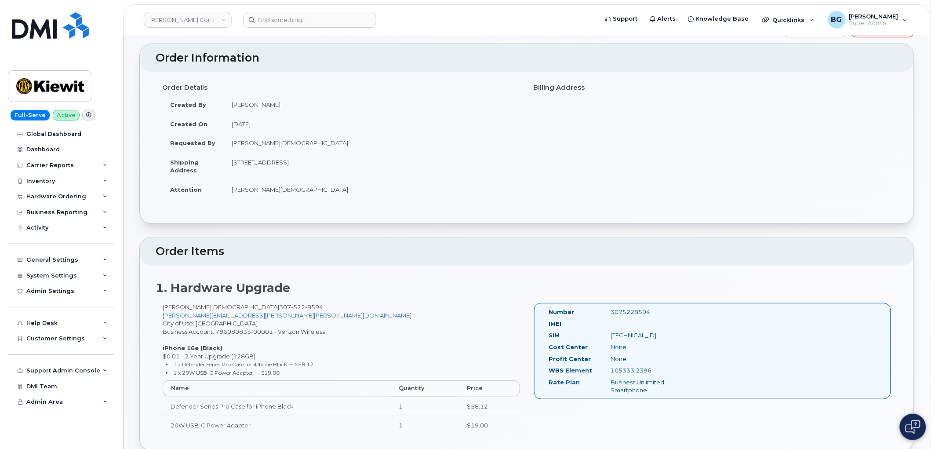
scroll to position [65, 0]
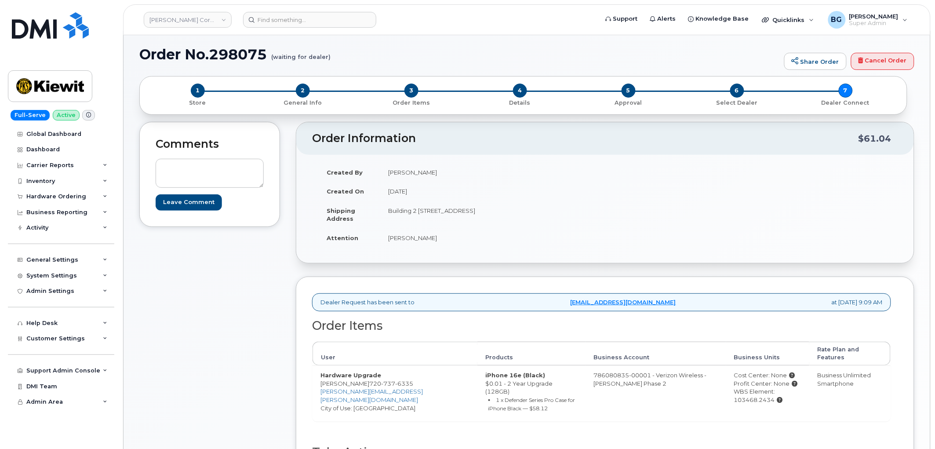
scroll to position [89, 0]
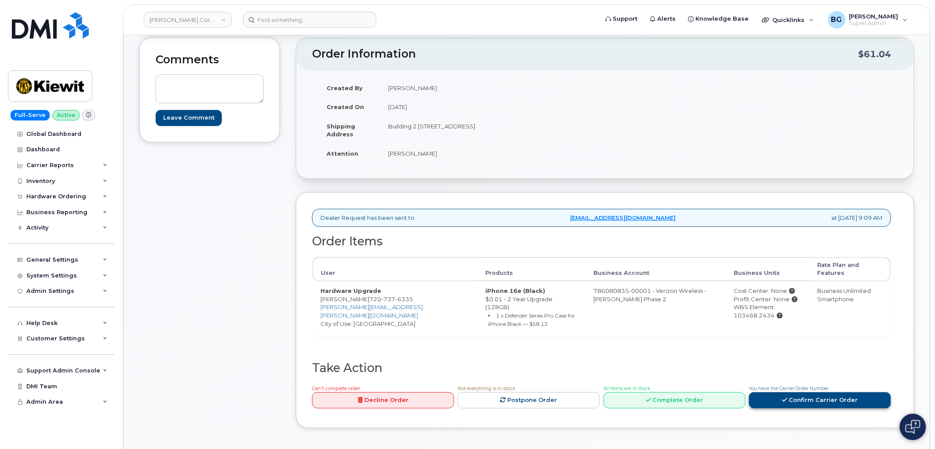
click at [816, 392] on link "Confirm Carrier Order" at bounding box center [820, 400] width 142 height 16
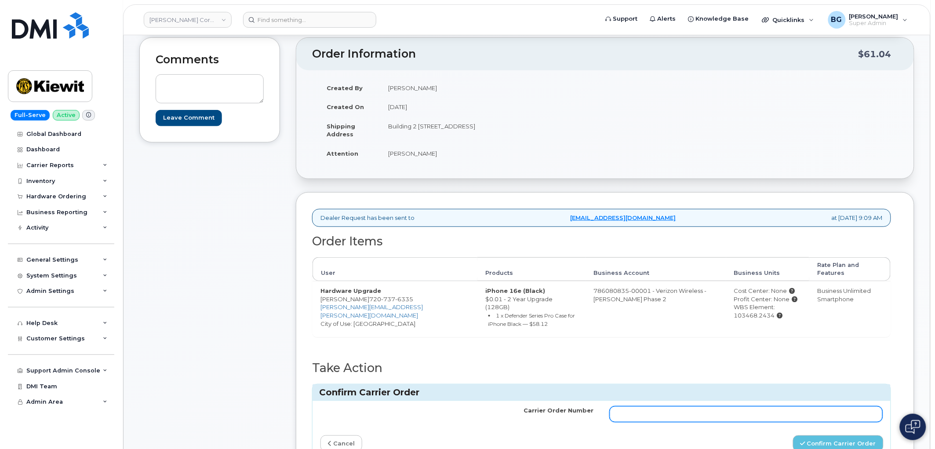
click at [787, 406] on input "Carrier Order Number" at bounding box center [745, 414] width 273 height 16
paste input "MB1000496531238"
type input "MB1000496531238"
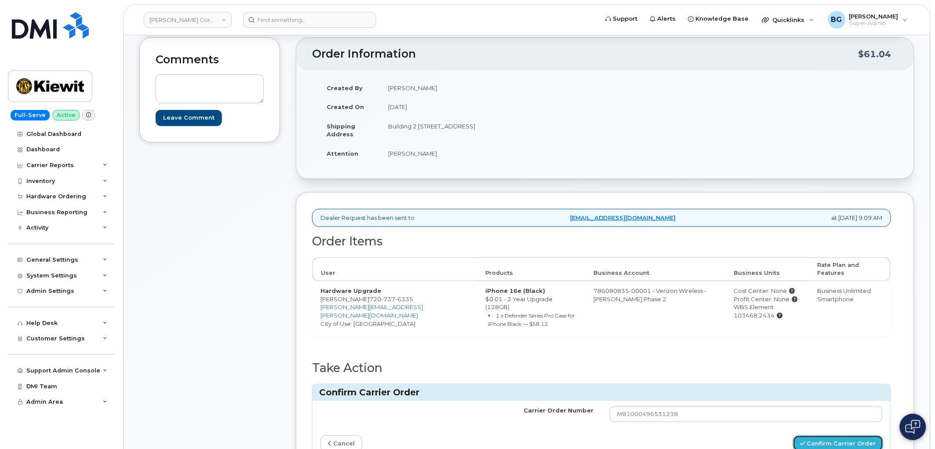
click at [825, 435] on button "Confirm Carrier Order" at bounding box center [838, 443] width 91 height 16
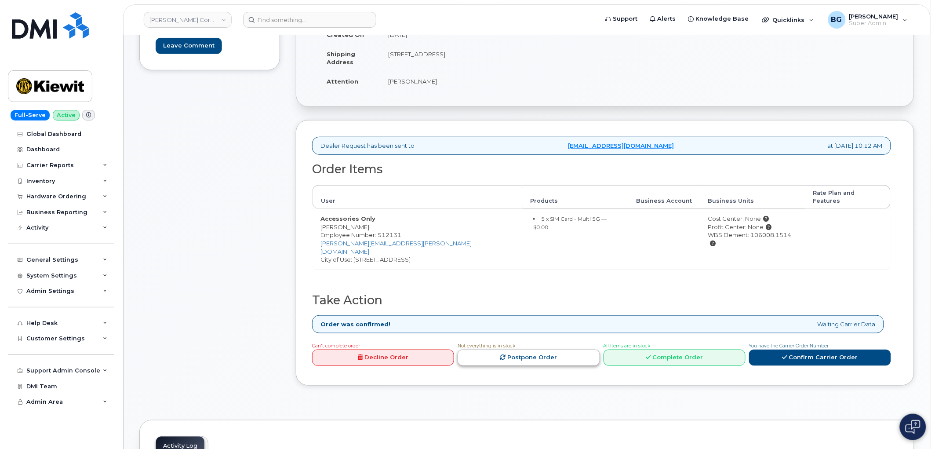
scroll to position [163, 0]
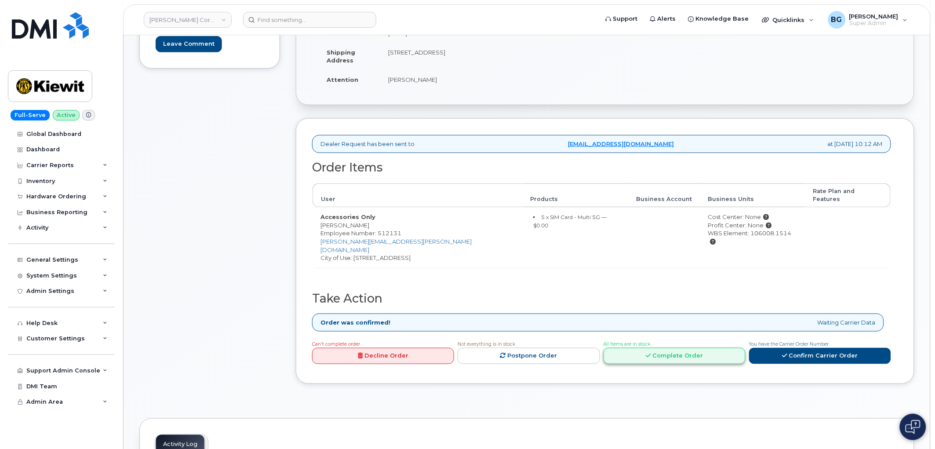
click at [676, 348] on link "Complete Order" at bounding box center [674, 356] width 142 height 16
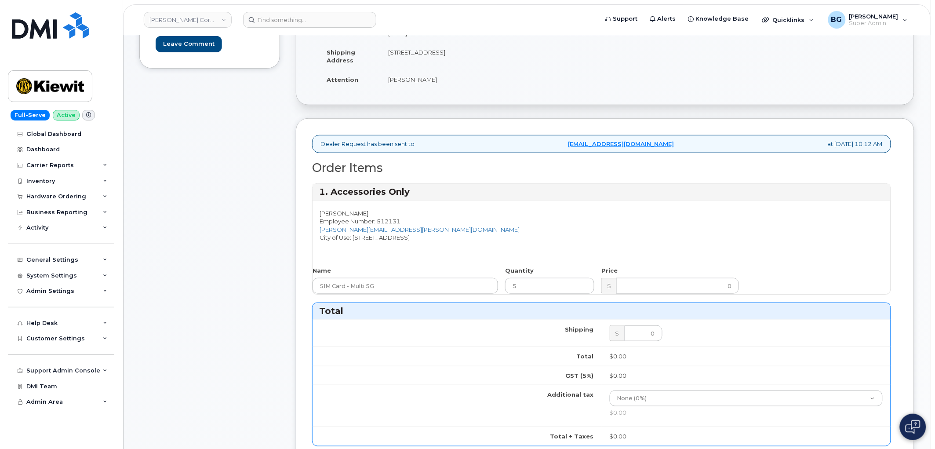
scroll to position [33, 0]
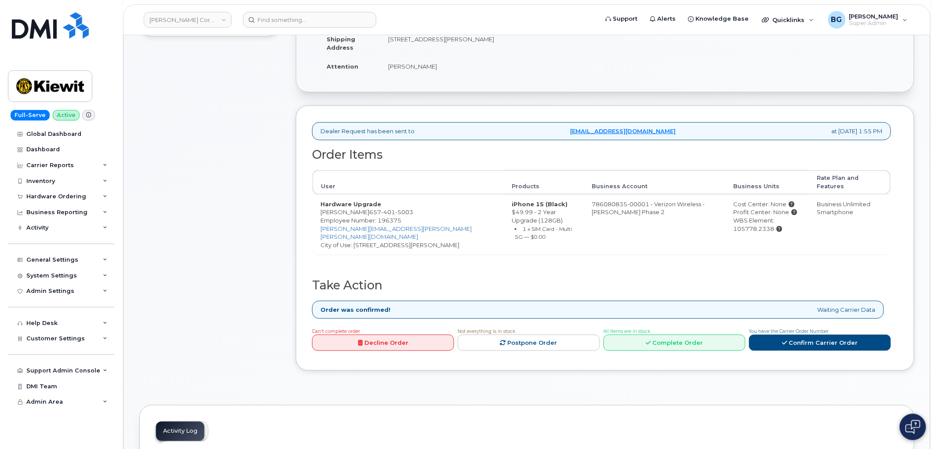
scroll to position [195, 0]
click at [714, 341] on link "Complete Order" at bounding box center [674, 342] width 142 height 16
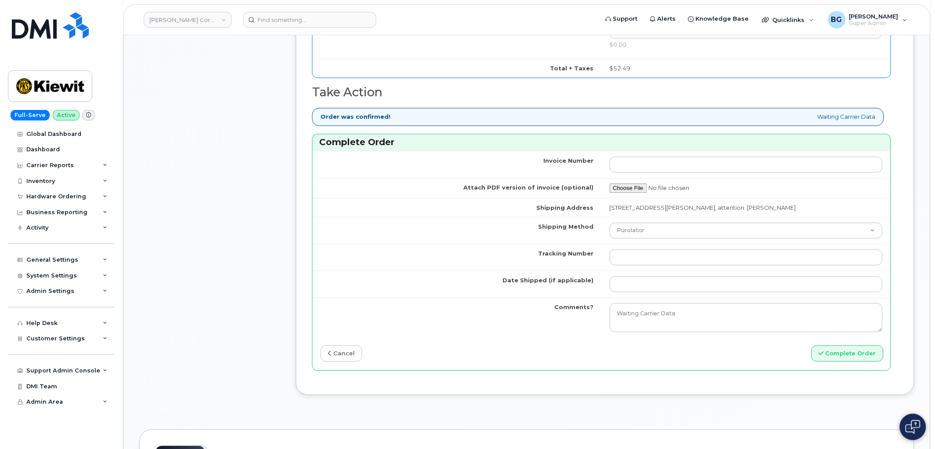
scroll to position [716, 0]
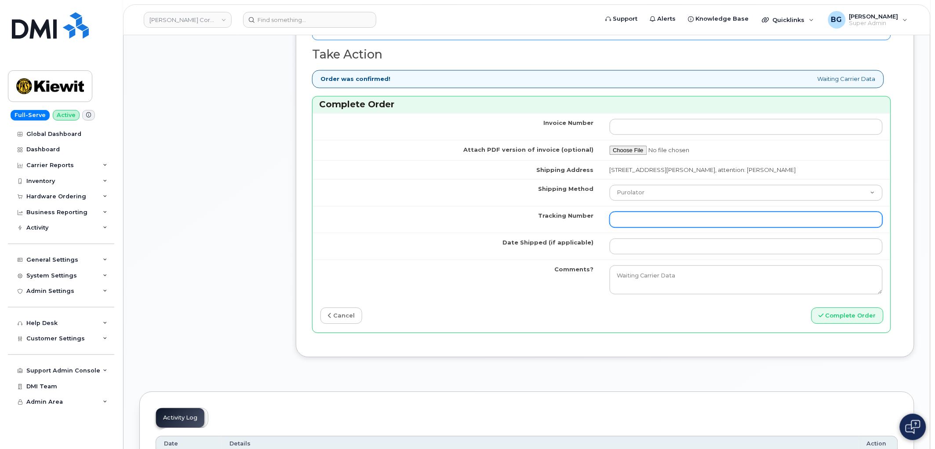
click at [680, 214] on input "Tracking Number" at bounding box center [745, 219] width 273 height 16
paste input "1Z4367572432228411"
type input "1Z4367572432228411"
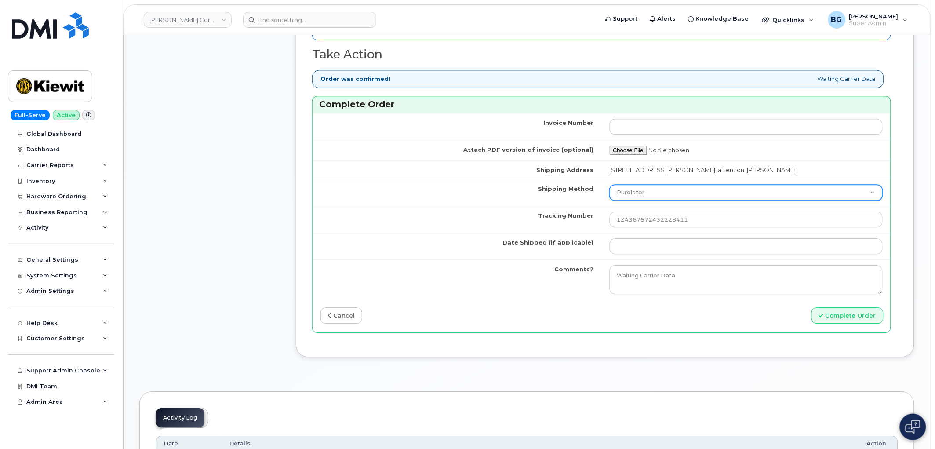
click at [667, 195] on select "Purolator UPS FedEx Canada Post Courier Other Drop Off Pick Up" at bounding box center [745, 193] width 273 height 16
select select "UPS"
click at [609, 185] on select "Purolator UPS FedEx Canada Post Courier Other Drop Off Pick Up" at bounding box center [745, 193] width 273 height 16
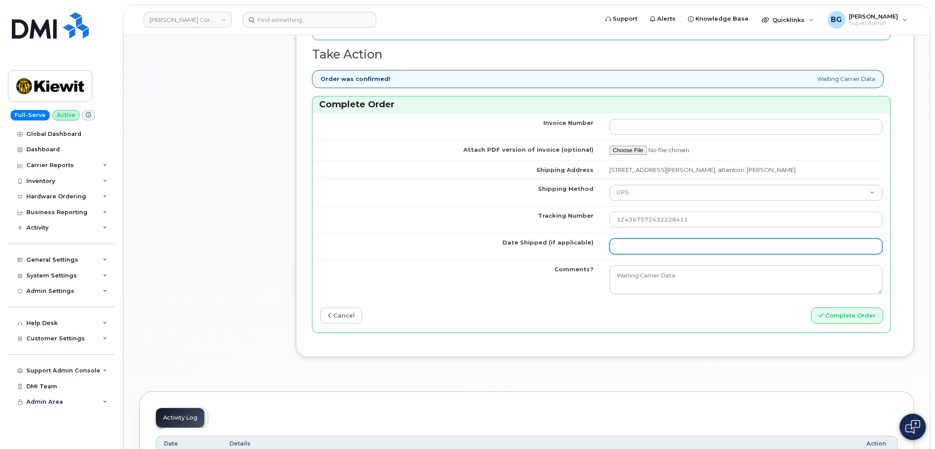
click at [641, 253] on input "Date Shipped (if applicable)" at bounding box center [745, 246] width 273 height 16
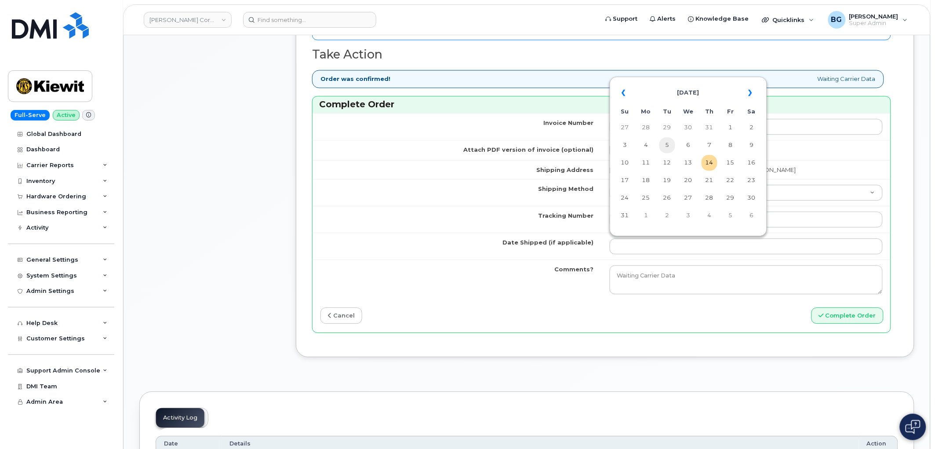
click at [665, 142] on td "5" at bounding box center [667, 145] width 16 height 16
type input "2025-08-05"
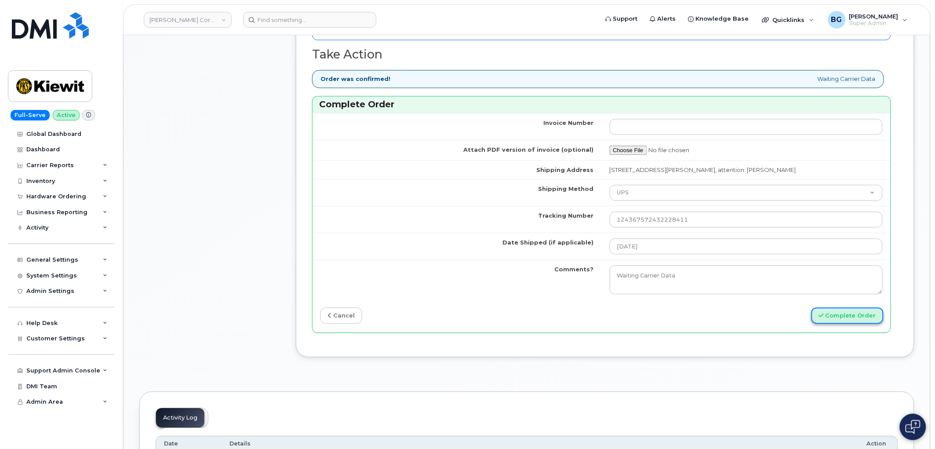
click at [850, 319] on button "Complete Order" at bounding box center [847, 315] width 72 height 16
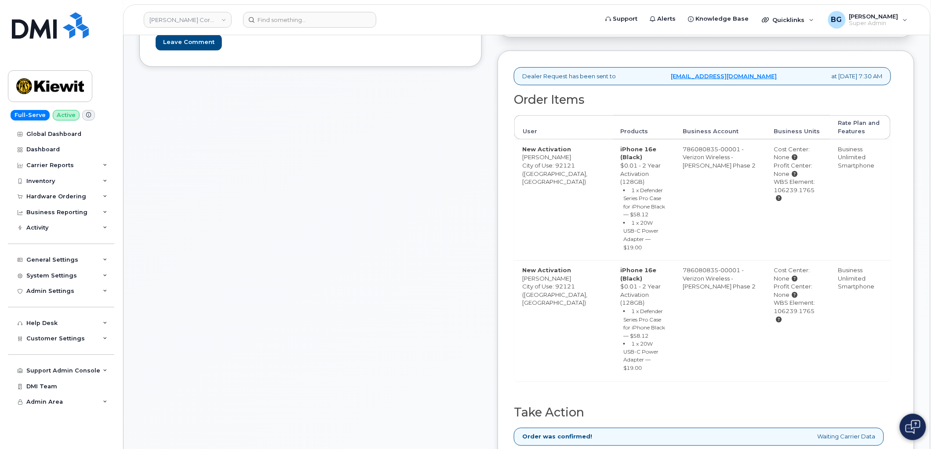
scroll to position [358, 0]
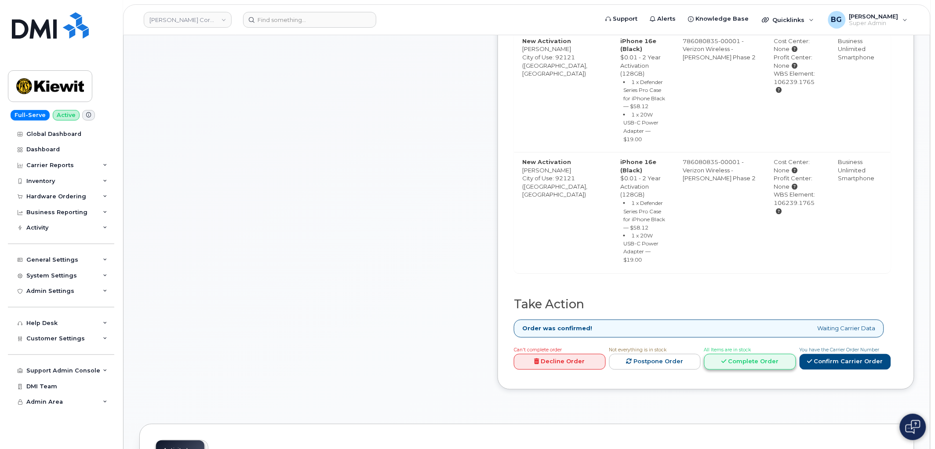
click at [757, 354] on link "Complete Order" at bounding box center [750, 362] width 92 height 16
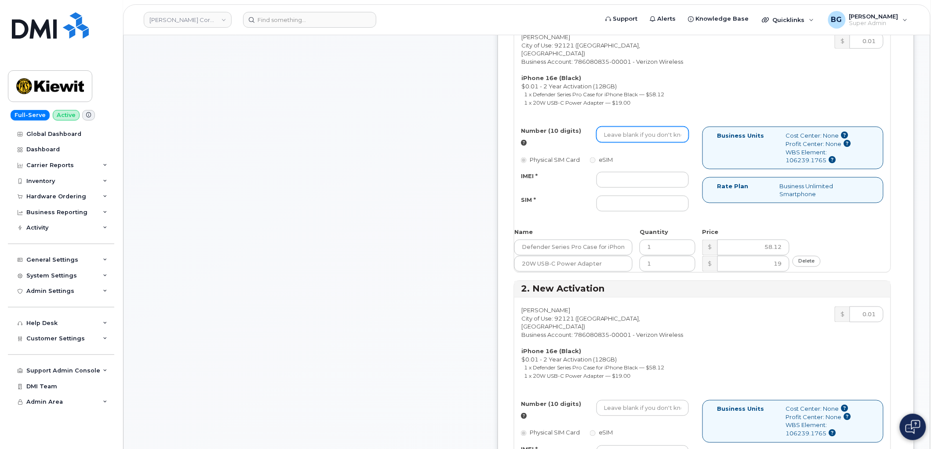
click at [642, 136] on input "Number (10 digits)" at bounding box center [642, 135] width 92 height 16
paste input "619-643-9265"
click at [655, 138] on input "619-643-9265" at bounding box center [642, 135] width 92 height 16
type input "6196439265"
click at [643, 184] on input "IMEI *" at bounding box center [642, 180] width 92 height 16
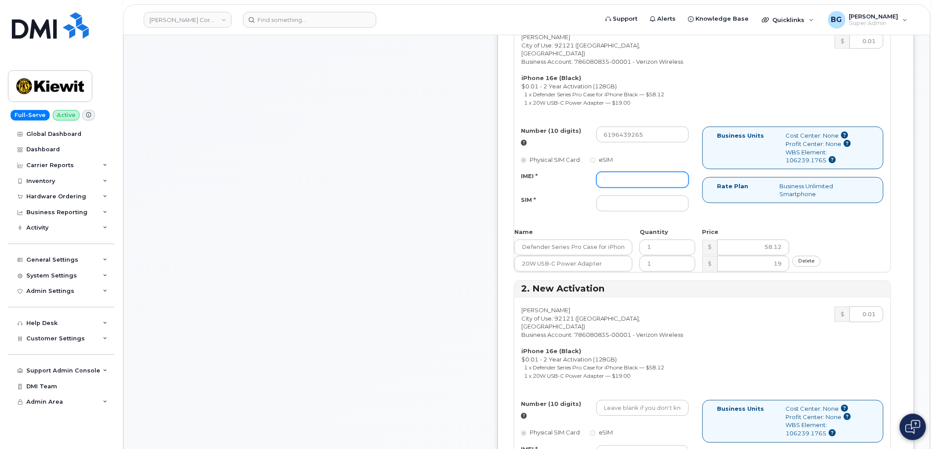
paste input "355852810956503"
type input "355852810956503"
click at [646, 209] on input "SIM *" at bounding box center [642, 204] width 92 height 16
paste input "89043052010008889725002551190662"
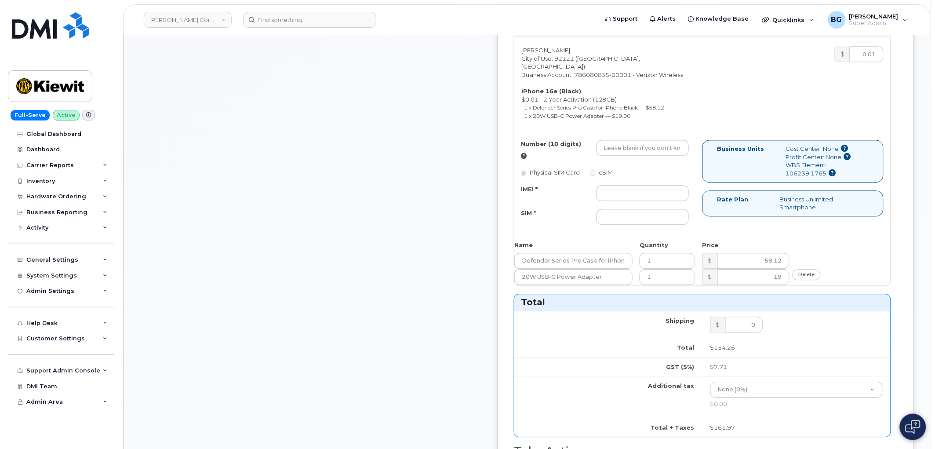
scroll to position [618, 0]
type input "89043052010008889725002551190662"
click at [652, 200] on input "IMEI *" at bounding box center [642, 193] width 92 height 16
paste input "CHGC6PN6GX"
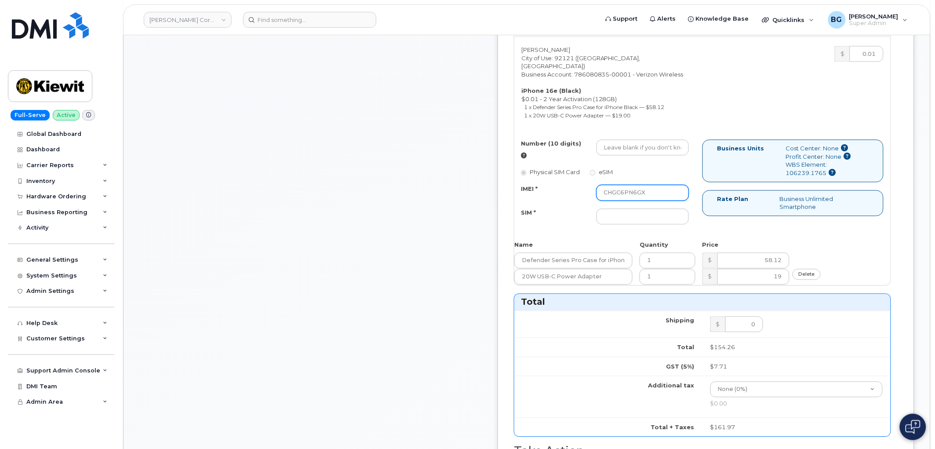
click at [653, 200] on input "CHGC6PN6GX" at bounding box center [642, 193] width 92 height 16
paste input "355852810908306"
type input "355852810908306"
click at [660, 224] on input "SIM *" at bounding box center [642, 216] width 92 height 16
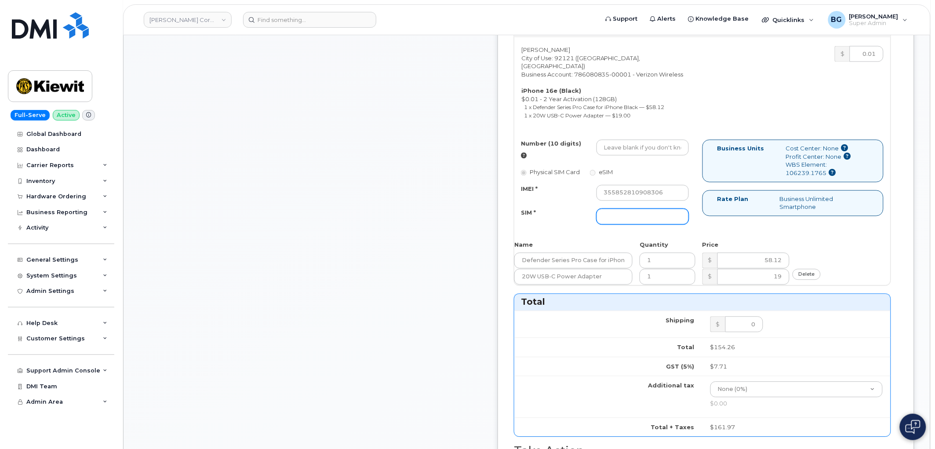
paste input "89043052010008889725002551967826"
type input "89043052010008889725002551967826"
click at [640, 155] on input "Number (10 digits)" at bounding box center [642, 147] width 92 height 16
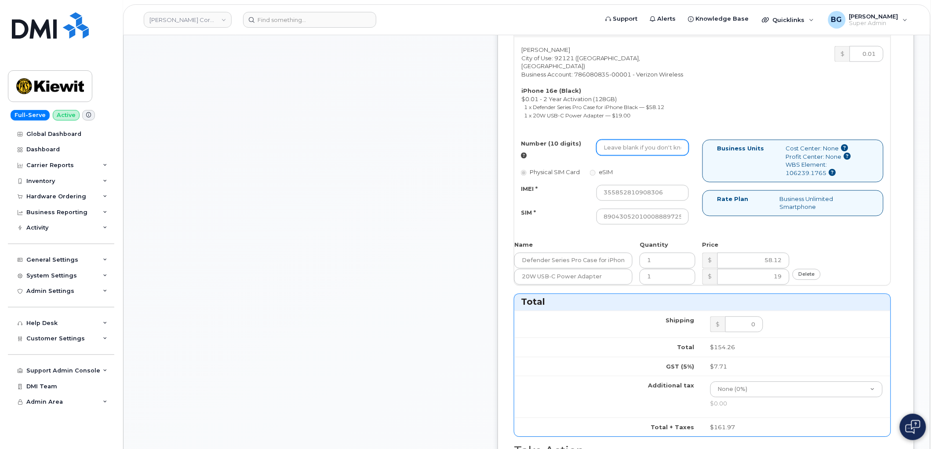
paste input "619-643-3053"
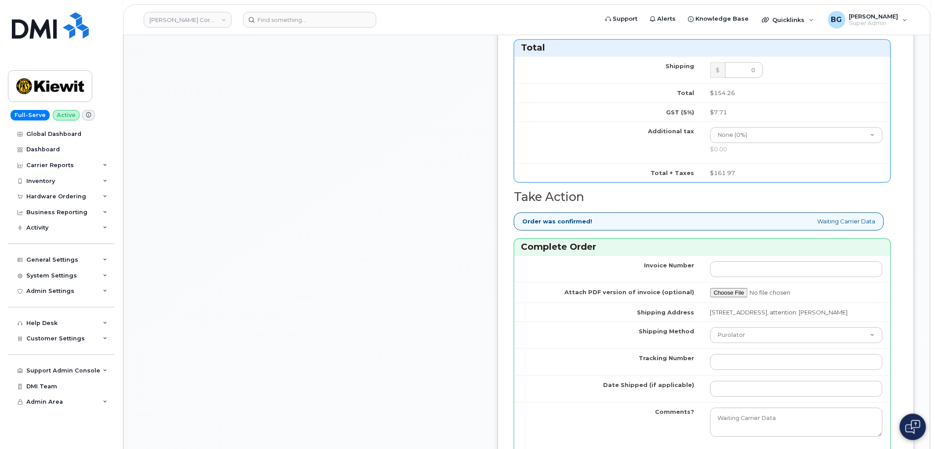
scroll to position [976, 0]
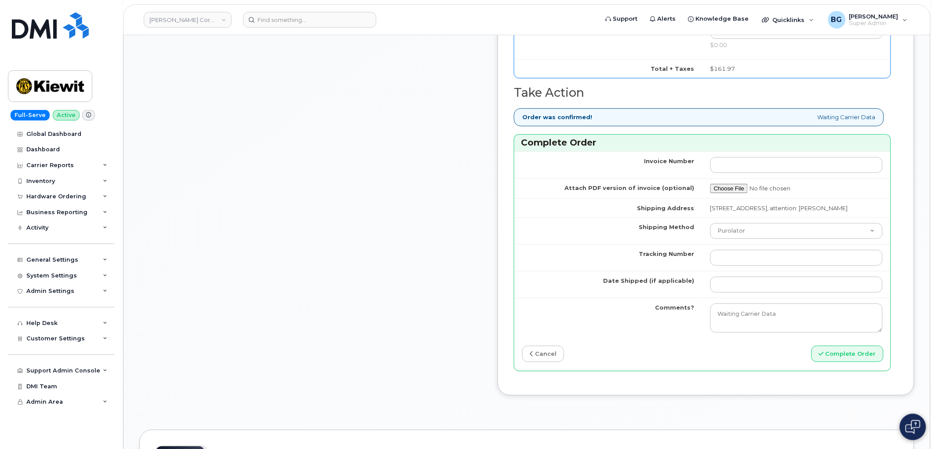
type input "6196433053"
click at [765, 265] on input "Tracking Number" at bounding box center [796, 258] width 172 height 16
paste input "1Z3W39X62953244864"
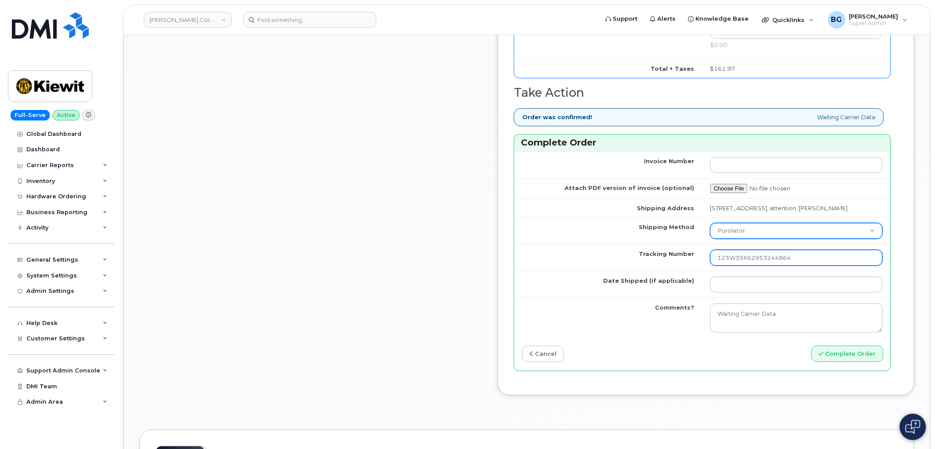
type input "1Z3W39X62953244864"
click at [762, 239] on select "Purolator UPS FedEx Canada Post Courier Other Drop Off Pick Up" at bounding box center [796, 231] width 172 height 16
select select "UPS"
click at [725, 239] on select "Purolator UPS FedEx Canada Post Courier Other Drop Off Pick Up" at bounding box center [796, 231] width 172 height 16
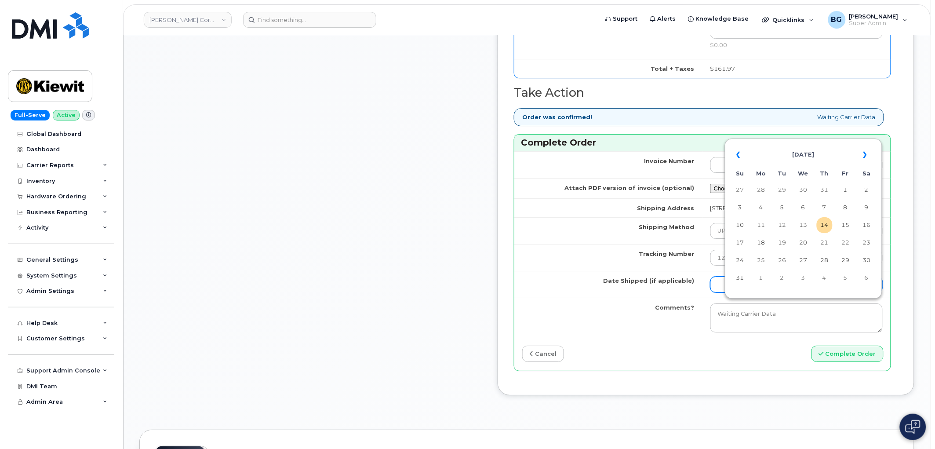
click at [798, 292] on input "Date Shipped (if applicable)" at bounding box center [796, 284] width 172 height 16
click at [827, 227] on td "14" at bounding box center [824, 225] width 16 height 16
type input "2025-08-14"
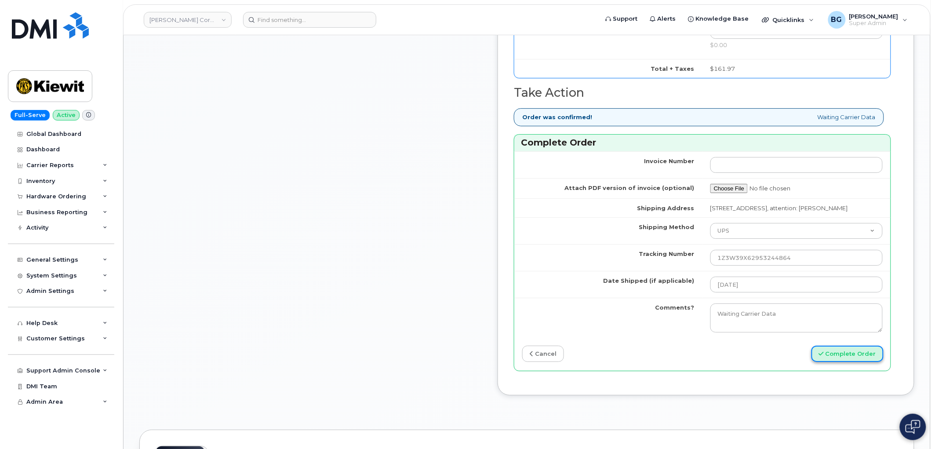
click at [860, 362] on button "Complete Order" at bounding box center [847, 353] width 72 height 16
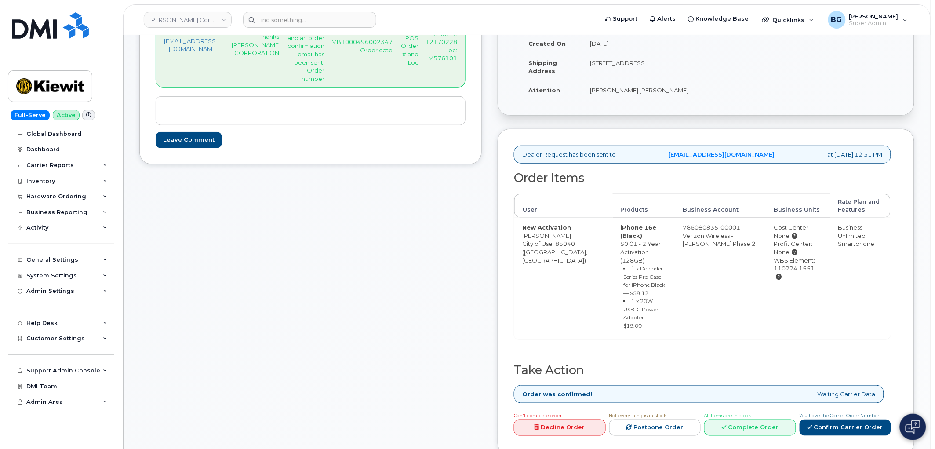
scroll to position [163, 0]
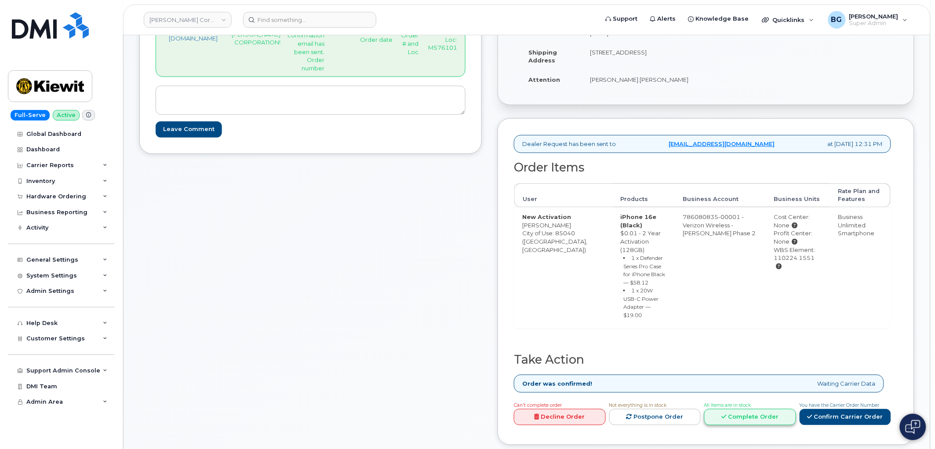
click at [776, 414] on link "Complete Order" at bounding box center [750, 417] width 92 height 16
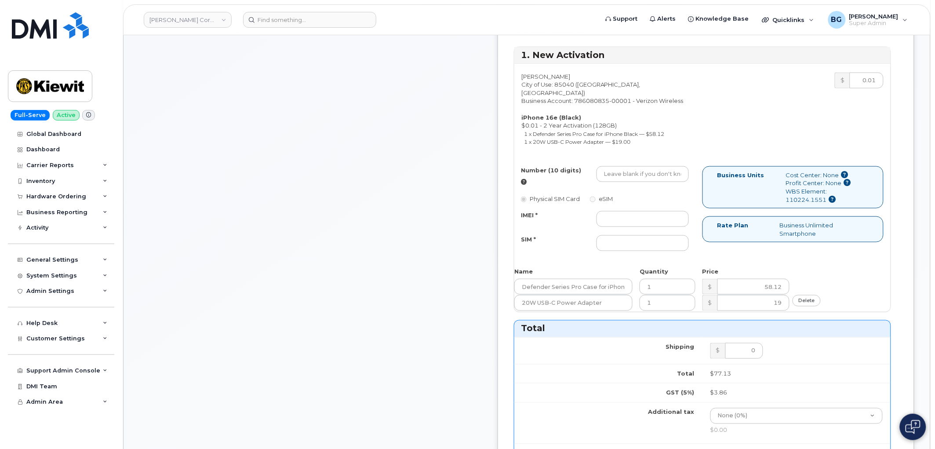
scroll to position [326, 0]
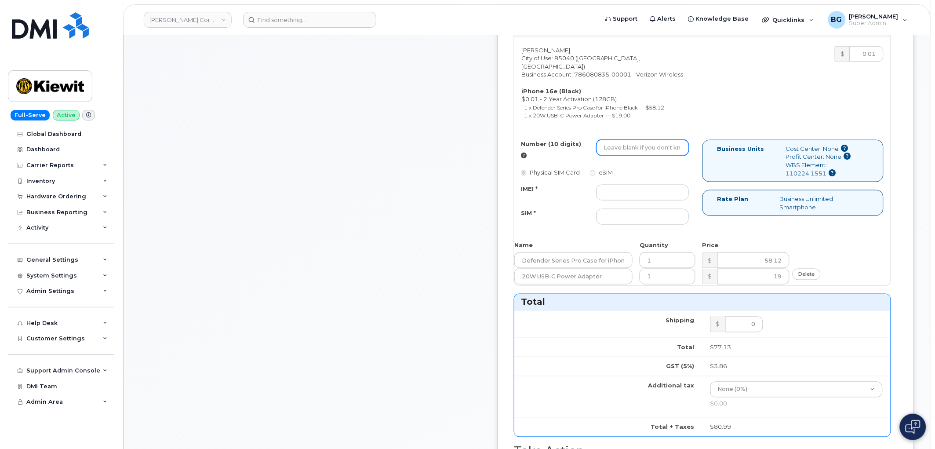
click at [661, 151] on input "Number (10 digits)" at bounding box center [642, 148] width 92 height 16
paste input "480-793-5446"
type input "4807935446"
click at [613, 200] on div at bounding box center [642, 193] width 105 height 16
click at [651, 200] on input "IMEI *" at bounding box center [642, 193] width 92 height 16
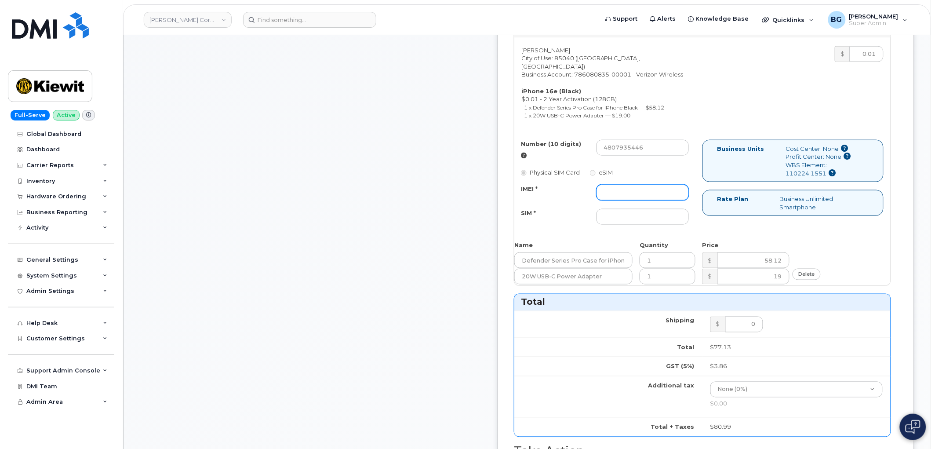
paste input "351418499337631"
type input "351418499337631"
click at [681, 225] on input "SIM *" at bounding box center [642, 217] width 92 height 16
paste input "89043052010008889725001330457593"
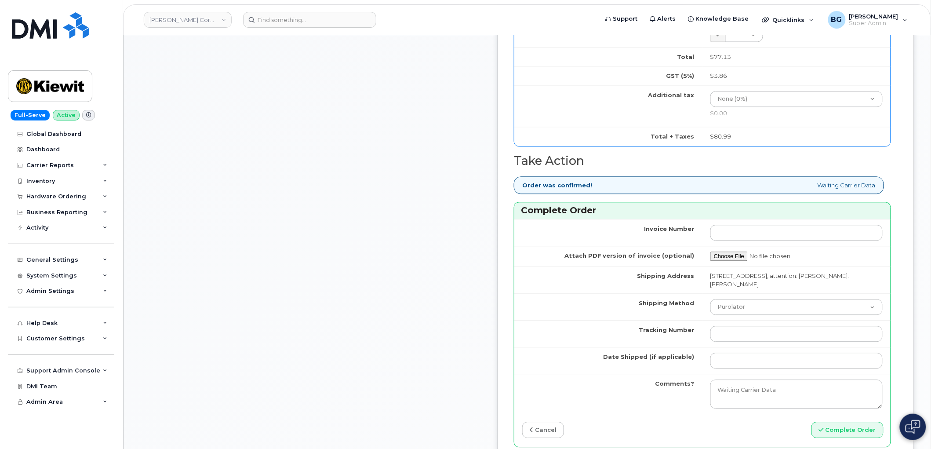
scroll to position [683, 0]
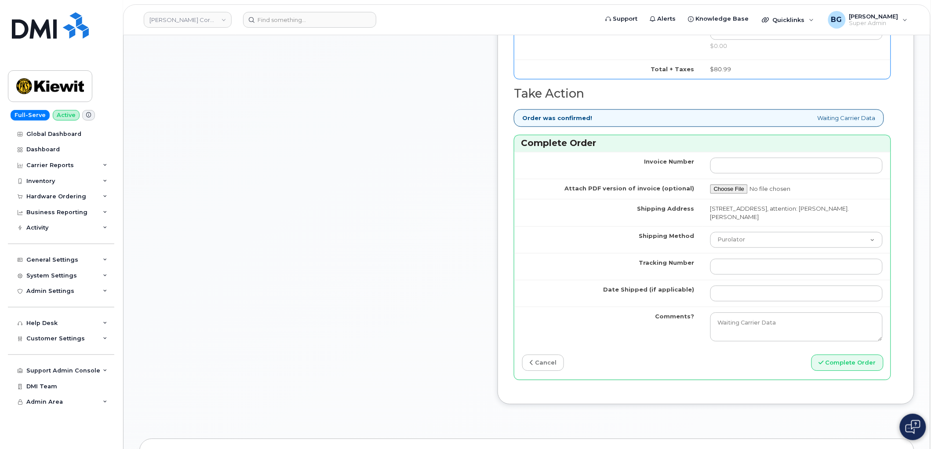
type input "89043052010008889725001330457593"
click at [752, 274] on input "Tracking Number" at bounding box center [796, 266] width 172 height 16
paste input "454266920864"
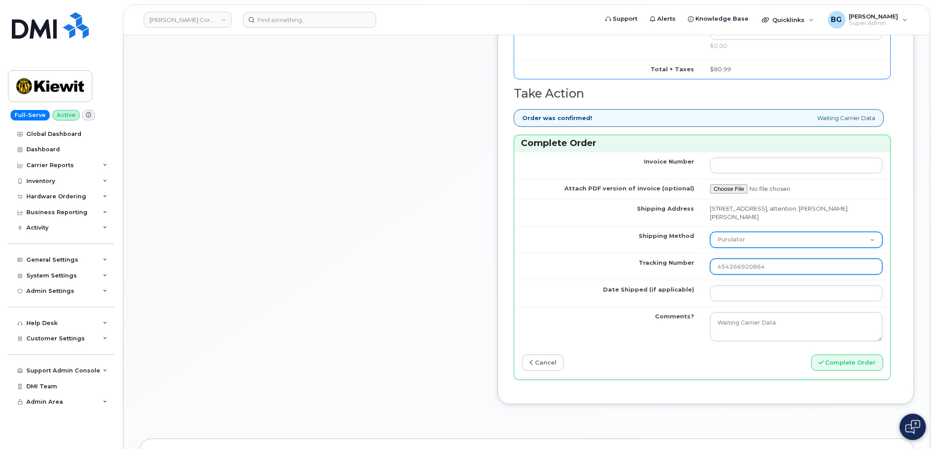
type input "454266920864"
click at [756, 247] on select "Purolator UPS FedEx Canada Post Courier Other Drop Off Pick Up" at bounding box center [796, 240] width 172 height 16
select select "FedEx"
click at [725, 247] on select "Purolator UPS FedEx Canada Post Courier Other Drop Off Pick Up" at bounding box center [796, 240] width 172 height 16
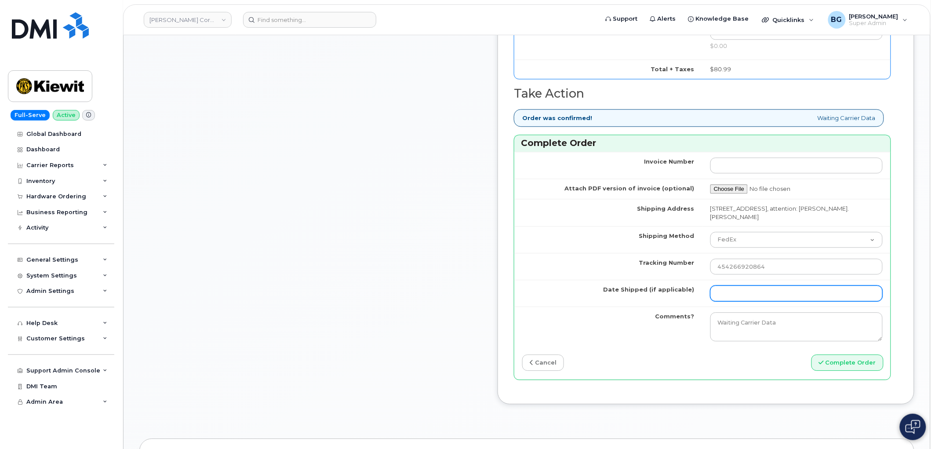
click at [743, 301] on input "Date Shipped (if applicable)" at bounding box center [796, 293] width 172 height 16
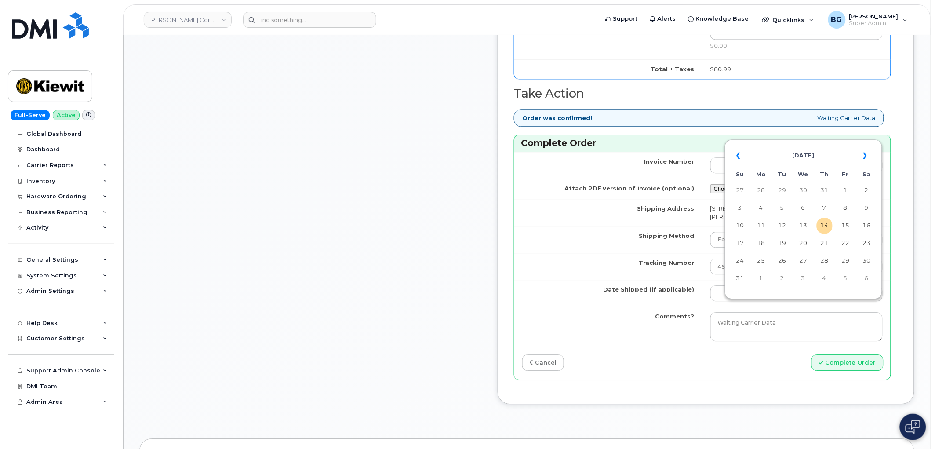
click at [774, 225] on table "« August 2025 » Su Mo Tu We Th Fr Sa 27 28 29 30 31 1 2 3 4 5 6 7 8 9 10 11 12 …" at bounding box center [803, 216] width 153 height 150
click at [786, 228] on td "12" at bounding box center [782, 225] width 16 height 16
type input "2025-08-12"
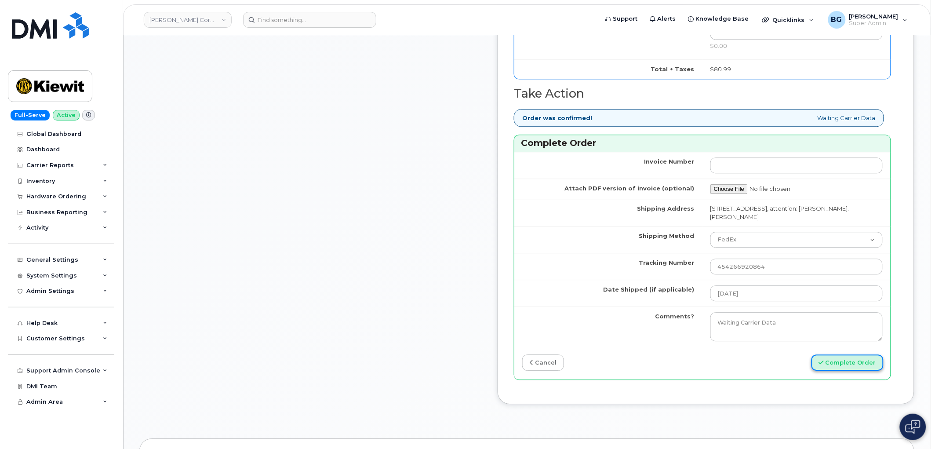
click at [846, 370] on button "Complete Order" at bounding box center [847, 362] width 72 height 16
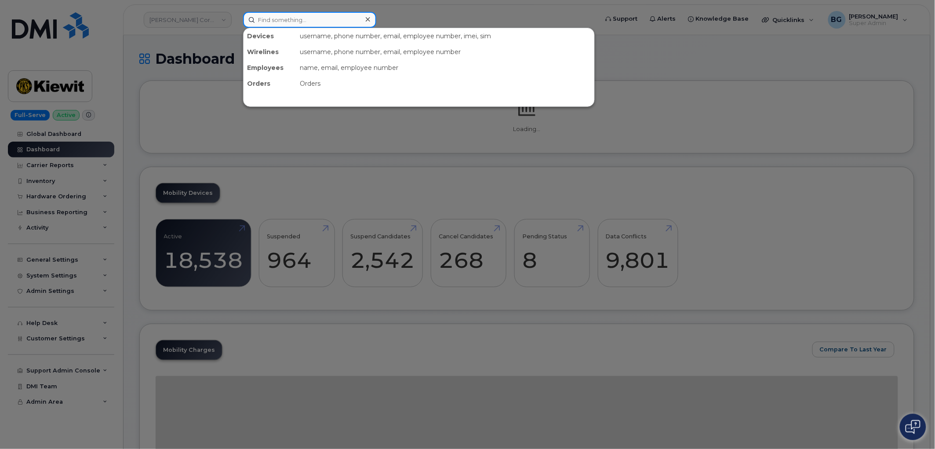
click at [275, 15] on input at bounding box center [309, 20] width 133 height 16
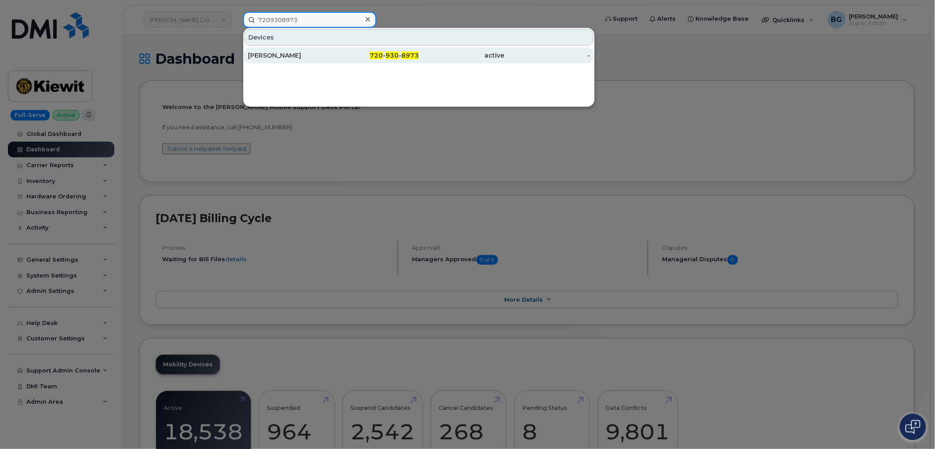
type input "7209308973"
click at [419, 50] on div "720 - 930 - 8973" at bounding box center [462, 55] width 86 height 16
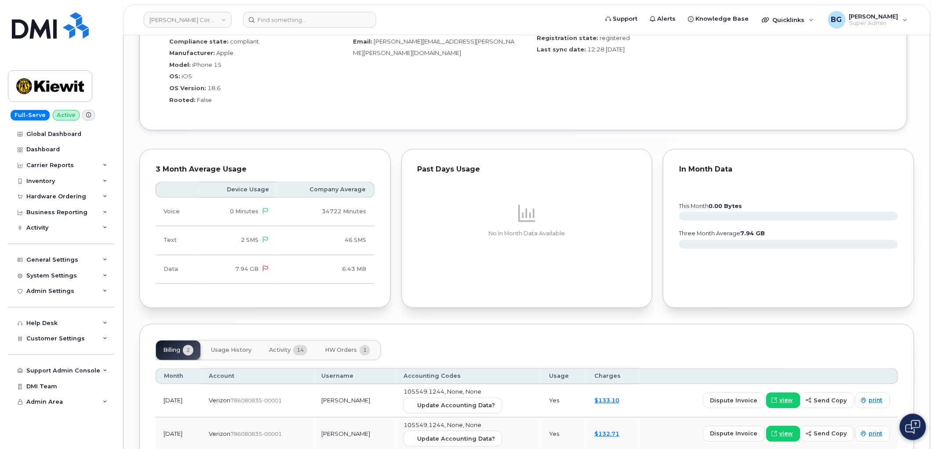
scroll to position [692, 0]
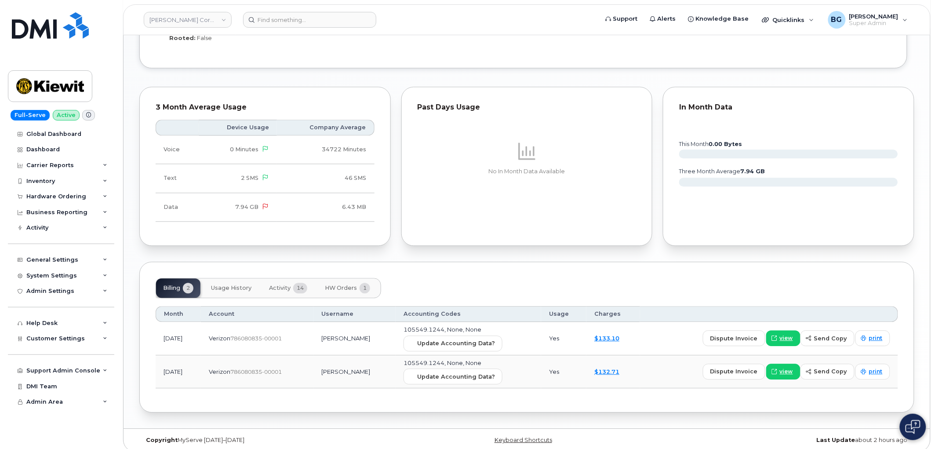
click at [339, 284] on span "HW Orders" at bounding box center [341, 287] width 32 height 7
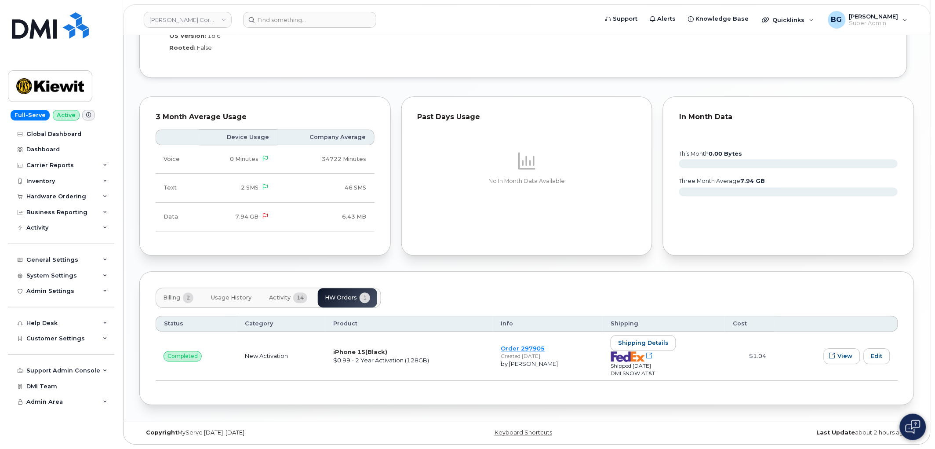
scroll to position [674, 0]
